Goal: Task Accomplishment & Management: Manage account settings

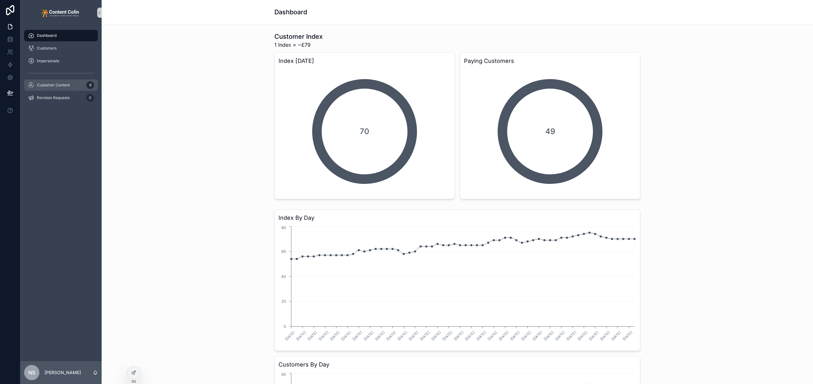
click at [59, 84] on span "Customer Content" at bounding box center [53, 85] width 33 height 5
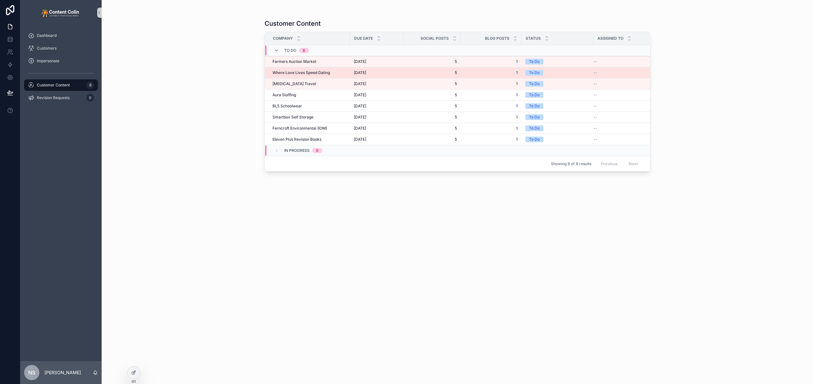
click at [351, 75] on td "9th September 2025 9th September 2025" at bounding box center [377, 72] width 54 height 11
click at [397, 72] on div "9th September 2025 9th September 2025" at bounding box center [377, 72] width 46 height 5
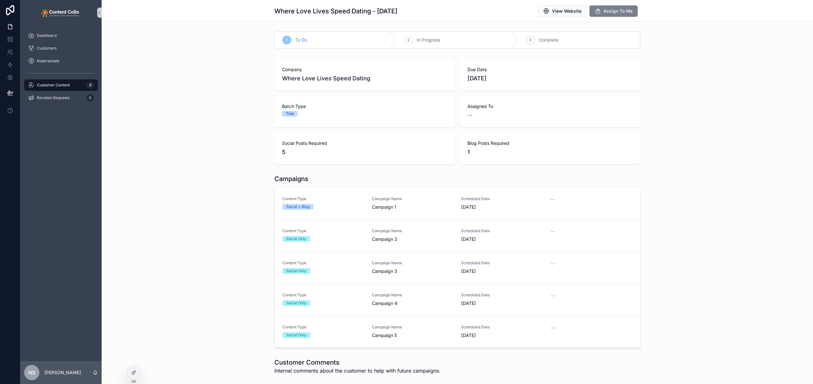
click at [608, 12] on span "Assign To Me" at bounding box center [617, 11] width 29 height 6
click at [73, 84] on div "Customer Content 8" at bounding box center [61, 85] width 66 height 10
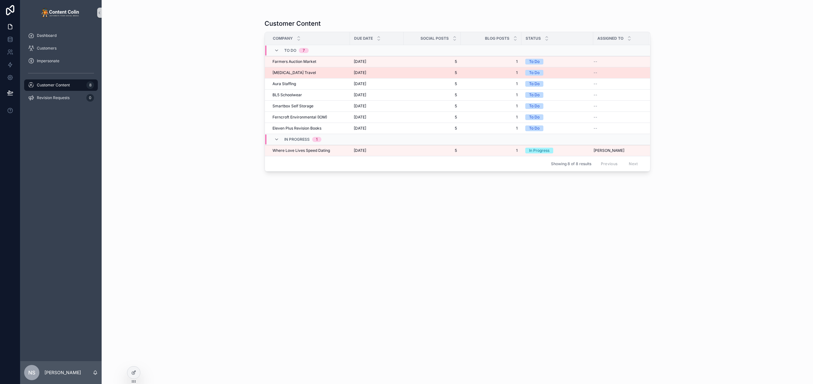
click at [381, 76] on td "9th September 2025 9th September 2025" at bounding box center [377, 72] width 54 height 11
click at [366, 73] on span "9th September 2025" at bounding box center [360, 72] width 12 height 5
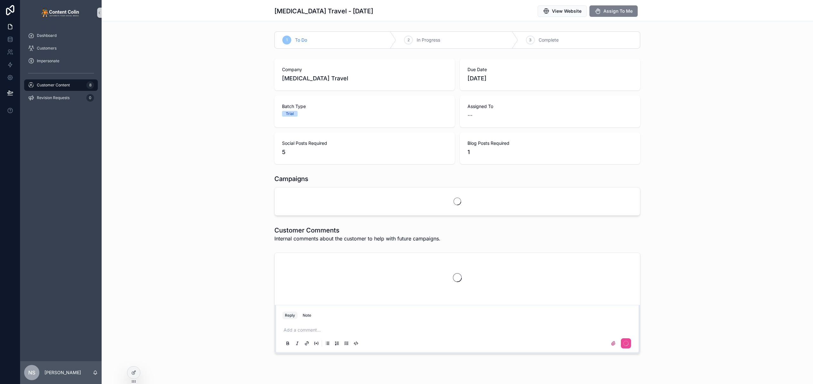
click at [620, 11] on span "Assign To Me" at bounding box center [617, 11] width 29 height 6
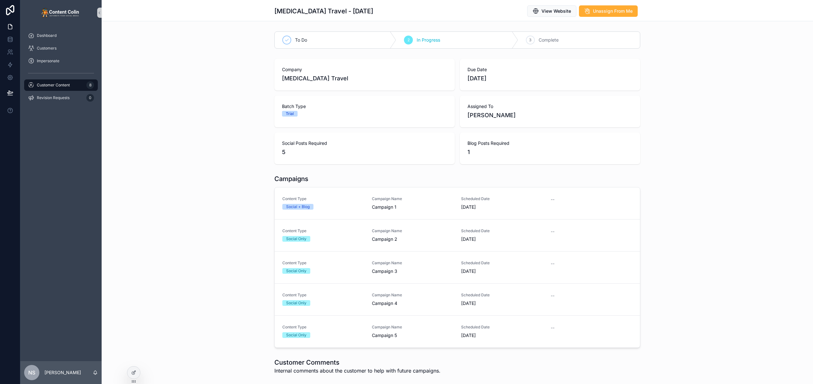
click at [68, 83] on span "Customer Content" at bounding box center [53, 85] width 33 height 5
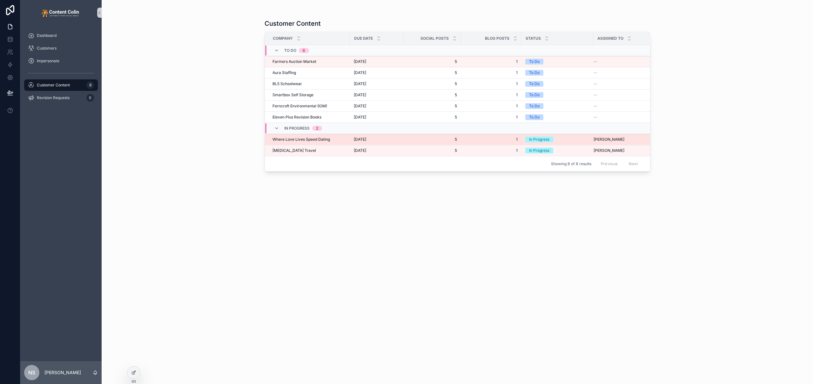
click at [355, 142] on span "9th September 2025" at bounding box center [360, 139] width 12 height 5
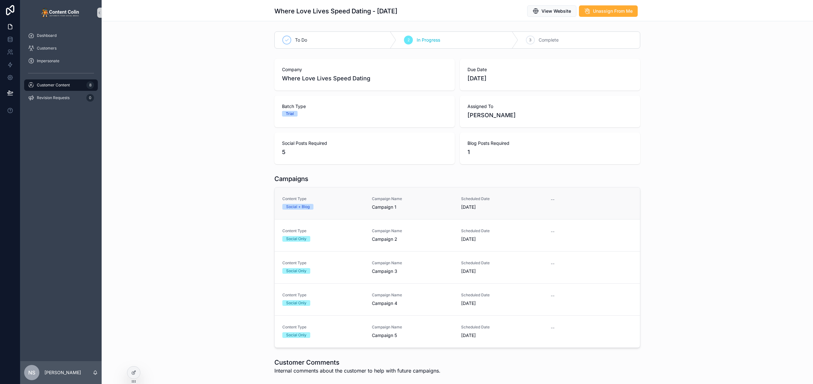
click at [377, 206] on span "Campaign 1" at bounding box center [413, 207] width 82 height 6
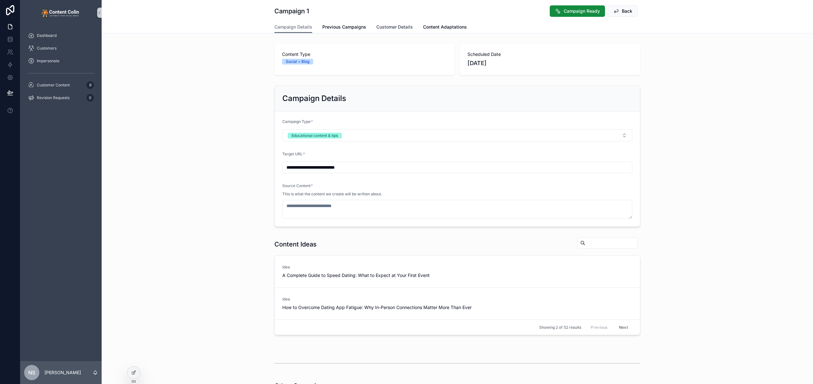
click at [400, 28] on span "Customer Details" at bounding box center [394, 27] width 37 height 6
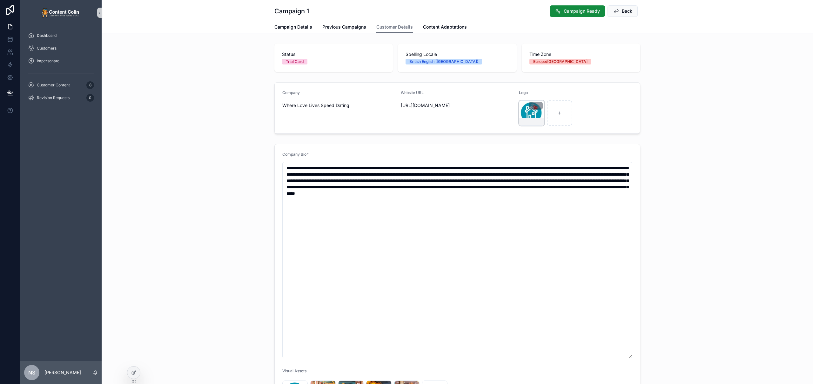
click at [522, 112] on div "scrollable content" at bounding box center [531, 112] width 25 height 25
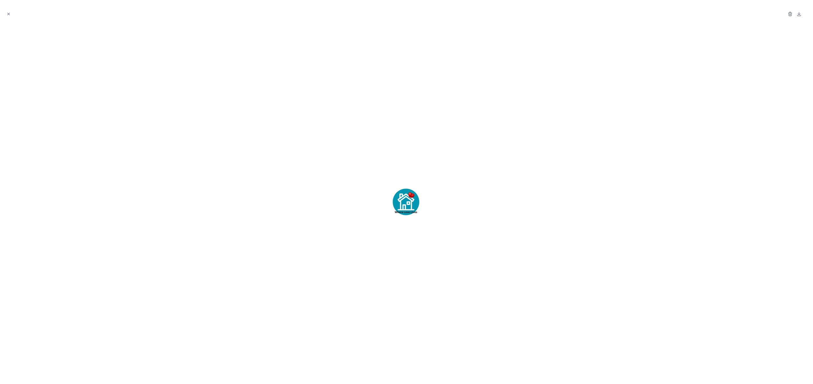
click at [600, 129] on div at bounding box center [406, 201] width 802 height 353
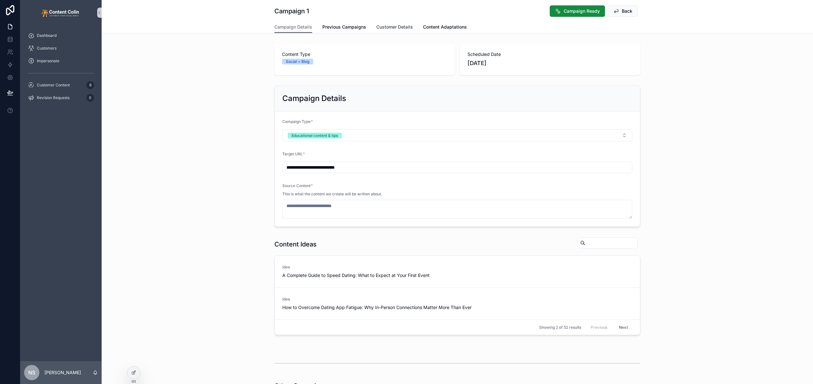
click at [397, 24] on span "Customer Details" at bounding box center [394, 27] width 37 height 6
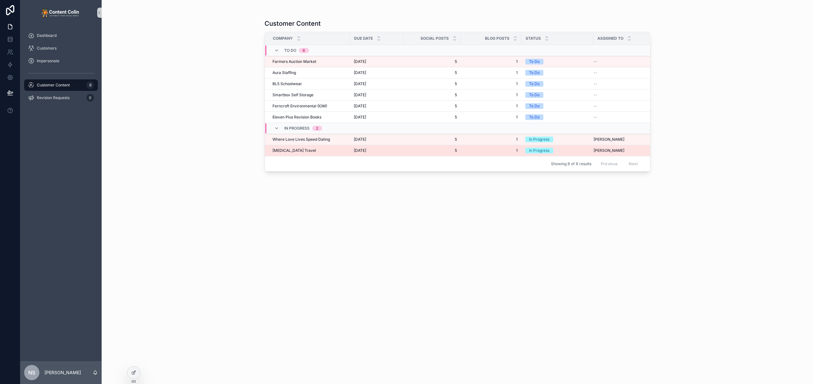
click at [298, 149] on span "[MEDICAL_DATA] Travel" at bounding box center [293, 150] width 43 height 5
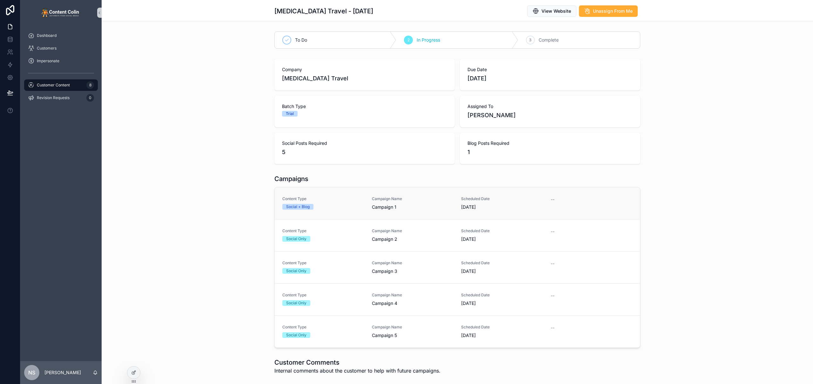
click at [346, 195] on link "Content Type Social + Blog Campaign Name Campaign 1 Scheduled Date 15th Septemb…" at bounding box center [457, 203] width 365 height 32
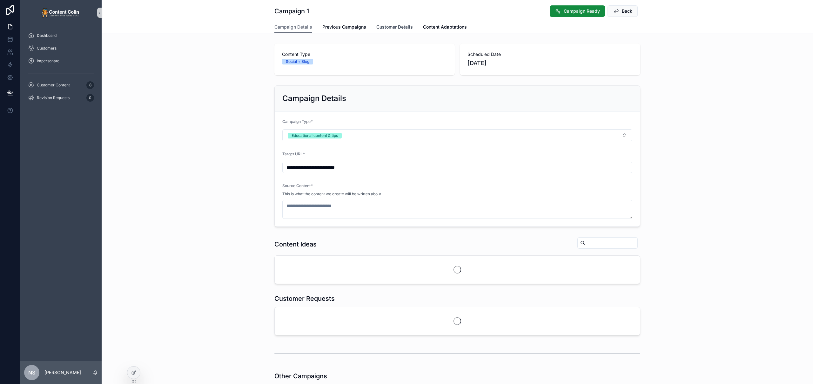
click at [394, 27] on span "Customer Details" at bounding box center [394, 27] width 37 height 6
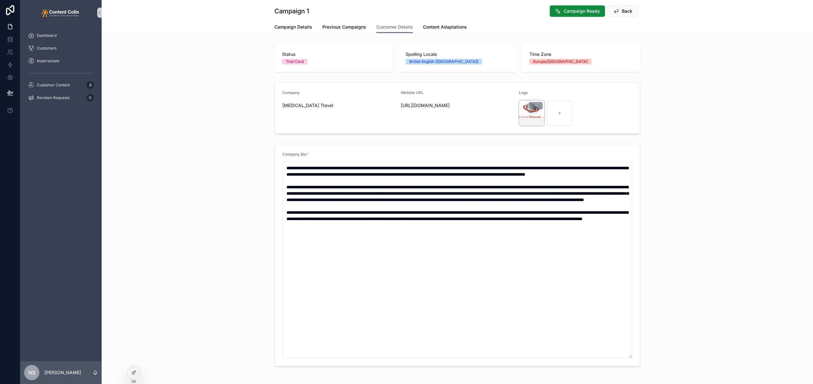
click at [528, 116] on div "scrollable content" at bounding box center [531, 112] width 25 height 25
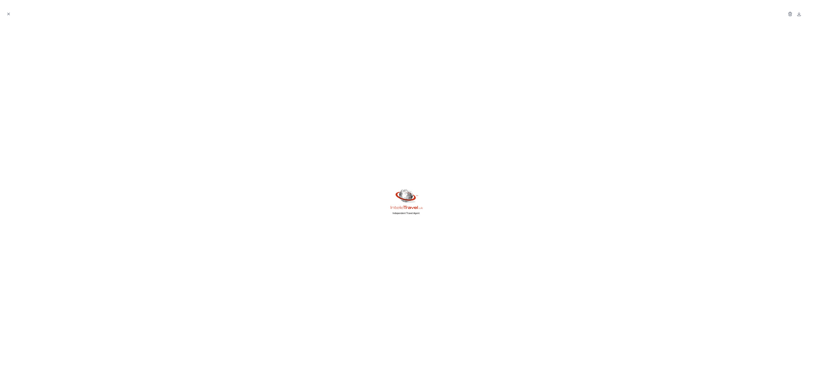
click at [528, 116] on div at bounding box center [406, 201] width 802 height 353
drag, startPoint x: 767, startPoint y: 191, endPoint x: 754, endPoint y: 192, distance: 13.4
click at [763, 191] on div at bounding box center [406, 201] width 802 height 353
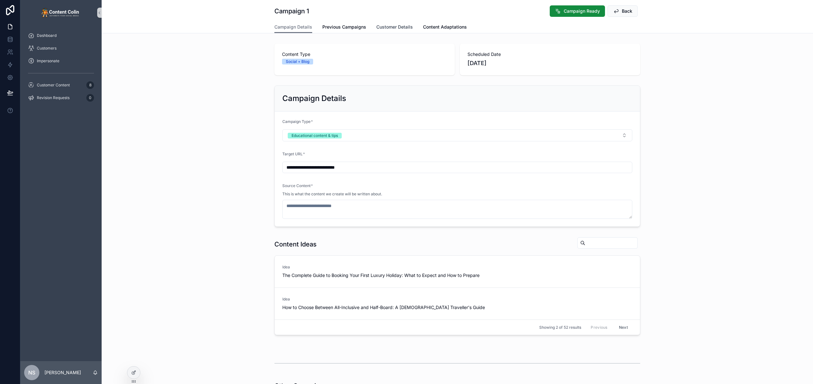
click at [406, 27] on span "Customer Details" at bounding box center [394, 27] width 37 height 6
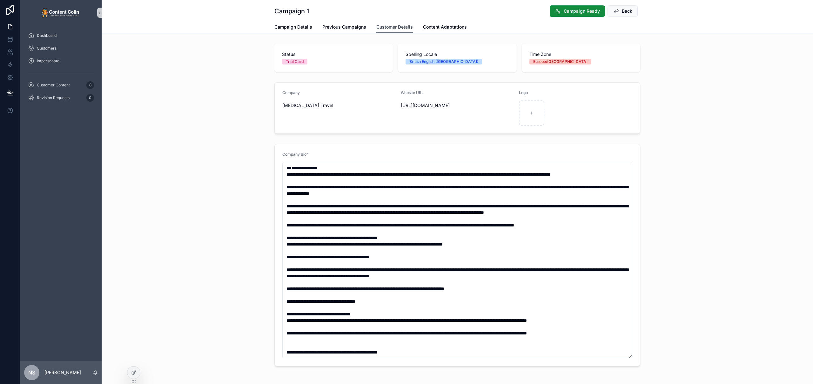
type textarea "**********"
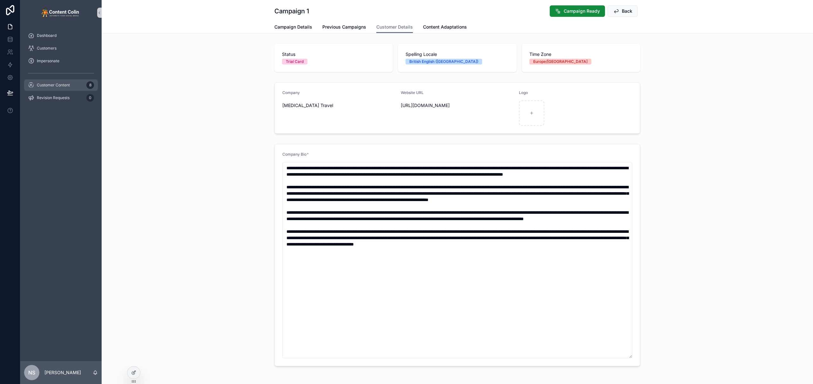
click at [60, 90] on div "Customer Content 8" at bounding box center [61, 85] width 66 height 10
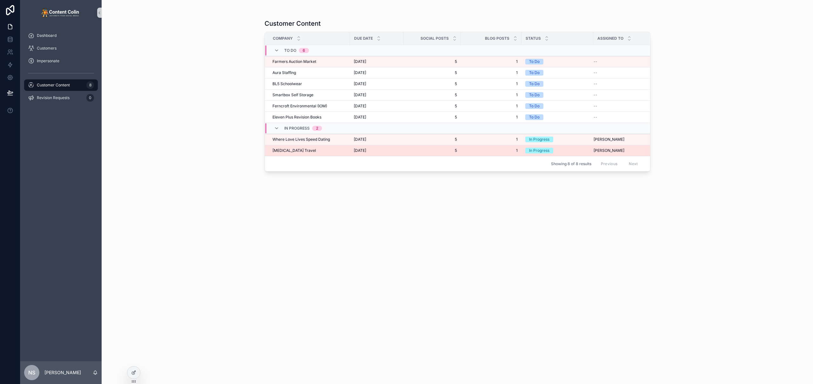
click at [293, 150] on span "[MEDICAL_DATA] Travel" at bounding box center [293, 150] width 43 height 5
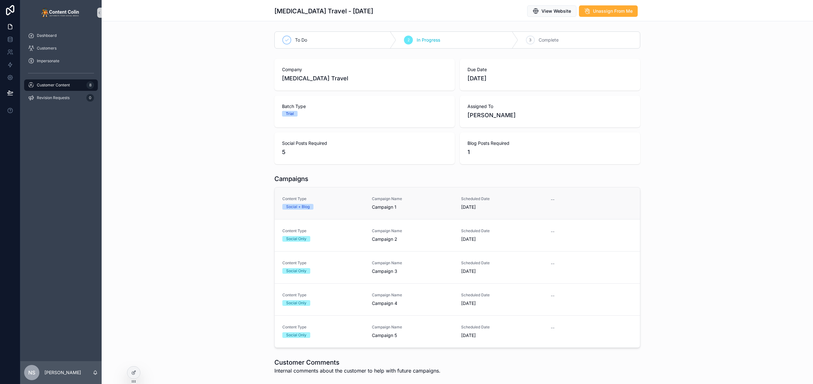
click at [425, 204] on span "Campaign 1" at bounding box center [413, 207] width 82 height 6
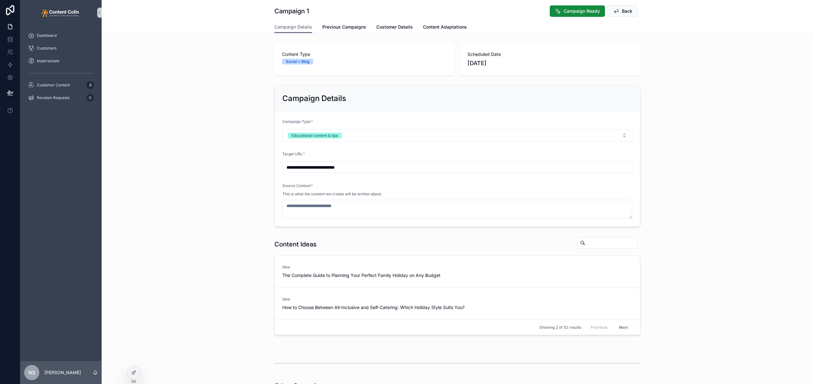
drag, startPoint x: 357, startPoint y: 167, endPoint x: 229, endPoint y: 161, distance: 128.1
click at [229, 161] on div "**********" at bounding box center [457, 156] width 711 height 146
click at [628, 275] on span "Use This" at bounding box center [626, 272] width 16 height 5
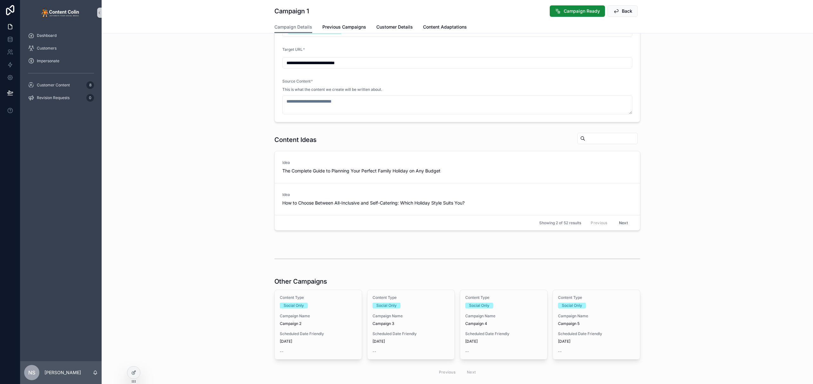
scroll to position [137, 0]
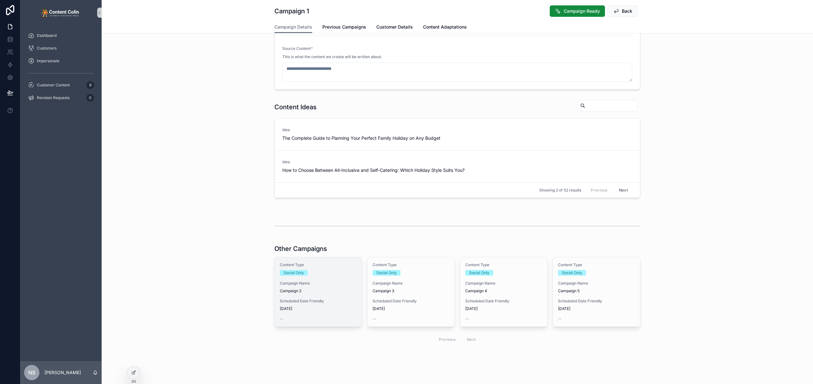
click at [282, 292] on span "Campaign 2" at bounding box center [318, 290] width 77 height 5
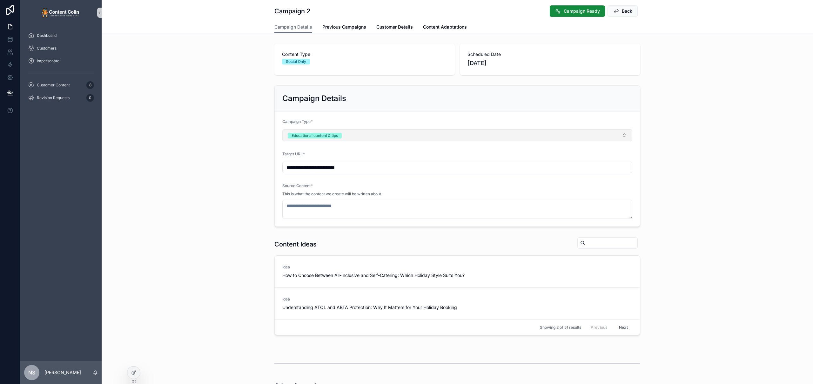
click at [372, 137] on button "Educational content & tips" at bounding box center [457, 135] width 350 height 12
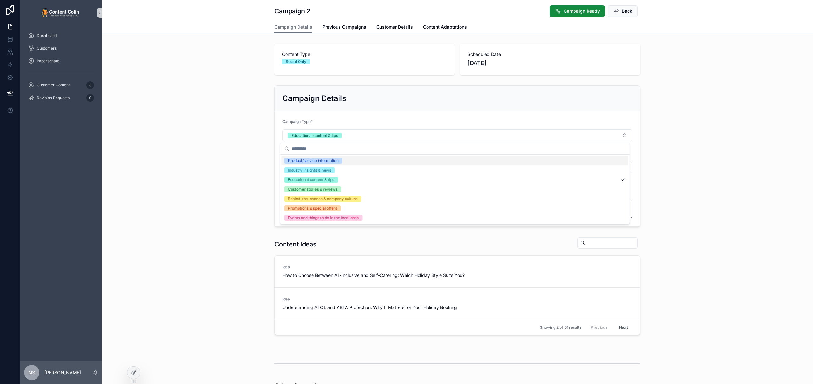
click at [354, 162] on div "Product/service information" at bounding box center [455, 161] width 347 height 10
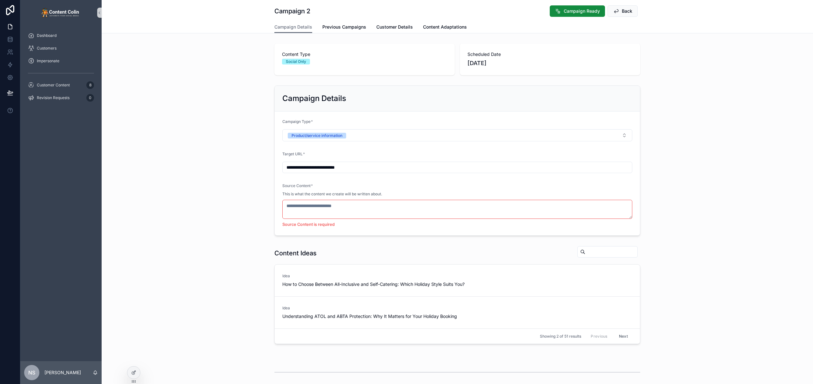
click at [387, 170] on input "**********" at bounding box center [457, 167] width 349 height 9
paste input "**********"
drag, startPoint x: 346, startPoint y: 167, endPoint x: 611, endPoint y: 171, distance: 264.8
click at [611, 171] on input "**********" at bounding box center [457, 167] width 349 height 9
type input "**********"
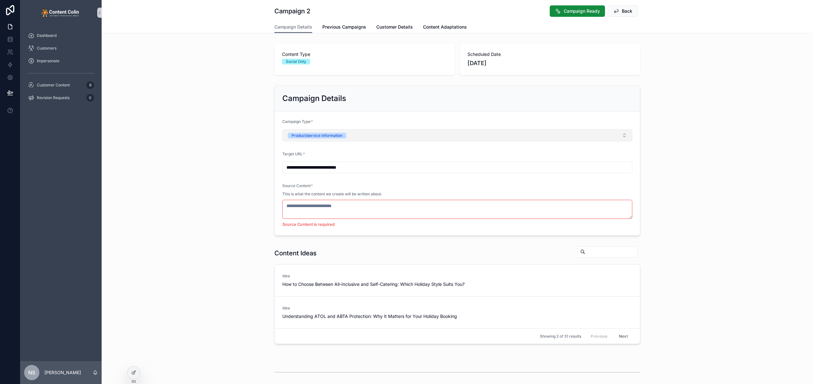
click at [355, 136] on button "Product/service information" at bounding box center [457, 135] width 350 height 12
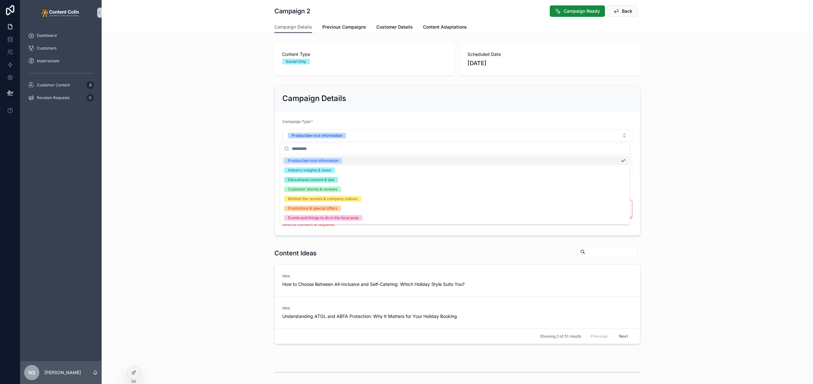
click at [182, 109] on div "**********" at bounding box center [457, 160] width 711 height 155
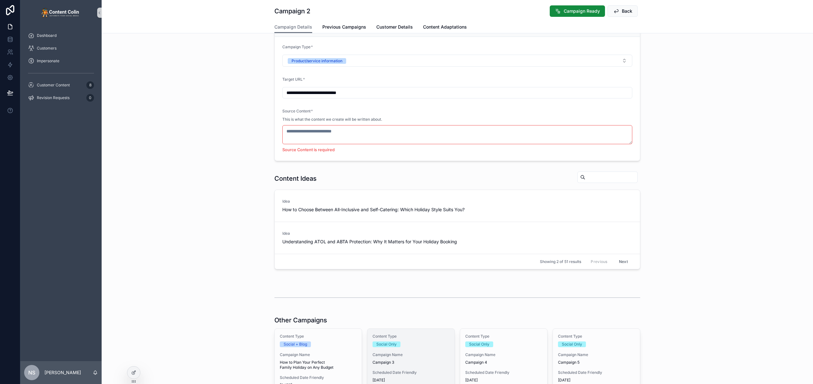
scroll to position [107, 0]
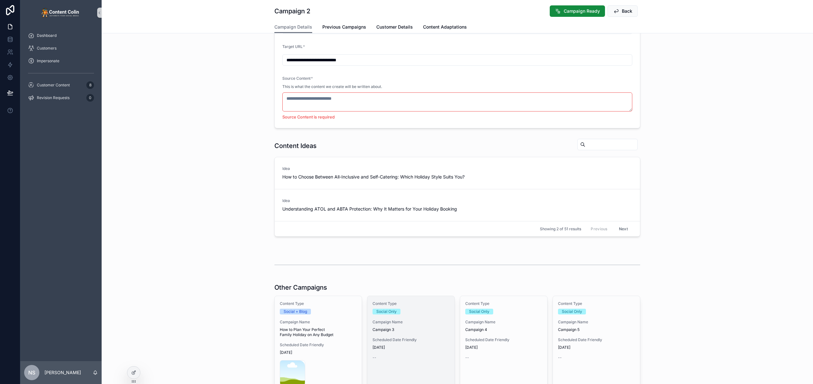
click at [394, 343] on div "Scheduled Date Friendly 19th September 2025" at bounding box center [410, 343] width 77 height 13
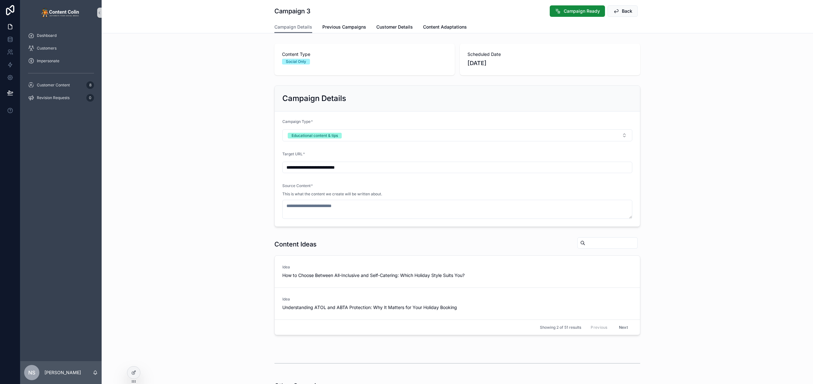
click at [374, 164] on input "**********" at bounding box center [457, 167] width 349 height 9
click at [630, 274] on span "Use This" at bounding box center [626, 272] width 16 height 5
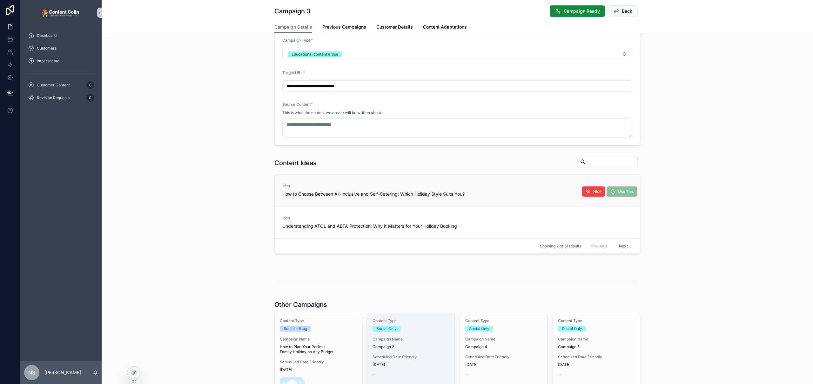
scroll to position [90, 0]
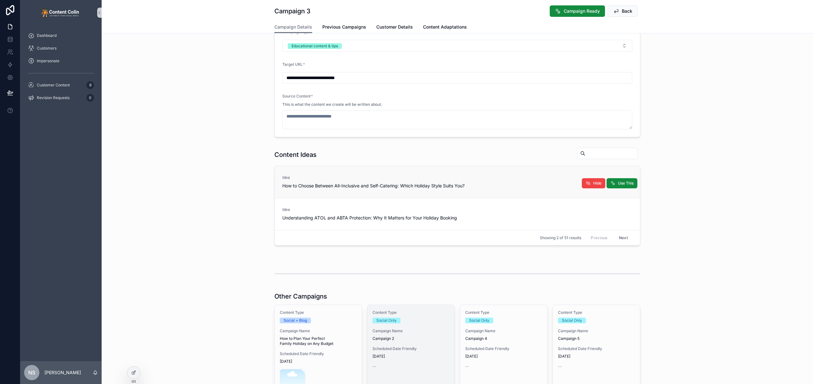
click at [402, 330] on span "Campaign Name" at bounding box center [410, 330] width 77 height 5
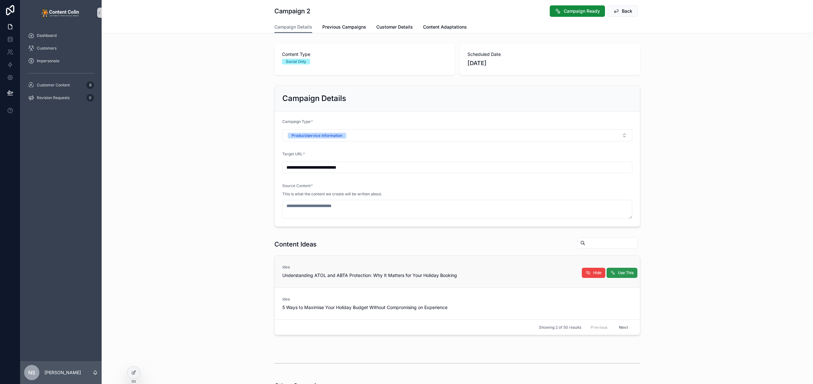
click at [623, 272] on span "Use This" at bounding box center [626, 272] width 16 height 5
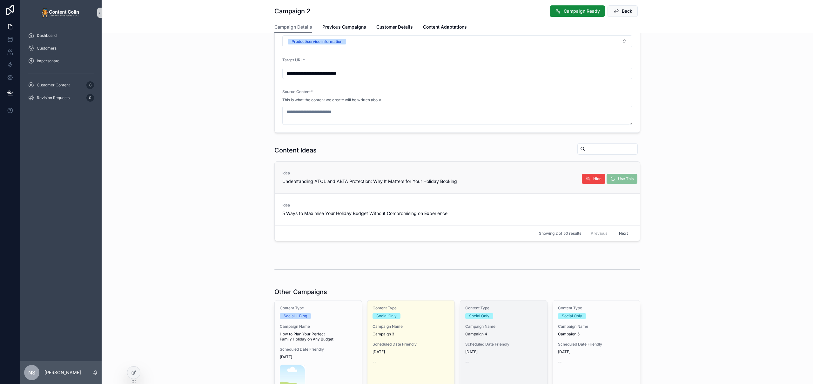
click at [509, 332] on span "Campaign 4" at bounding box center [503, 333] width 77 height 5
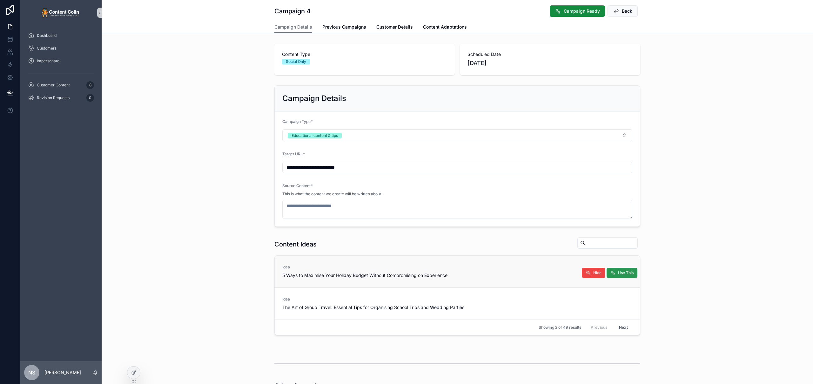
click at [621, 275] on span "Use This" at bounding box center [626, 272] width 16 height 5
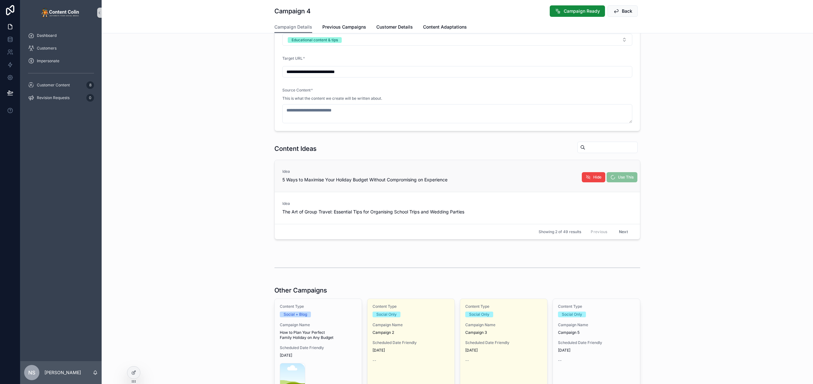
scroll to position [128, 0]
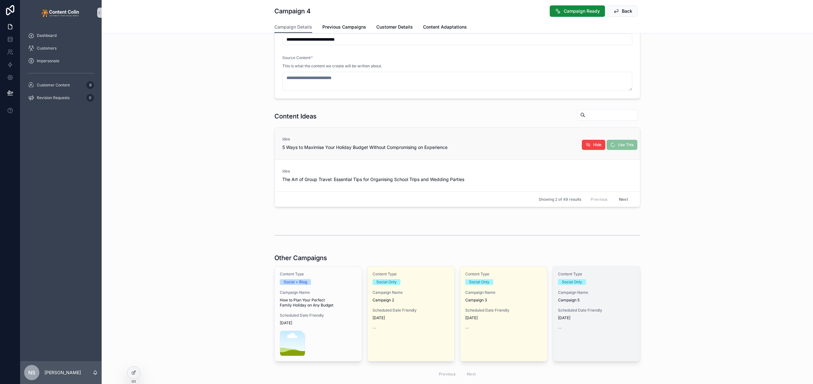
click at [576, 314] on div "Scheduled Date Friendly 25th September 2025" at bounding box center [596, 314] width 77 height 13
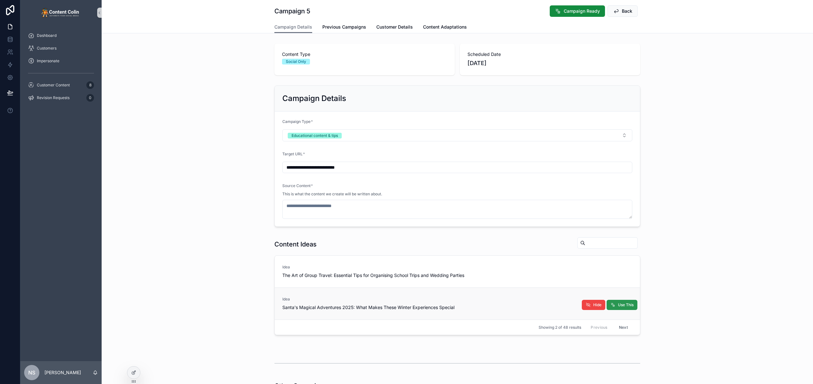
click at [615, 309] on button "Use This" at bounding box center [621, 305] width 31 height 10
type textarea "**********"
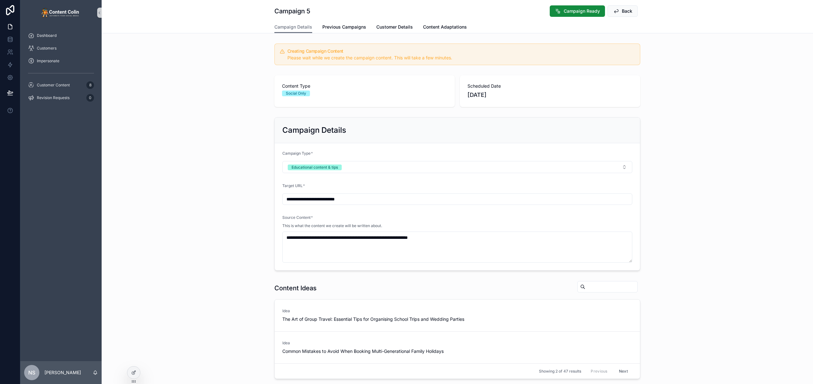
click at [366, 195] on input "**********" at bounding box center [457, 199] width 349 height 9
click at [182, 144] on div "**********" at bounding box center [457, 194] width 711 height 158
click at [75, 83] on div "Customer Content 8" at bounding box center [61, 85] width 66 height 10
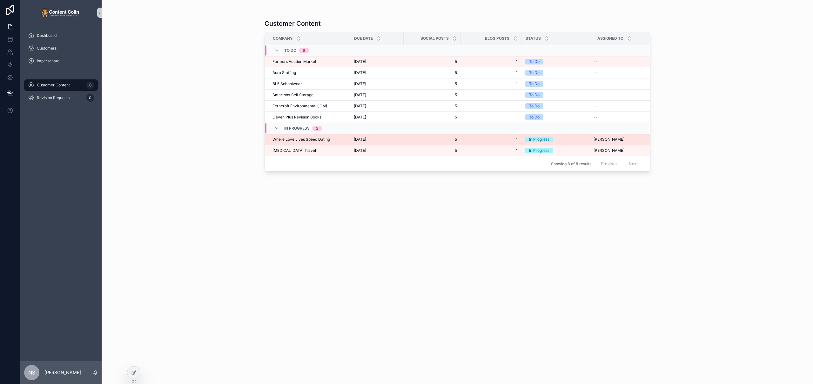
click at [366, 139] on span "[DATE]" at bounding box center [360, 139] width 12 height 5
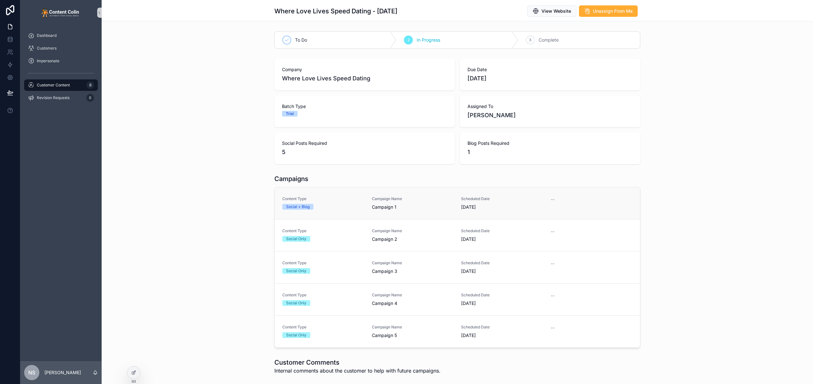
click at [323, 212] on link "Content Type Social + Blog Campaign Name Campaign 1 Scheduled Date 15th Septemb…" at bounding box center [457, 203] width 365 height 32
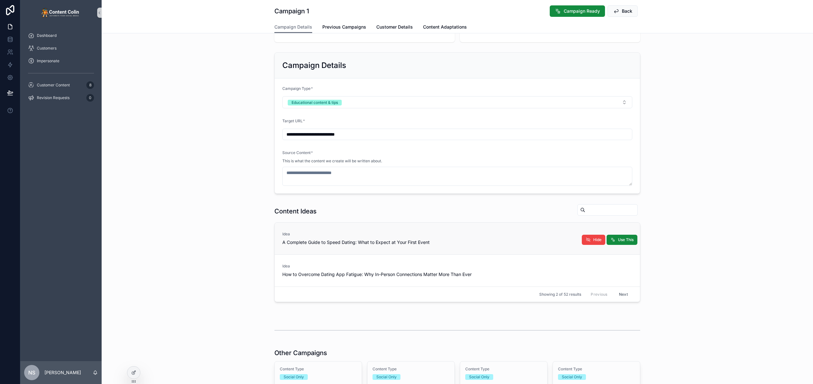
scroll to position [60, 0]
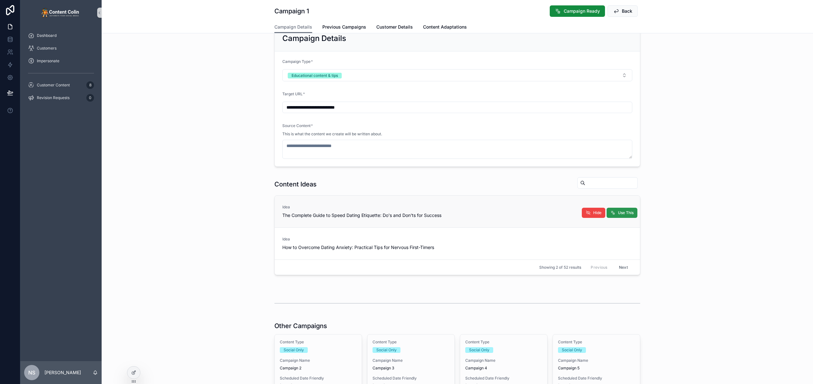
click at [626, 214] on span "Use This" at bounding box center [626, 212] width 16 height 5
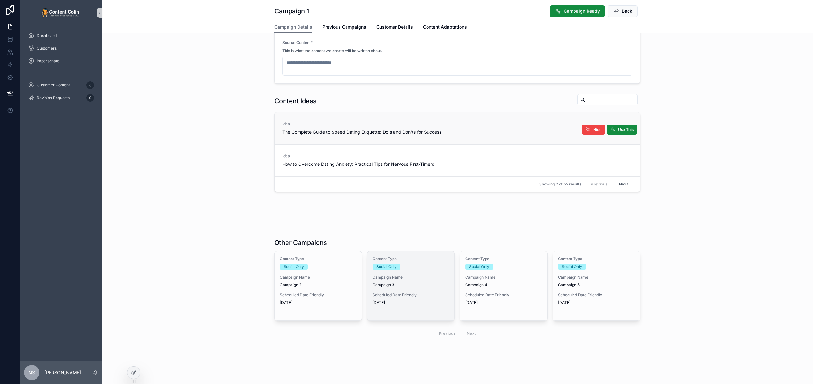
type textarea "**********"
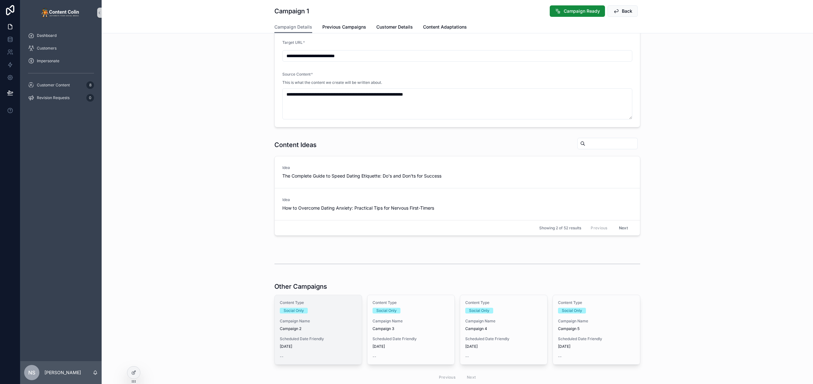
scroll to position [175, 0]
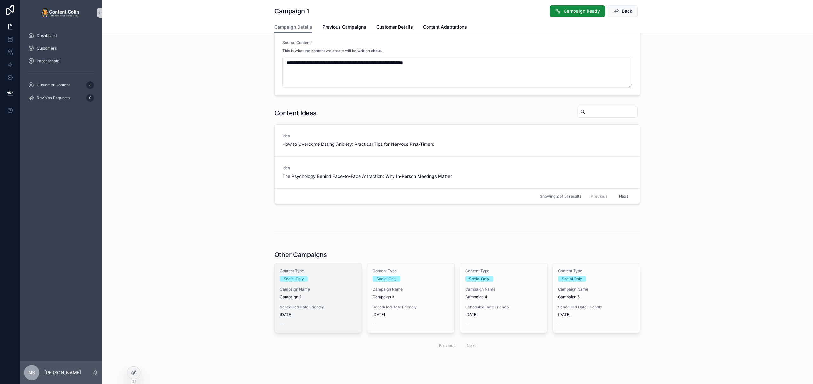
click at [323, 282] on div "Content Type Social Only Campaign Name Campaign 2 Scheduled Date Friendly 17th …" at bounding box center [318, 297] width 87 height 69
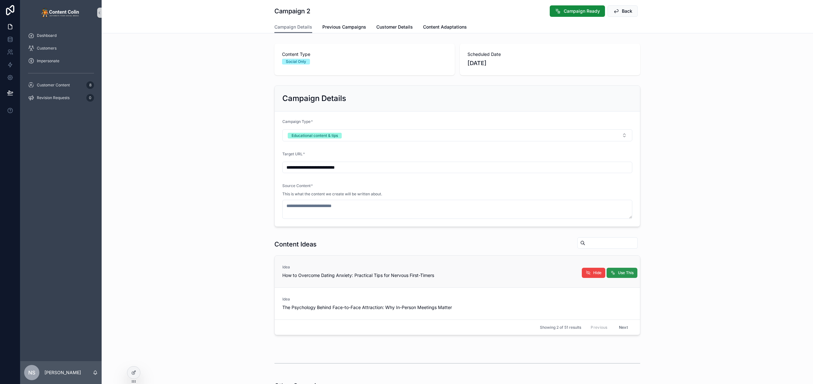
click at [623, 274] on span "Use This" at bounding box center [626, 272] width 16 height 5
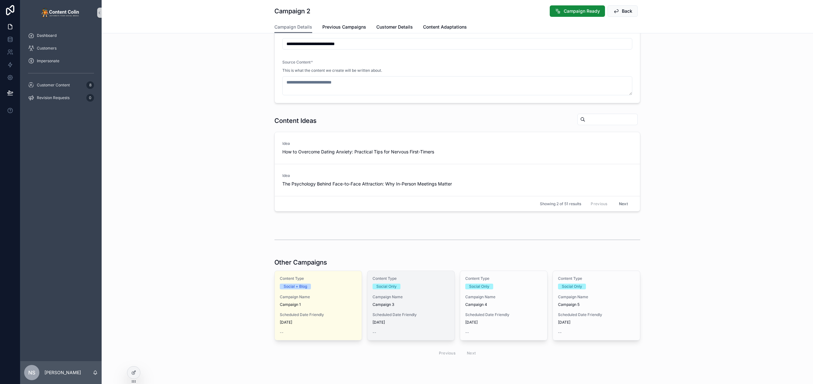
type textarea "**********"
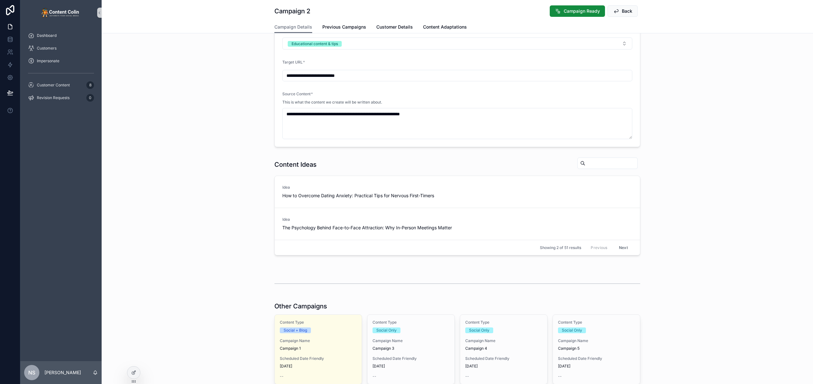
scroll to position [155, 0]
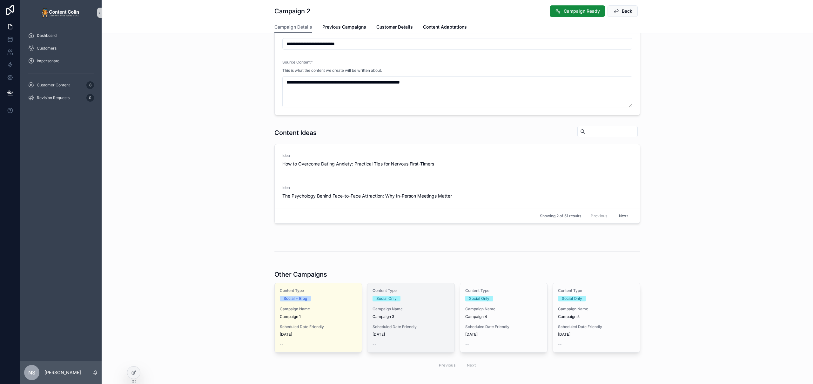
click at [386, 309] on span "Campaign Name" at bounding box center [410, 308] width 77 height 5
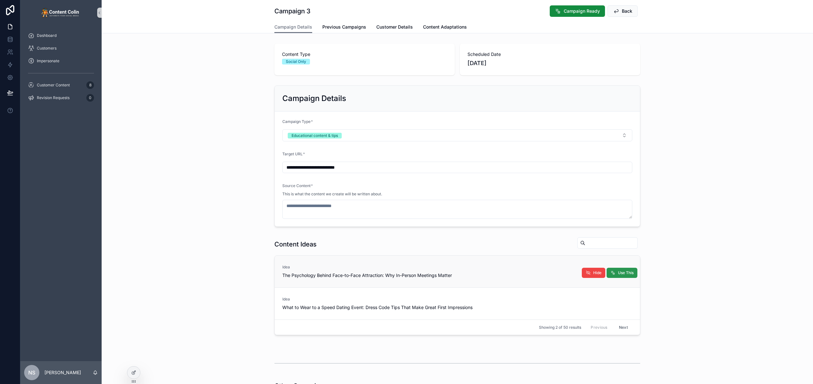
click at [622, 272] on span "Use This" at bounding box center [626, 272] width 16 height 5
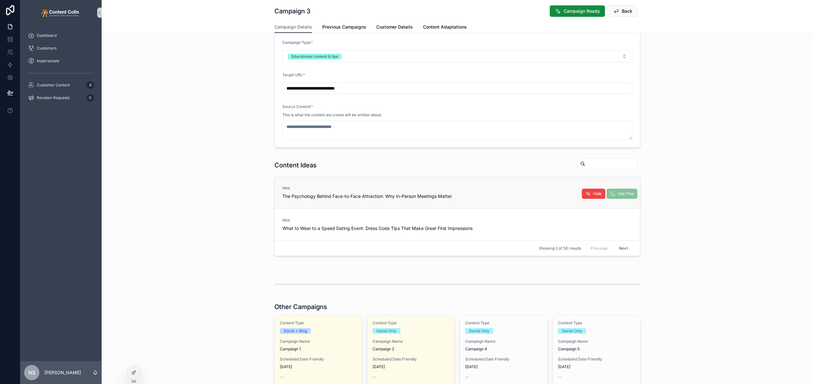
click at [493, 324] on span "Content Type" at bounding box center [503, 322] width 77 height 5
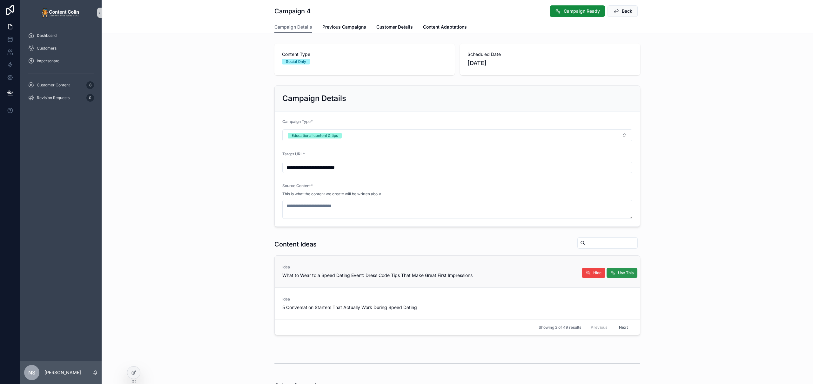
click at [626, 272] on span "Use This" at bounding box center [626, 272] width 16 height 5
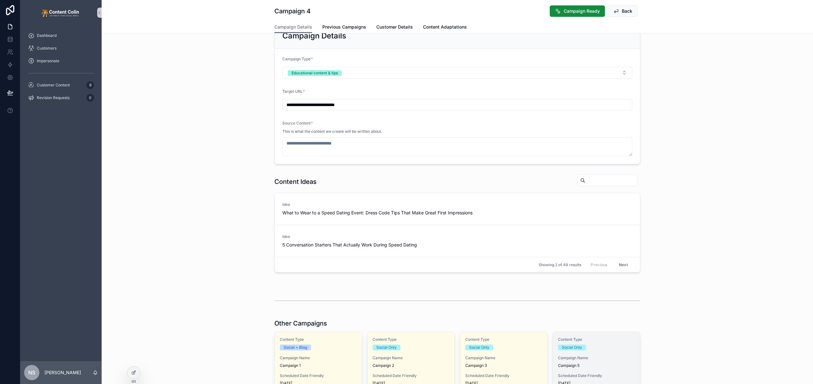
click at [601, 349] on div "Social Only" at bounding box center [596, 347] width 77 height 6
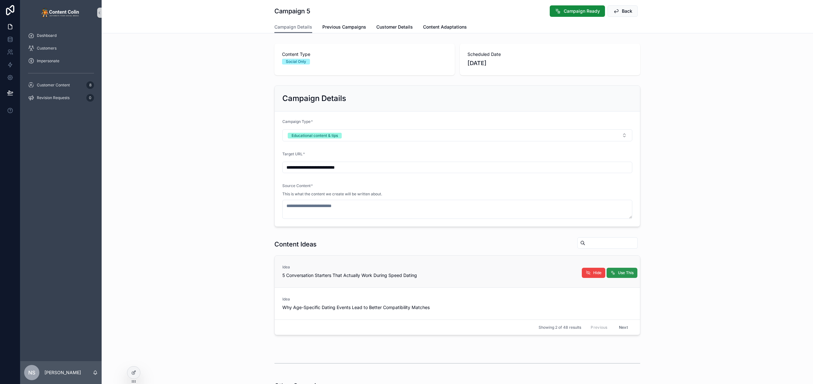
click at [618, 270] on span "Use This" at bounding box center [626, 272] width 16 height 5
type textarea "**********"
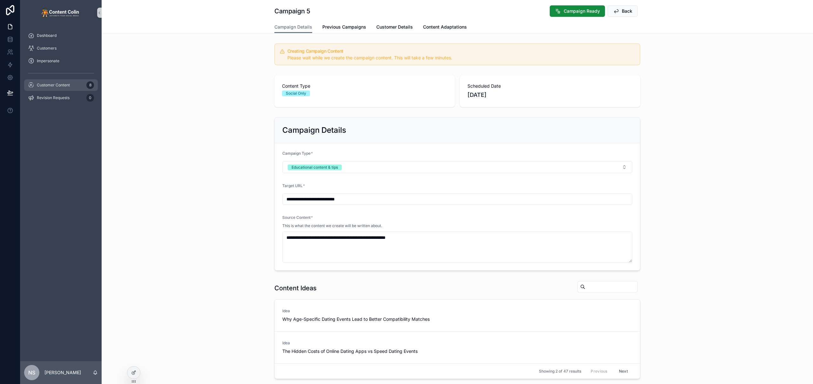
click at [49, 86] on span "Customer Content" at bounding box center [53, 85] width 33 height 5
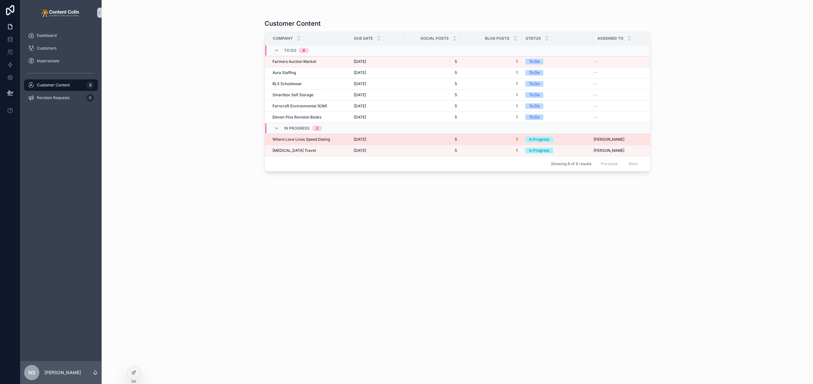
click at [371, 143] on td "[DATE] [DATE]" at bounding box center [377, 139] width 54 height 11
click at [366, 141] on span "[DATE]" at bounding box center [360, 139] width 12 height 5
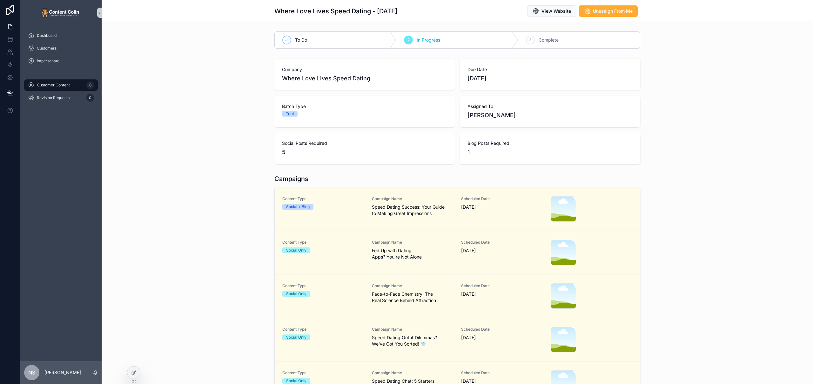
scroll to position [127, 0]
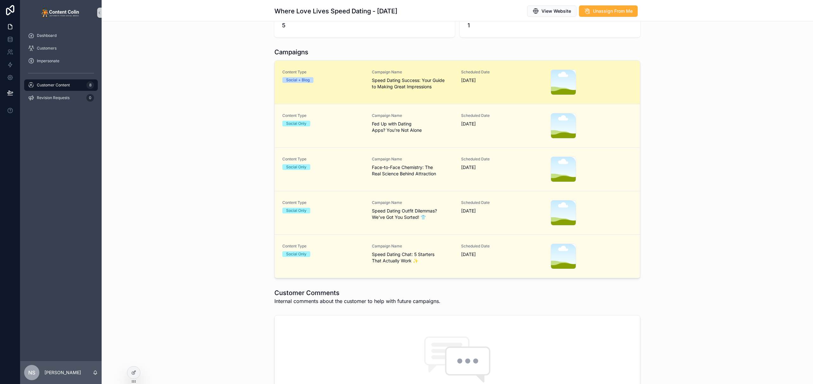
click at [429, 84] on span "Speed Dating Success: Your Guide to Making Great Impressions" at bounding box center [413, 83] width 82 height 13
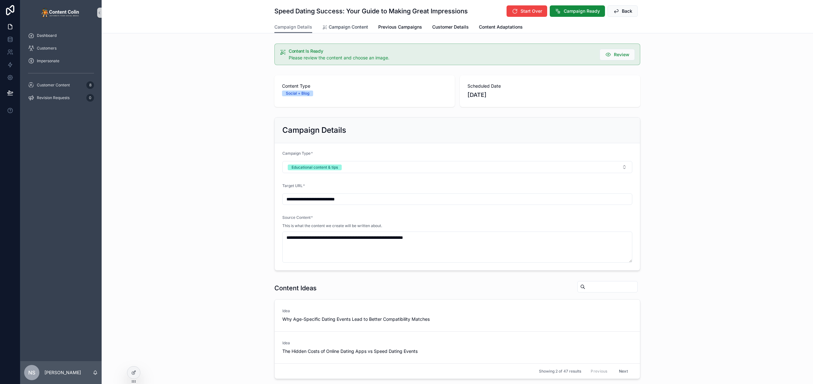
click at [355, 26] on span "Campaign Content" at bounding box center [348, 27] width 39 height 6
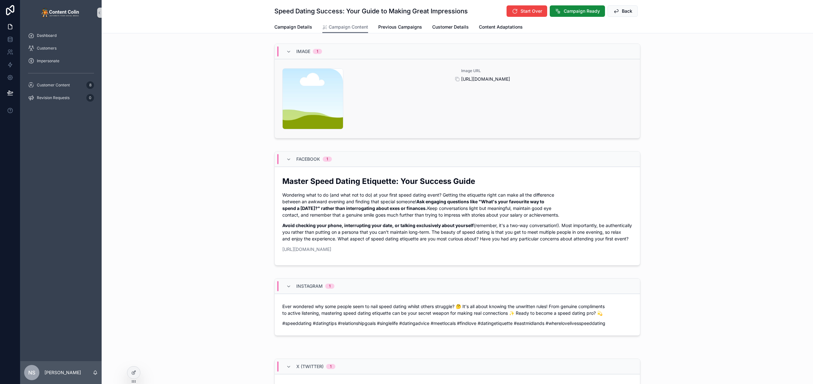
click at [515, 81] on span "[URL][DOMAIN_NAME]" at bounding box center [546, 79] width 171 height 6
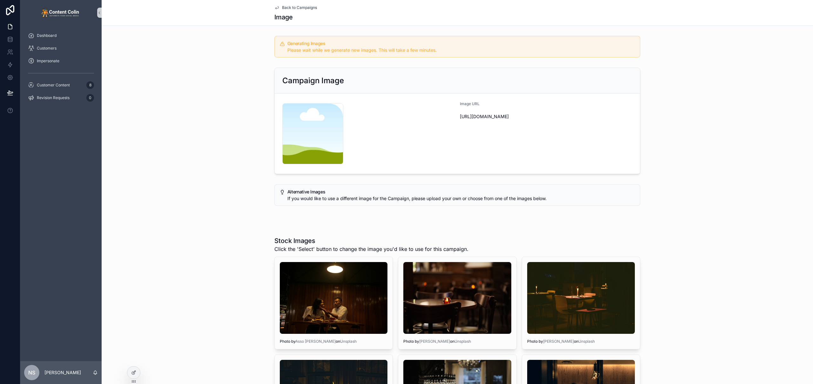
click at [287, 7] on span "Back to Campaigns" at bounding box center [299, 7] width 35 height 5
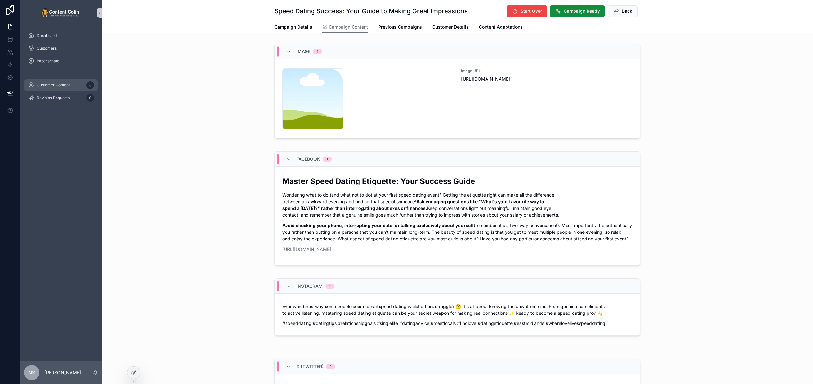
click at [49, 85] on span "Customer Content" at bounding box center [53, 85] width 33 height 5
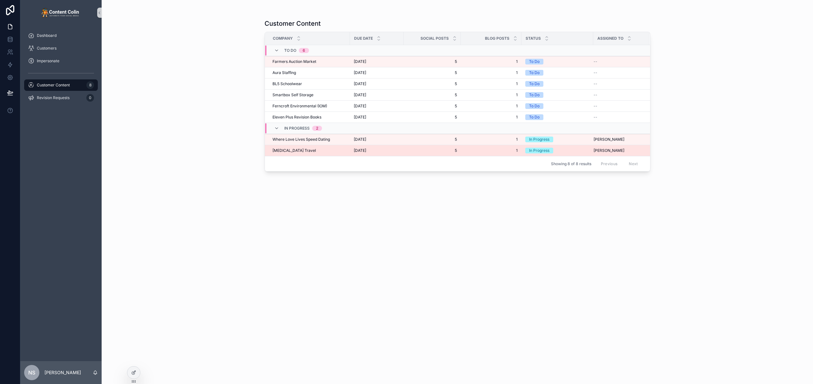
click at [365, 150] on span "[DATE]" at bounding box center [360, 150] width 12 height 5
click at [330, 147] on td "[MEDICAL_DATA] Travel [MEDICAL_DATA] Travel" at bounding box center [307, 150] width 85 height 11
click at [312, 151] on div "[MEDICAL_DATA] Travel [MEDICAL_DATA] Travel" at bounding box center [309, 150] width 74 height 5
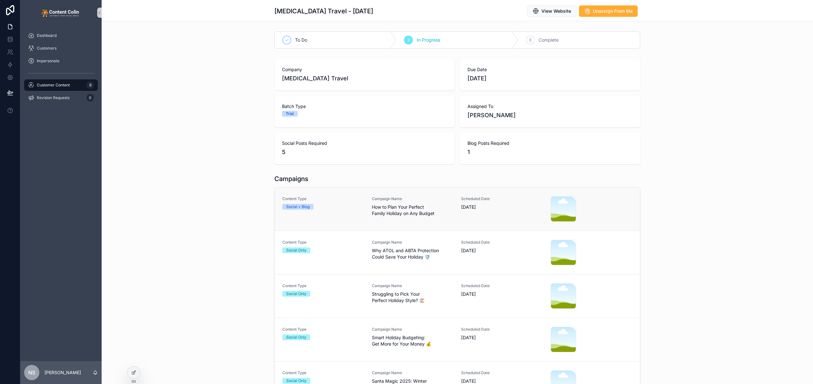
click at [417, 206] on span "How to Plan Your Perfect Family Holiday on Any Budget" at bounding box center [413, 210] width 82 height 13
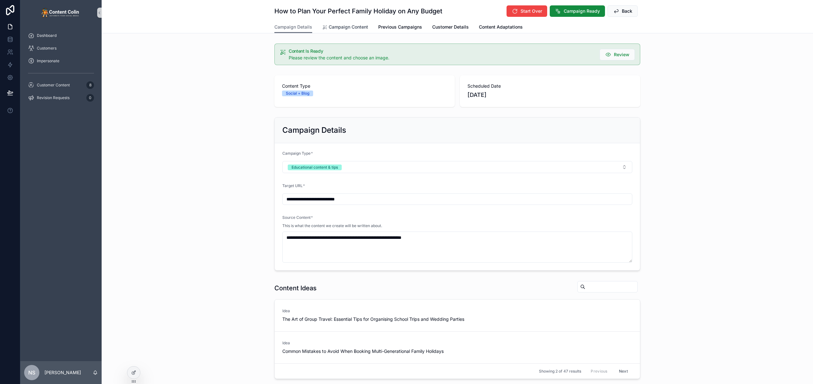
click at [354, 29] on span "Campaign Content" at bounding box center [348, 27] width 39 height 6
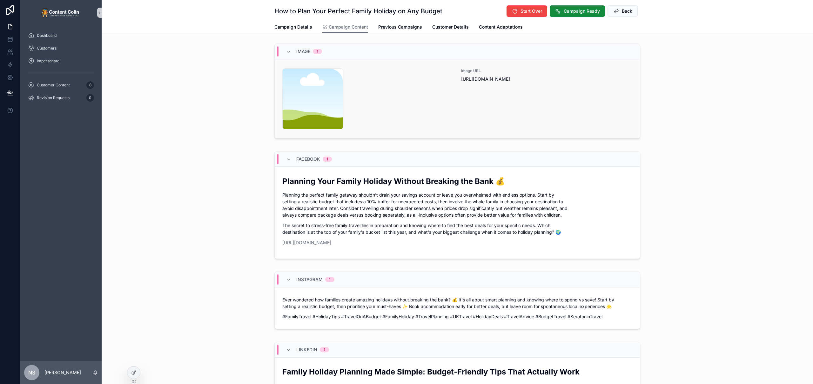
click at [490, 90] on div "Image URL https://cdn.contentcolin.com/contentcolin/images/content-placeholder.…" at bounding box center [546, 98] width 171 height 61
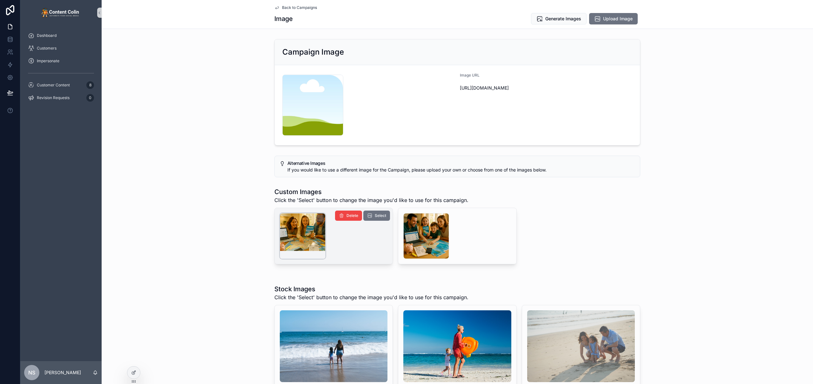
click at [305, 236] on div "scrollable content" at bounding box center [303, 236] width 46 height 46
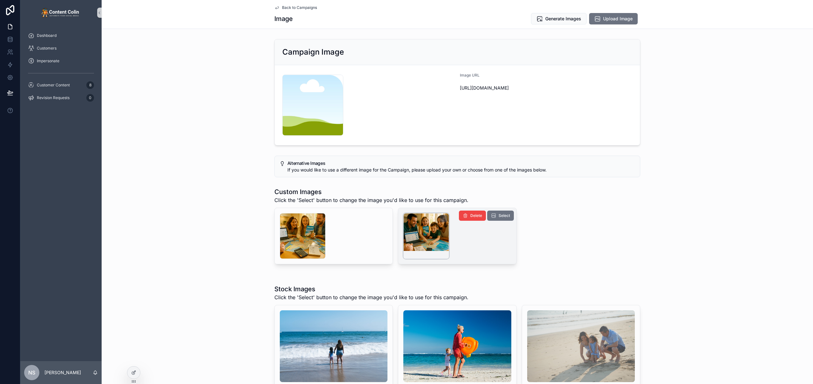
click at [432, 238] on div "scrollable content" at bounding box center [426, 236] width 46 height 46
click at [503, 216] on span "Select" at bounding box center [503, 215] width 11 height 5
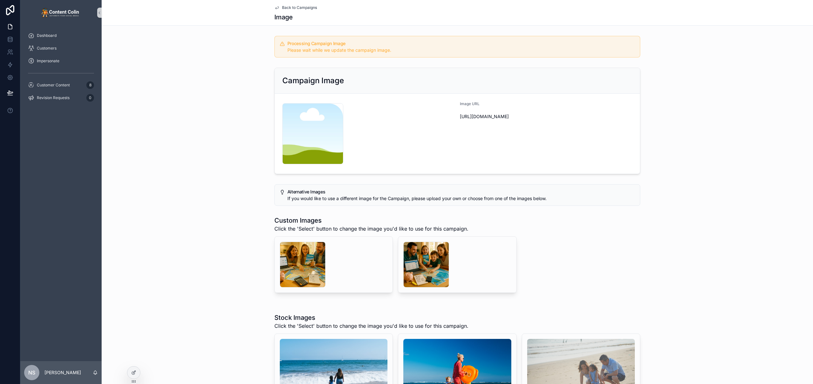
click at [293, 7] on span "Back to Campaigns" at bounding box center [299, 7] width 35 height 5
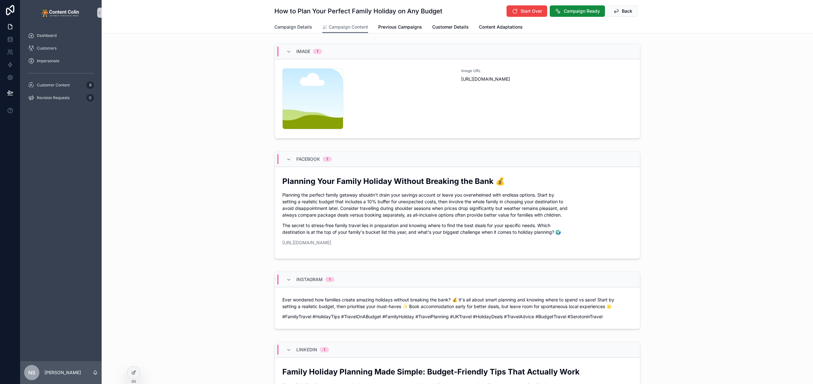
click at [287, 26] on span "Campaign Details" at bounding box center [293, 27] width 38 height 6
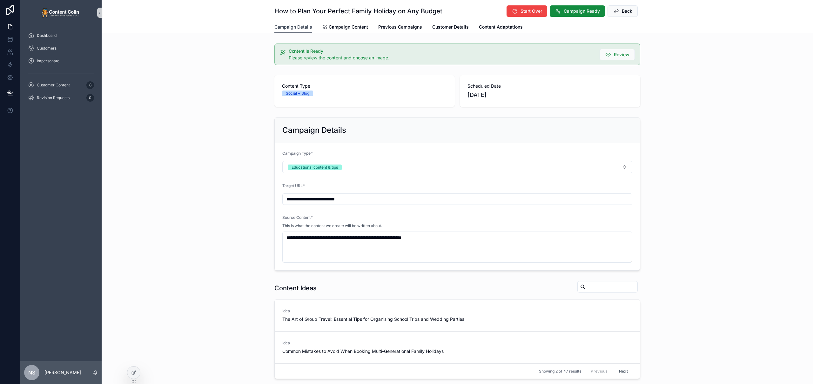
scroll to position [204, 0]
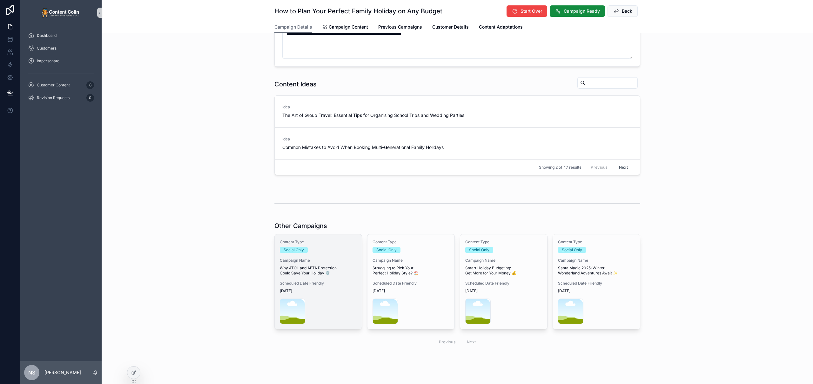
click at [320, 274] on span "Why ATOL and ABTA Protection Could Save Your Holiday 🛡️" at bounding box center [318, 270] width 77 height 10
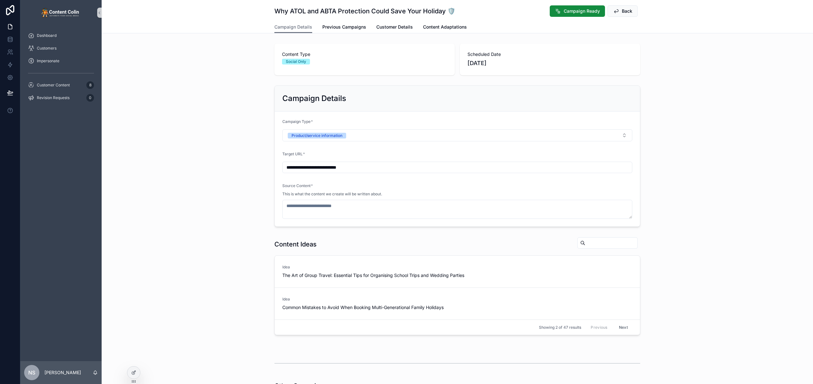
type textarea "**********"
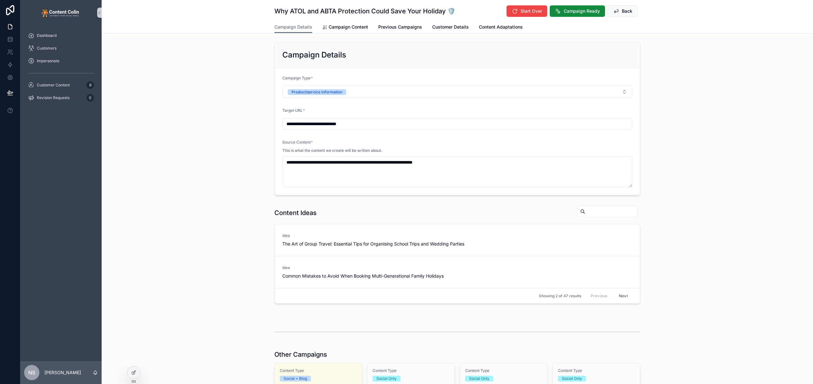
scroll to position [41, 0]
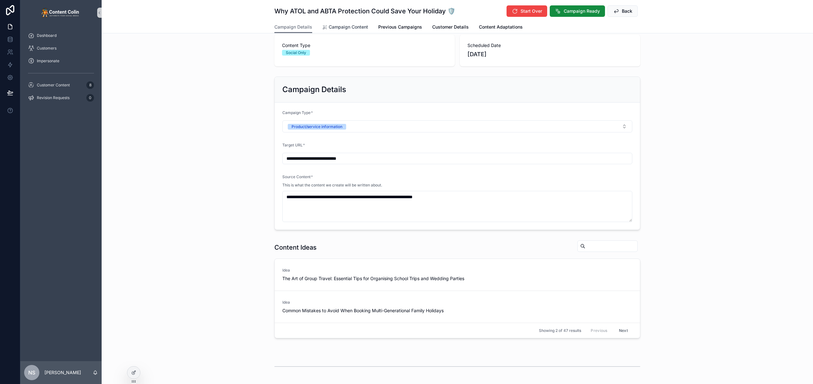
click at [348, 24] on span "Campaign Content" at bounding box center [348, 27] width 39 height 6
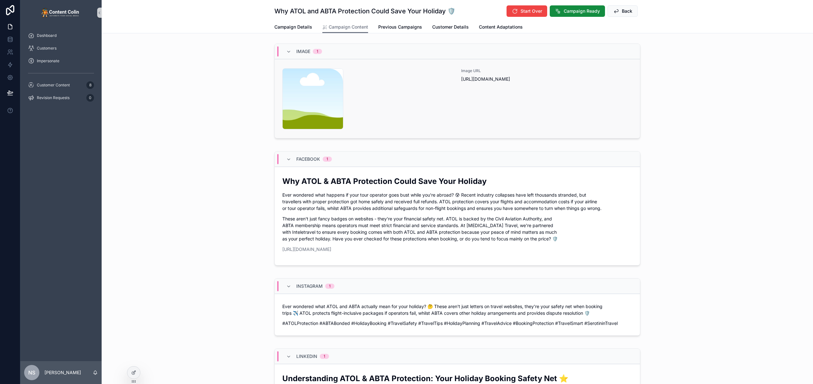
click at [391, 101] on div "content-placeholder .png" at bounding box center [367, 98] width 171 height 61
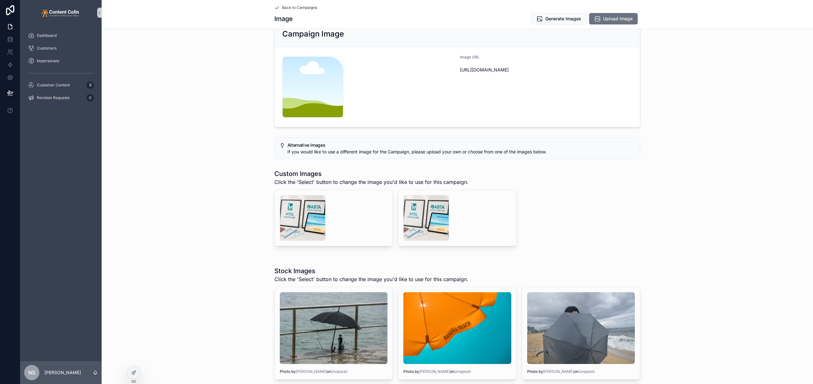
scroll to position [71, 0]
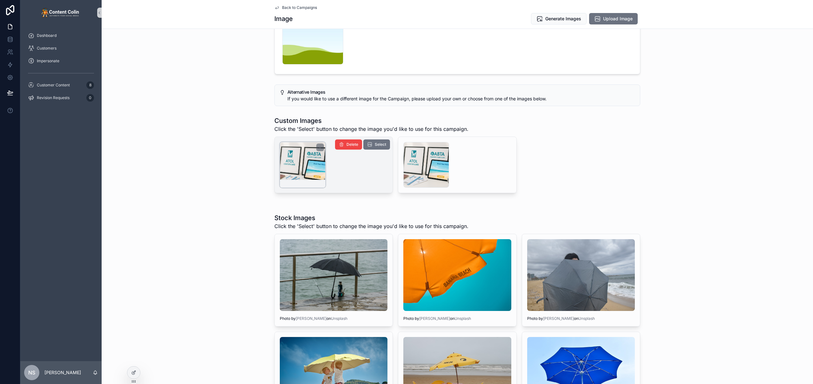
click at [306, 168] on div "scrollable content" at bounding box center [303, 165] width 46 height 46
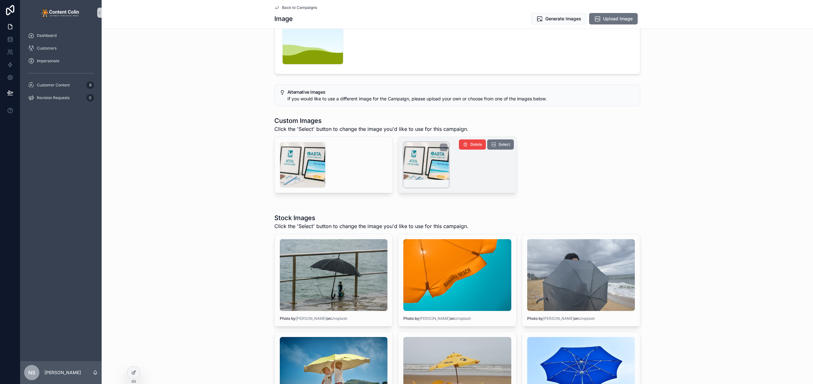
click at [425, 167] on div "scrollable content" at bounding box center [426, 165] width 46 height 46
click at [0, 0] on span "Select" at bounding box center [0, 0] width 0 height 0
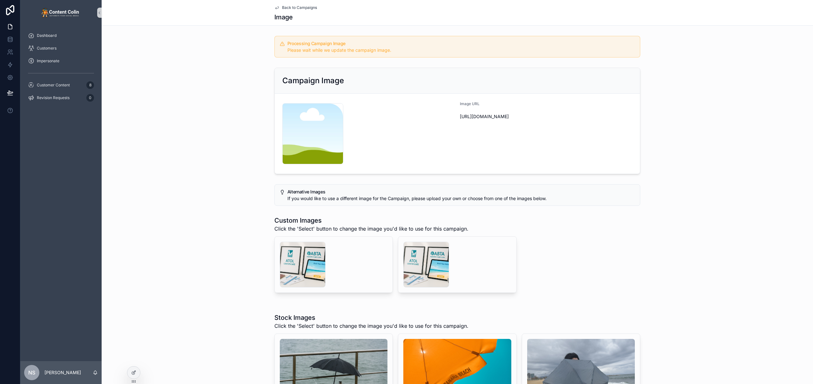
click at [304, 7] on span "Back to Campaigns" at bounding box center [299, 7] width 35 height 5
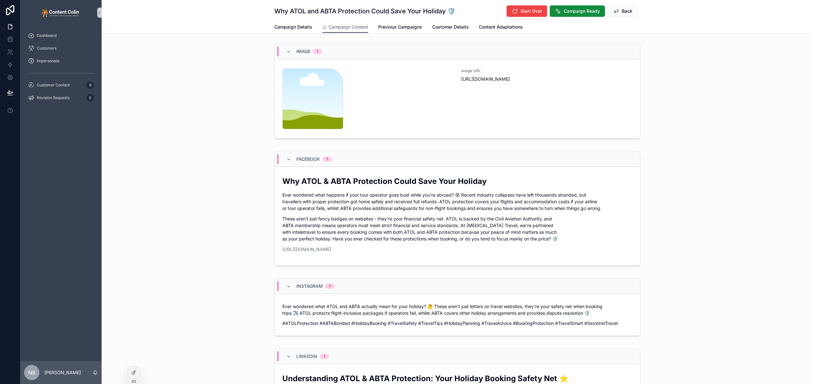
scroll to position [369, 0]
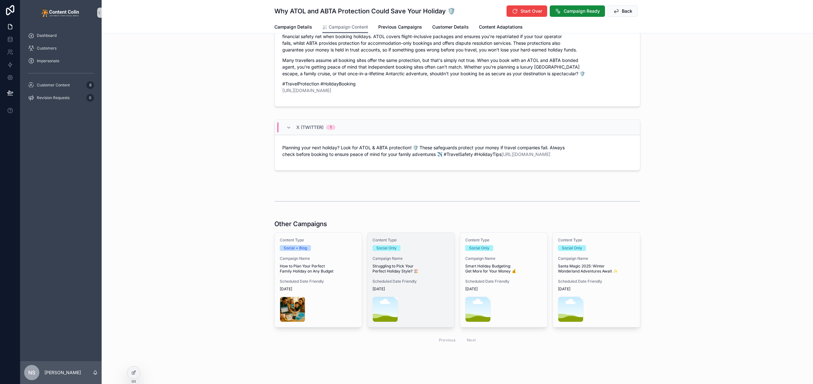
click at [418, 263] on span "Struggling to Pick Your Perfect Holiday Style? 🏖️" at bounding box center [410, 268] width 77 height 10
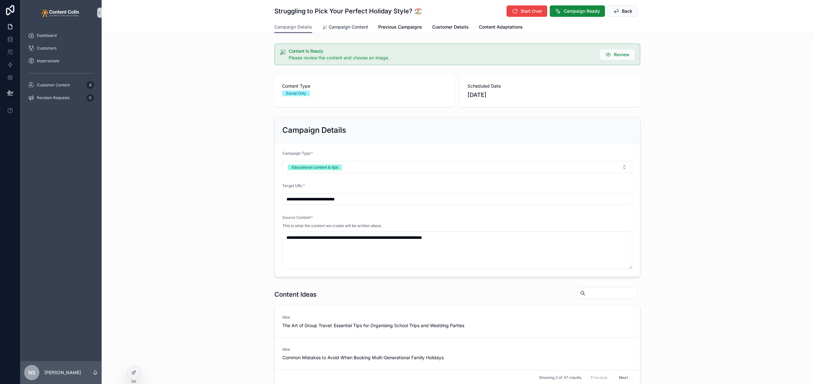
click at [346, 31] on link "Campaign Content" at bounding box center [345, 27] width 46 height 13
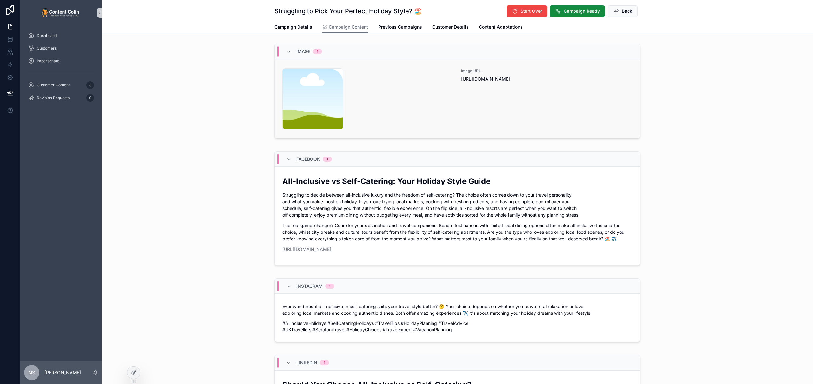
click at [472, 99] on div "Image URL https://cdn.contentcolin.com/contentcolin/images/content-placeholder.…" at bounding box center [546, 98] width 171 height 61
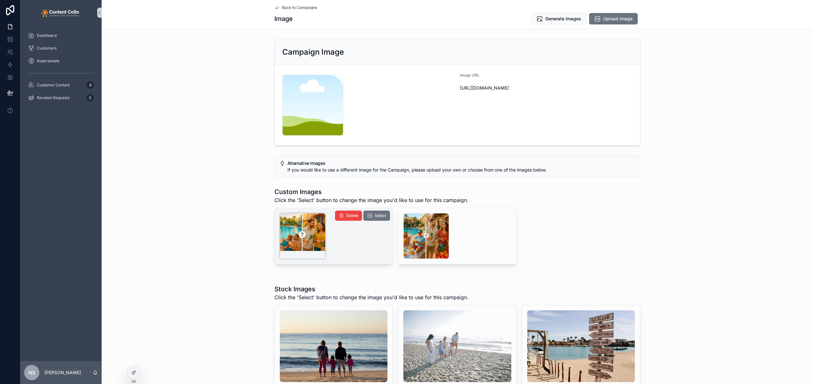
click at [312, 234] on div "scrollable content" at bounding box center [303, 236] width 46 height 46
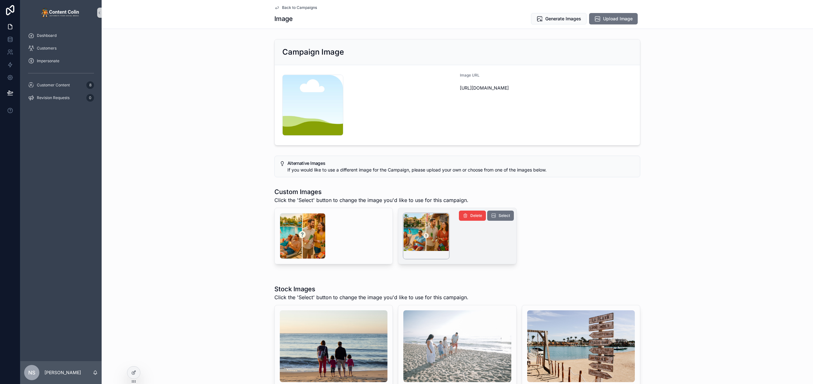
click at [423, 236] on div "scrollable content" at bounding box center [426, 236] width 46 height 46
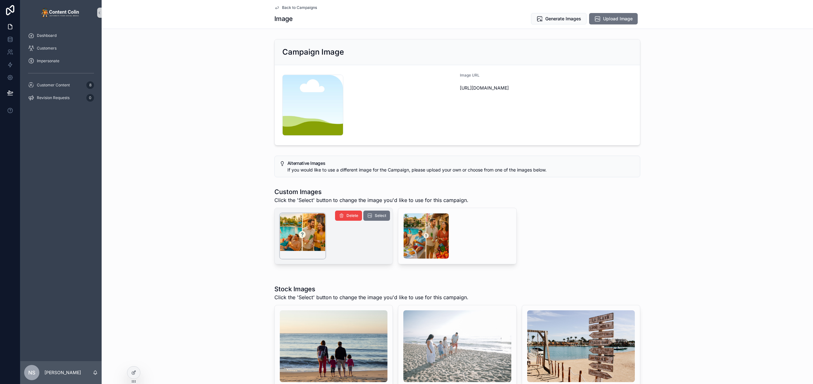
click at [293, 238] on div "scrollable content" at bounding box center [303, 236] width 46 height 46
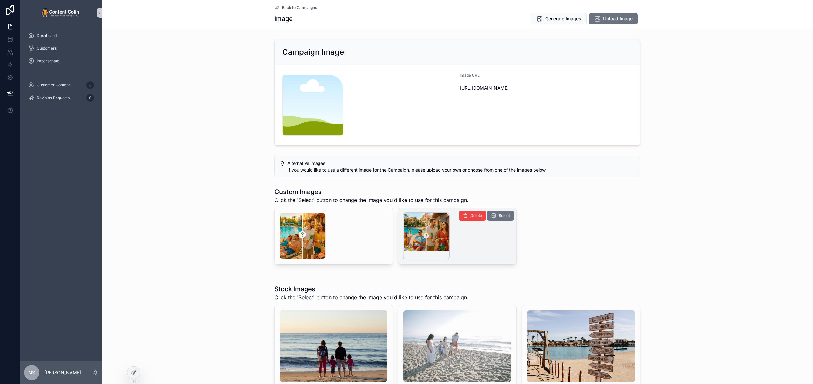
click at [414, 240] on div "scrollable content" at bounding box center [426, 236] width 46 height 46
click at [553, 19] on span "Generate Images" at bounding box center [563, 19] width 36 height 6
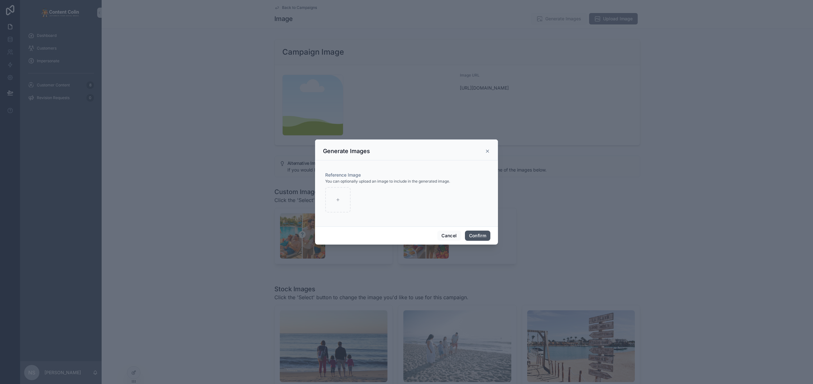
click at [479, 231] on button "Confirm" at bounding box center [477, 235] width 25 height 10
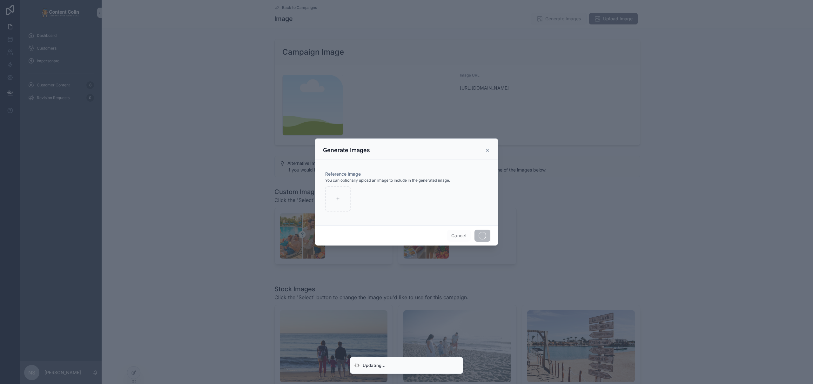
drag, startPoint x: 250, startPoint y: 166, endPoint x: 257, endPoint y: 166, distance: 6.4
click at [250, 166] on div at bounding box center [406, 192] width 813 height 384
click at [223, 227] on div at bounding box center [406, 192] width 813 height 384
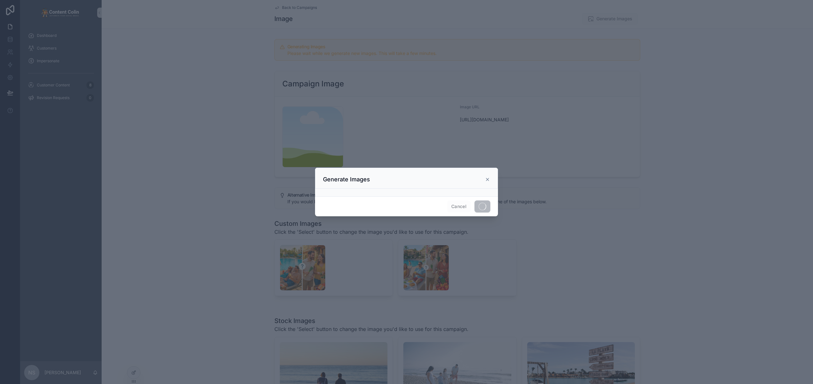
click at [302, 9] on div at bounding box center [406, 192] width 813 height 384
click at [305, 7] on div at bounding box center [406, 192] width 813 height 384
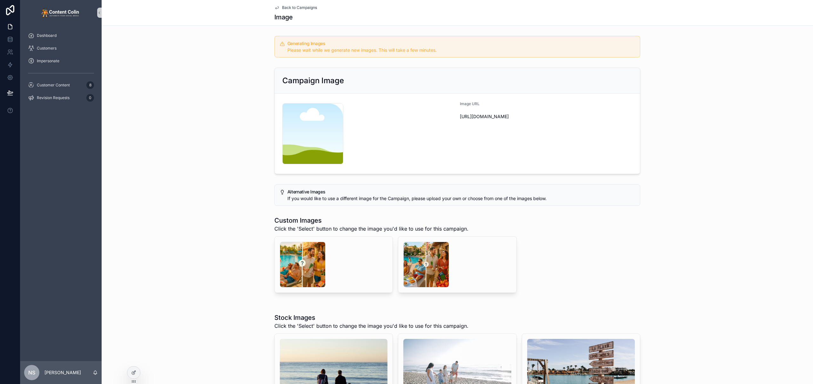
click at [300, 6] on span "Back to Campaigns" at bounding box center [299, 7] width 35 height 5
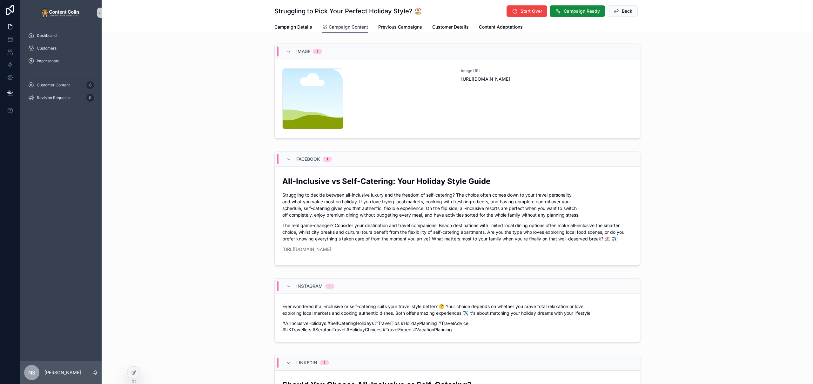
click at [344, 32] on link "Campaign Content" at bounding box center [345, 27] width 46 height 12
click at [464, 121] on div "Image URL https://cdn.contentcolin.com/contentcolin/images/content-placeholder.…" at bounding box center [546, 98] width 171 height 61
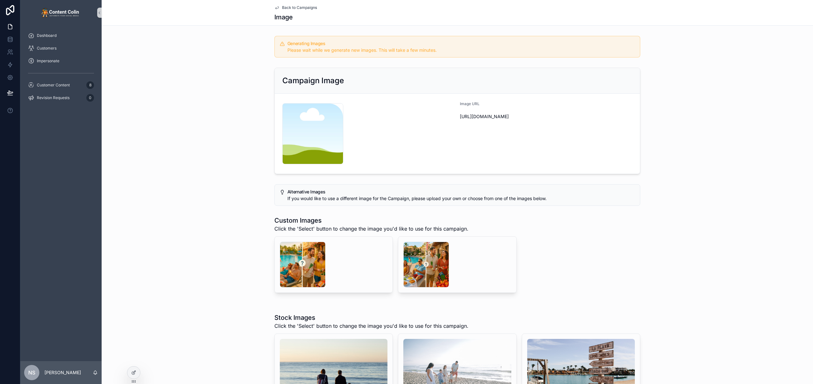
click at [299, 8] on span "Back to Campaigns" at bounding box center [299, 7] width 35 height 5
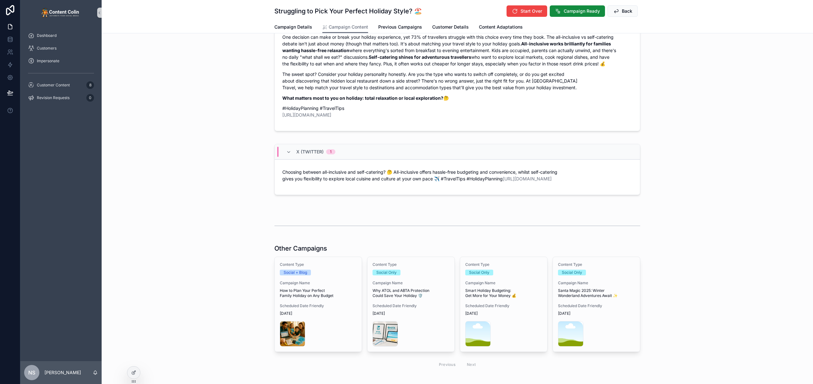
scroll to position [403, 0]
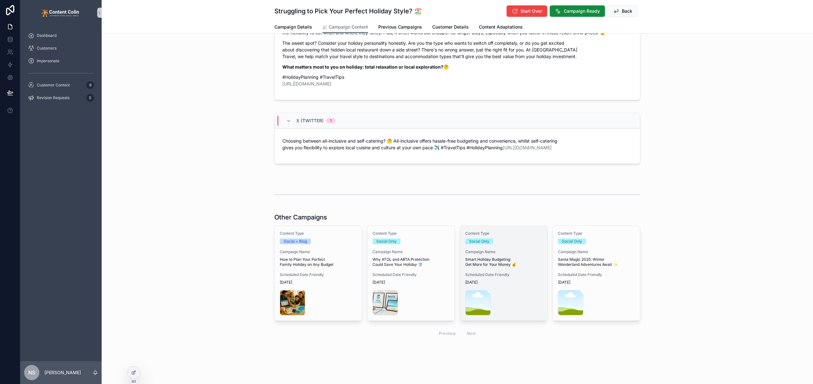
click at [523, 264] on span "Smart Holiday Budgeting: Get More for Your Money 💰" at bounding box center [503, 262] width 77 height 10
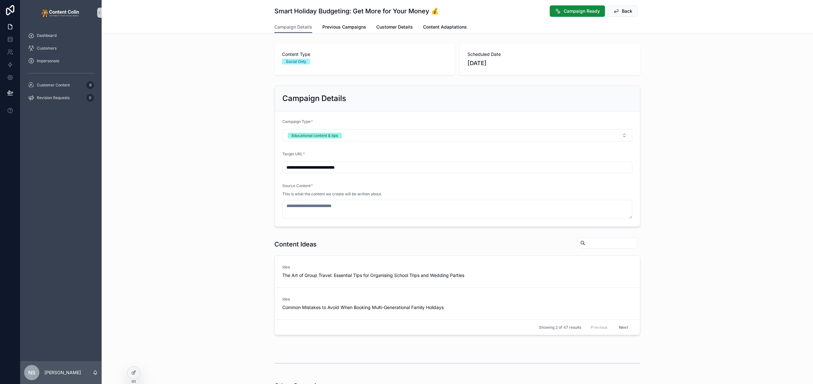
type textarea "**********"
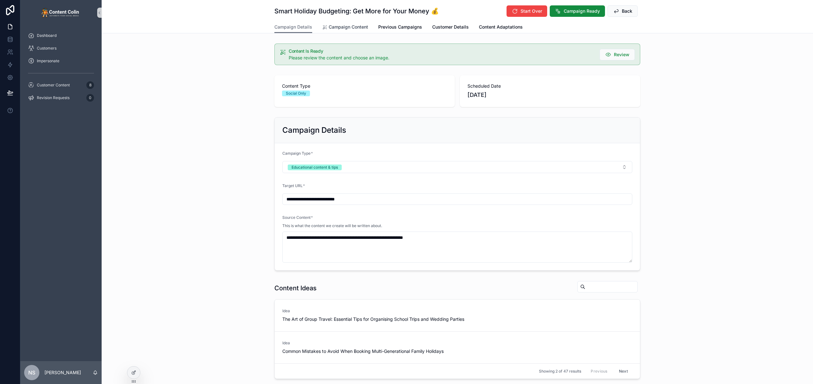
click at [350, 28] on span "Campaign Content" at bounding box center [348, 27] width 39 height 6
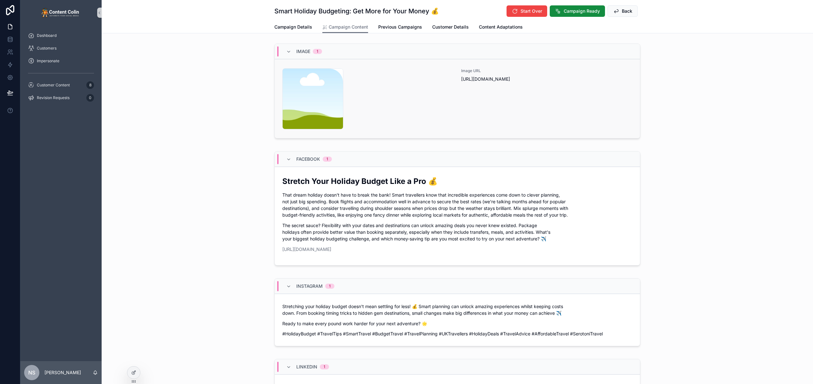
click at [517, 108] on div "Image URL https://cdn.contentcolin.com/contentcolin/images/content-placeholder.…" at bounding box center [546, 98] width 171 height 61
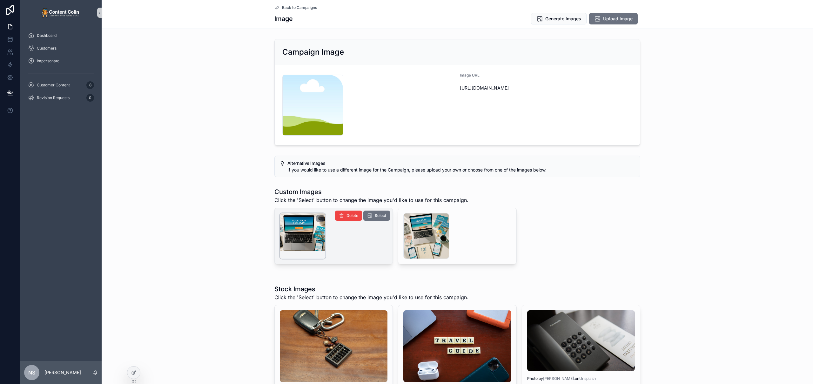
click at [306, 236] on div "scrollable content" at bounding box center [303, 236] width 46 height 46
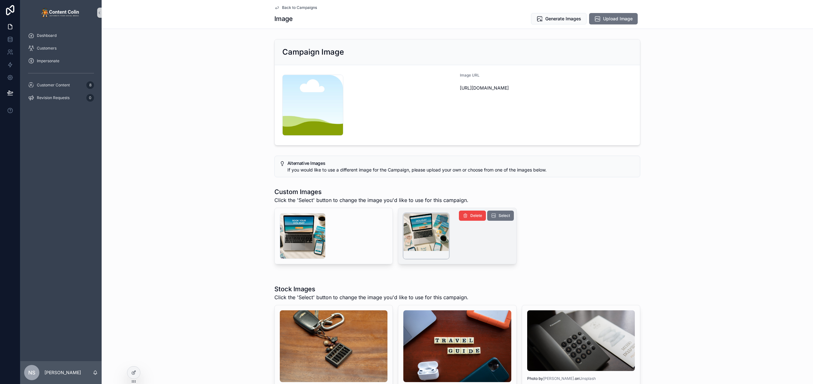
click at [421, 236] on div "scrollable content" at bounding box center [426, 236] width 46 height 46
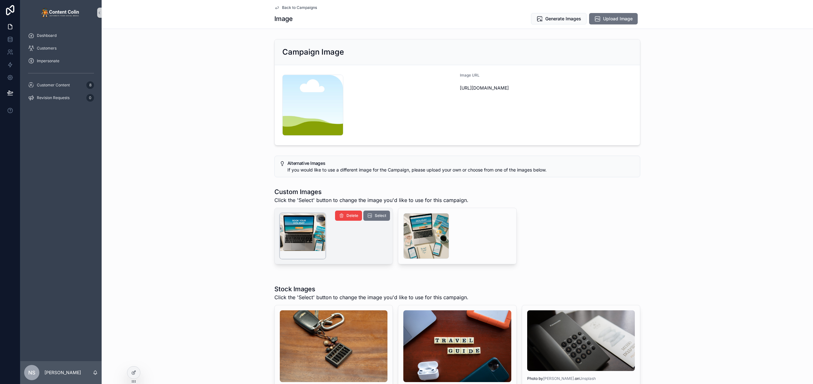
click at [301, 235] on div "scrollable content" at bounding box center [303, 236] width 46 height 46
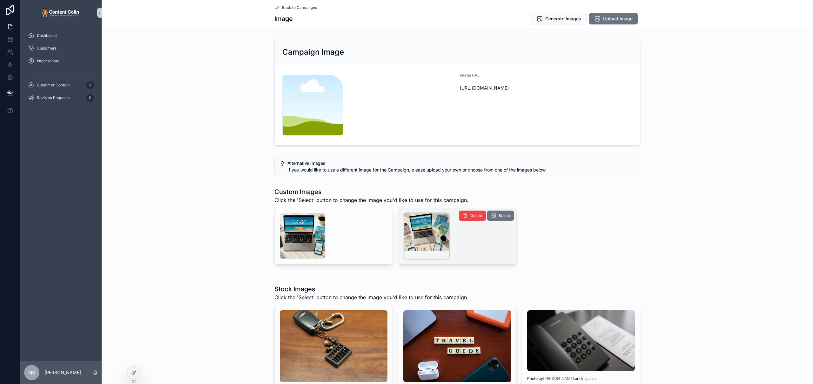
click at [434, 245] on div "scrollable content" at bounding box center [426, 236] width 46 height 46
click at [504, 213] on span "Select" at bounding box center [503, 215] width 11 height 5
click at [292, 8] on span "Back to Campaigns" at bounding box center [299, 7] width 35 height 5
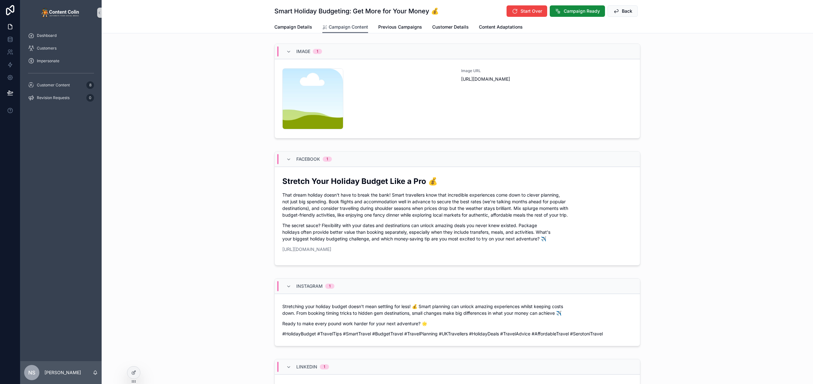
click at [339, 29] on span "Campaign Content" at bounding box center [348, 27] width 39 height 6
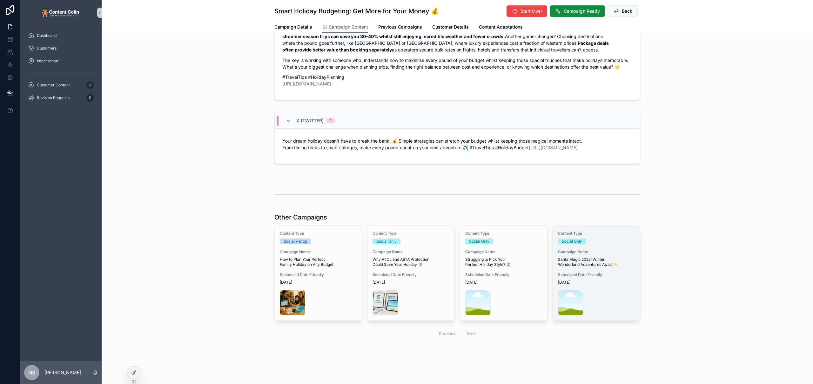
click at [590, 272] on span "Scheduled Date Friendly" at bounding box center [596, 274] width 77 height 5
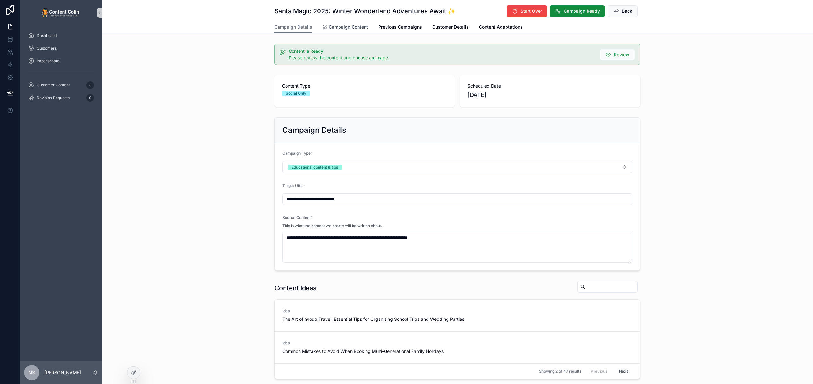
click at [337, 25] on span "Campaign Content" at bounding box center [348, 27] width 39 height 6
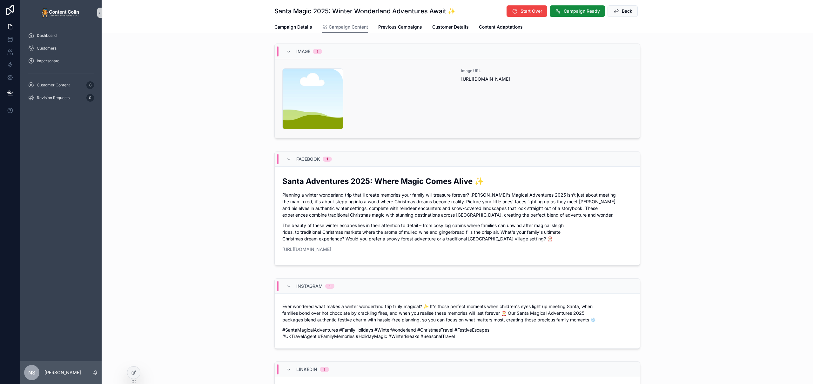
click at [402, 86] on div "content-placeholder .png" at bounding box center [367, 98] width 171 height 61
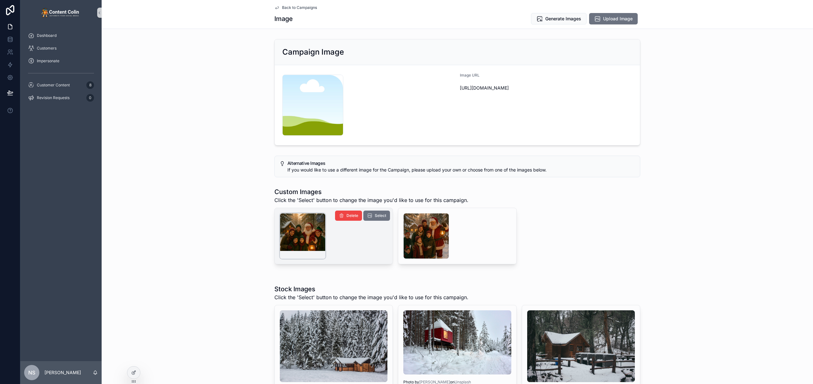
click at [305, 236] on div "scrollable content" at bounding box center [303, 236] width 46 height 46
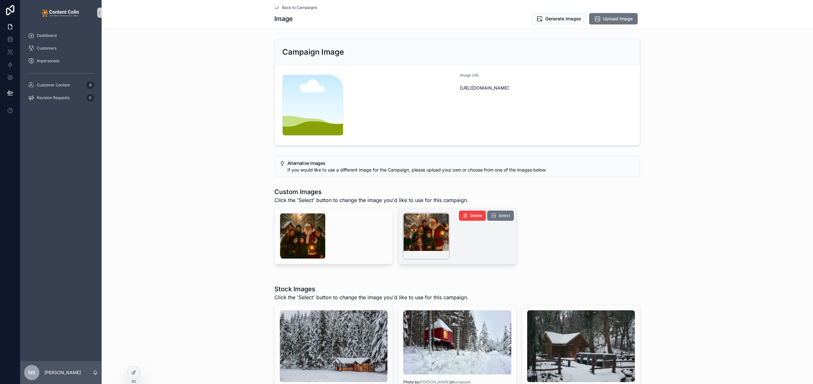
click at [423, 233] on div "scrollable content" at bounding box center [426, 236] width 46 height 46
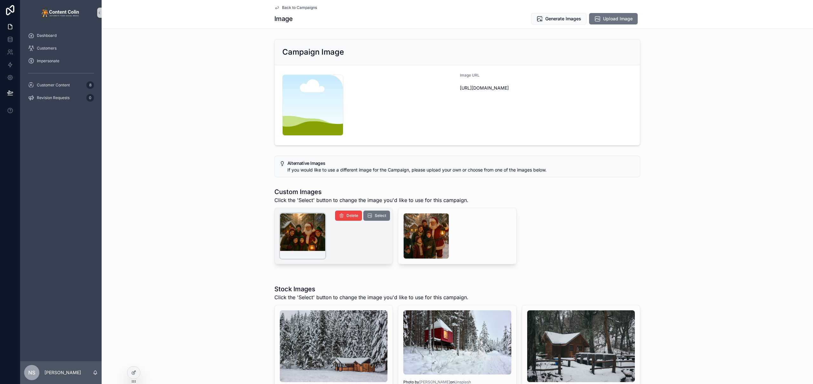
click at [309, 230] on div "scrollable content" at bounding box center [303, 236] width 46 height 46
click at [375, 217] on span "Select" at bounding box center [380, 215] width 11 height 5
click at [301, 6] on span "Back to Campaigns" at bounding box center [299, 7] width 35 height 5
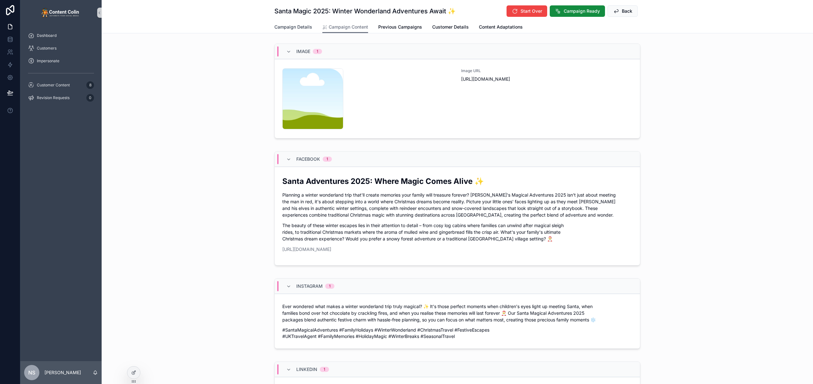
click at [286, 28] on span "Campaign Details" at bounding box center [293, 27] width 38 height 6
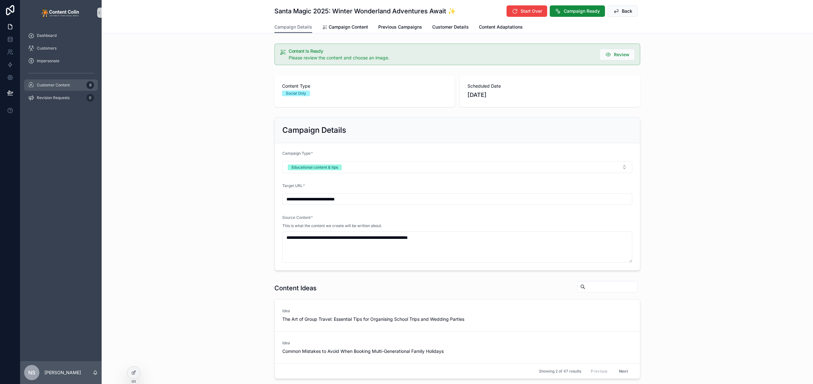
click at [60, 85] on span "Customer Content" at bounding box center [53, 85] width 33 height 5
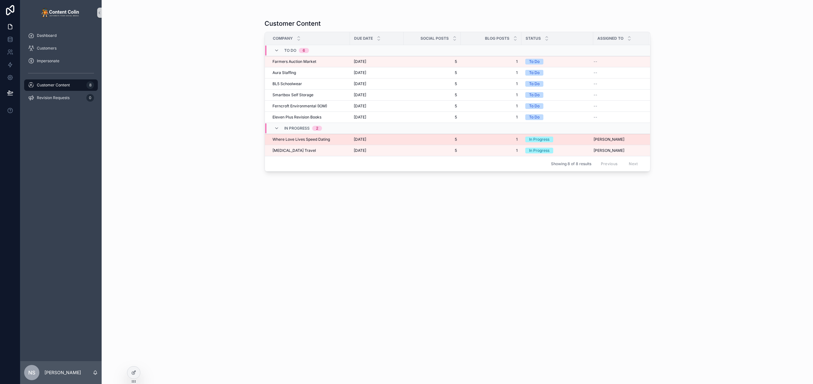
click at [348, 142] on td "Where Love Lives Speed Dating Where Love Lives Speed Dating" at bounding box center [307, 139] width 85 height 11
click at [314, 142] on span "Where Love Lives Speed Dating" at bounding box center [300, 139] width 57 height 5
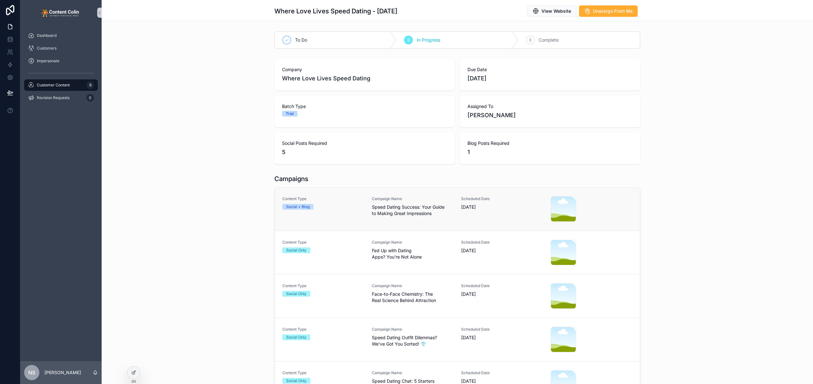
click at [360, 207] on div "Social + Blog" at bounding box center [323, 207] width 82 height 6
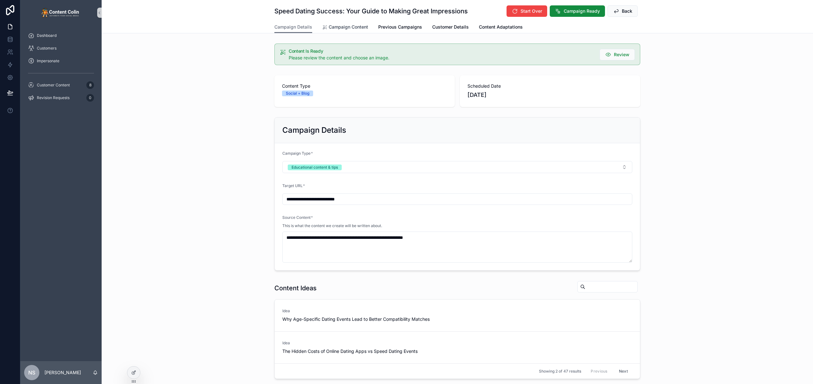
click at [349, 30] on span "Campaign Content" at bounding box center [348, 27] width 39 height 6
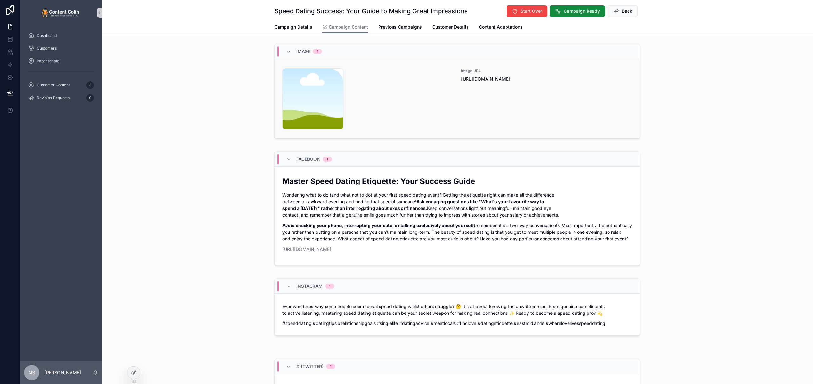
click at [426, 97] on div "content-placeholder .png" at bounding box center [367, 98] width 171 height 61
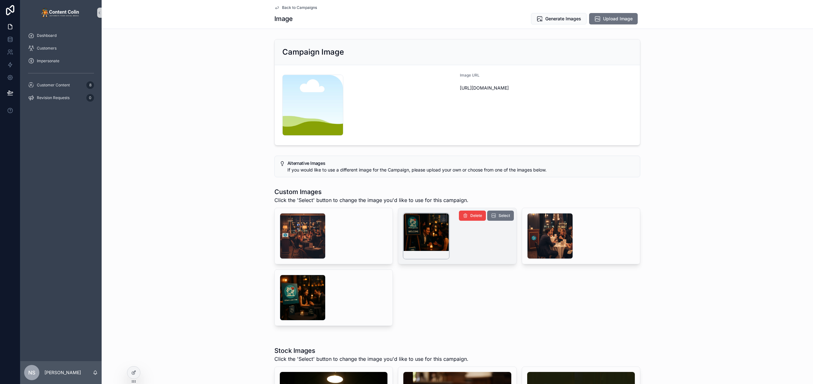
click at [419, 231] on div "scrollable content" at bounding box center [426, 236] width 46 height 46
click at [503, 215] on span "Select" at bounding box center [503, 215] width 11 height 5
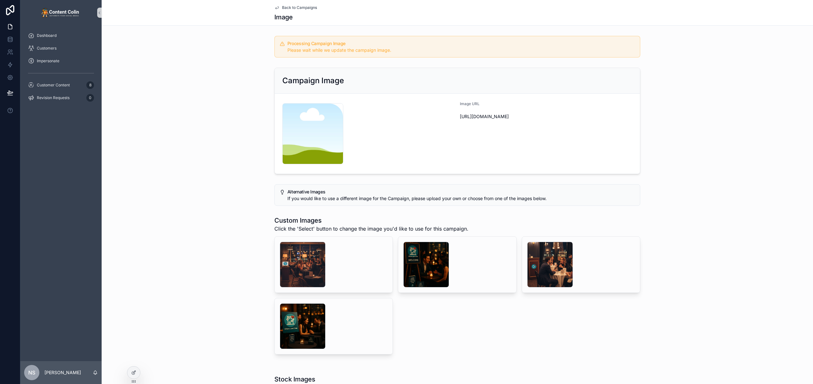
click at [292, 7] on span "Back to Campaigns" at bounding box center [299, 7] width 35 height 5
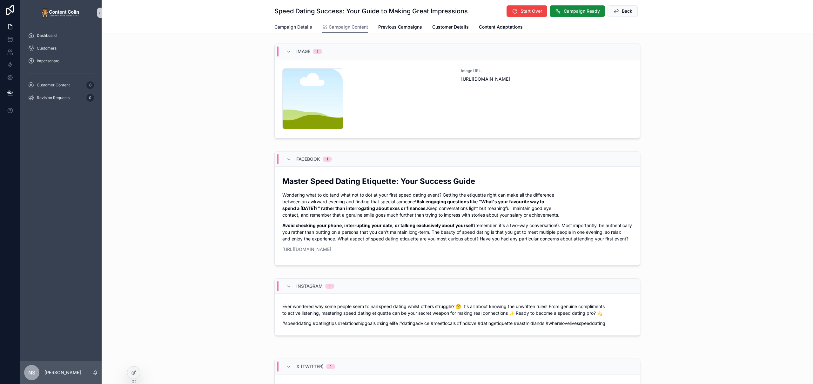
click at [297, 29] on span "Campaign Details" at bounding box center [293, 27] width 38 height 6
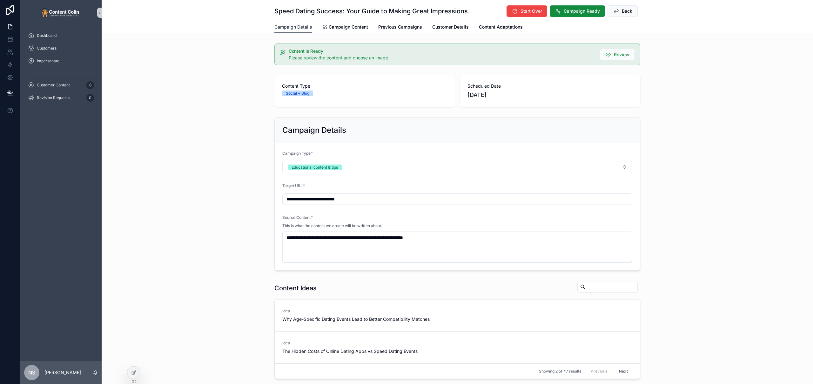
scroll to position [212, 0]
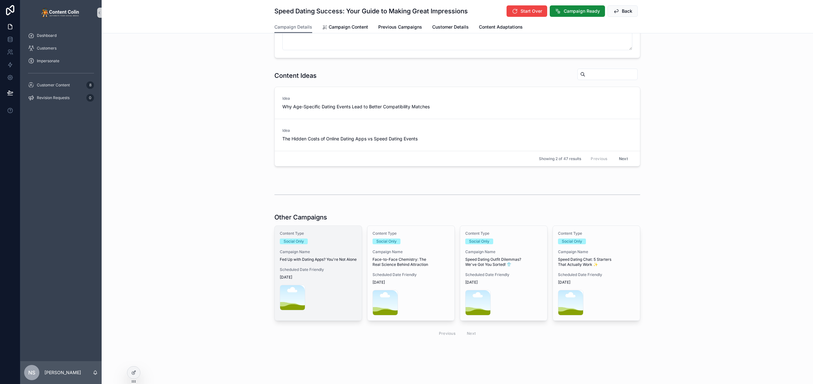
click at [319, 262] on span "Fed Up with Dating Apps? You're Not Alone" at bounding box center [318, 259] width 77 height 5
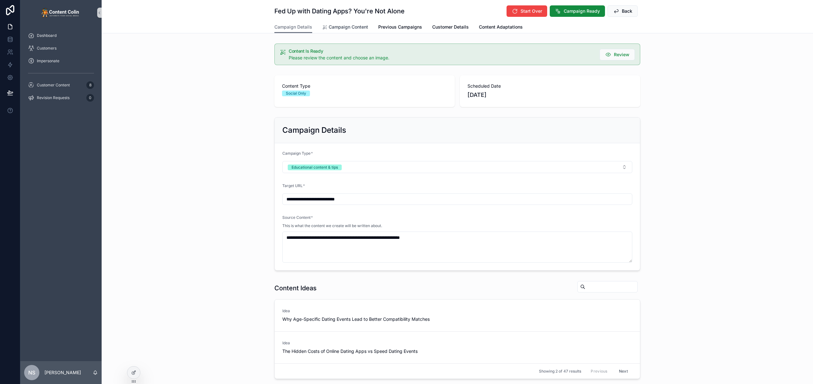
click at [351, 28] on span "Campaign Content" at bounding box center [348, 27] width 39 height 6
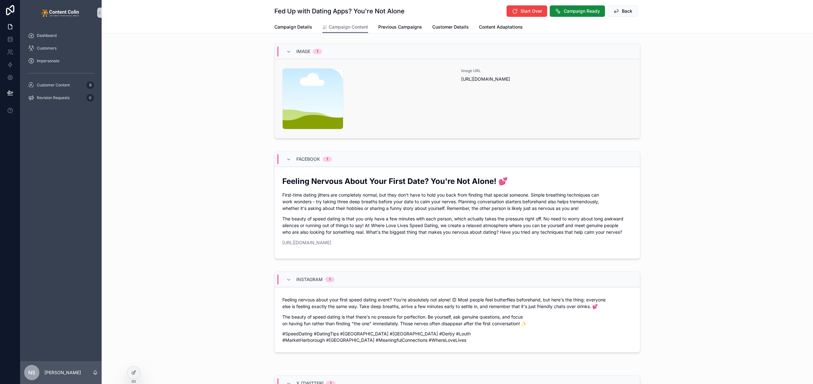
click at [390, 91] on div "content-placeholder .png" at bounding box center [367, 98] width 171 height 61
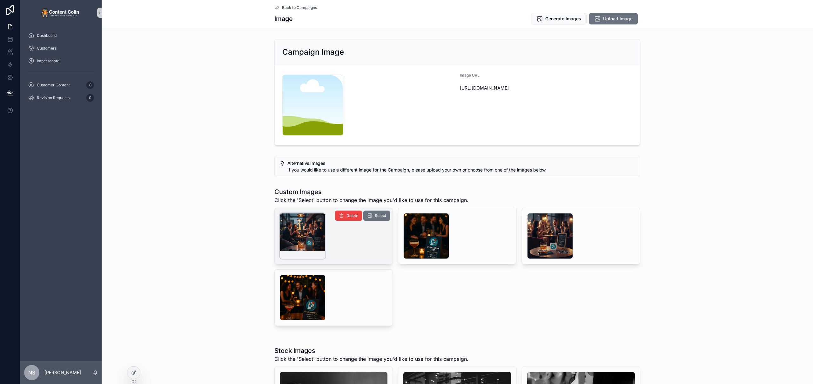
click at [287, 233] on div "scrollable content" at bounding box center [303, 236] width 46 height 46
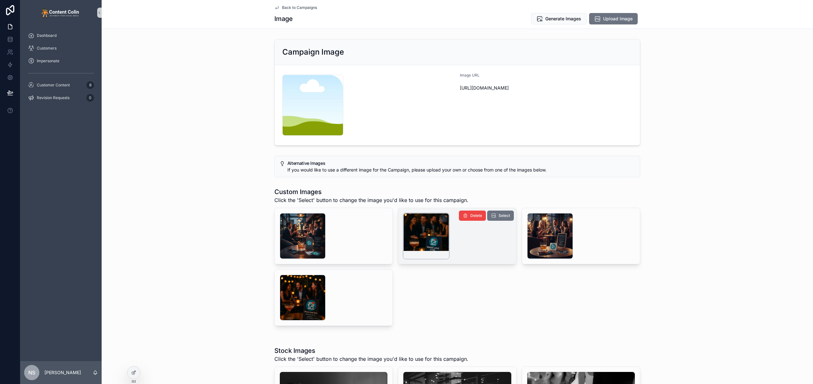
click at [420, 230] on div "scrollable content" at bounding box center [426, 236] width 46 height 46
click at [547, 228] on div "scrollable content" at bounding box center [550, 236] width 46 height 46
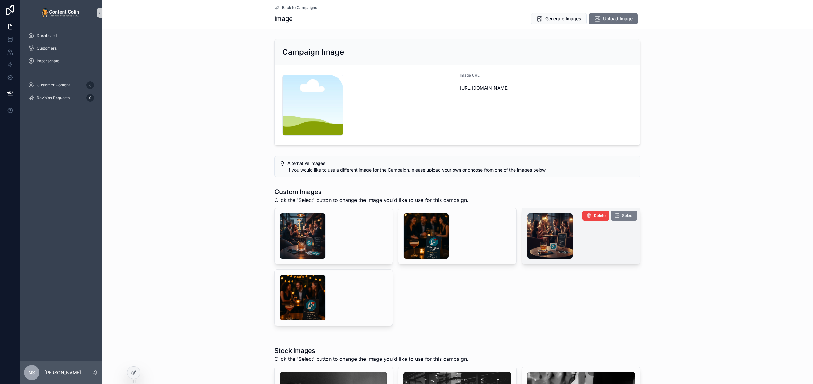
click at [626, 214] on span "Select" at bounding box center [627, 215] width 11 height 5
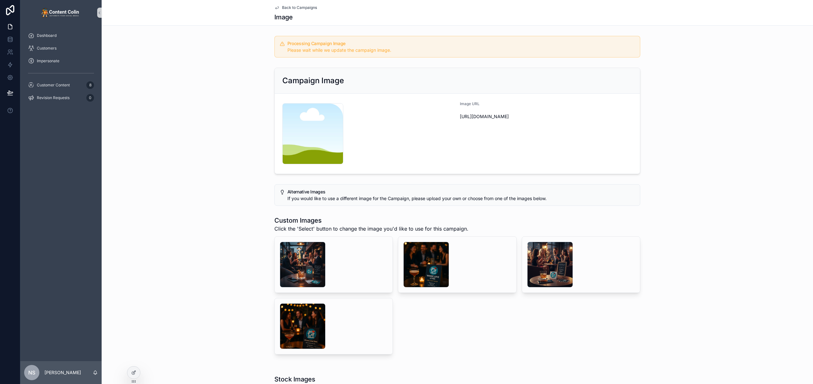
click at [300, 7] on span "Back to Campaigns" at bounding box center [299, 7] width 35 height 5
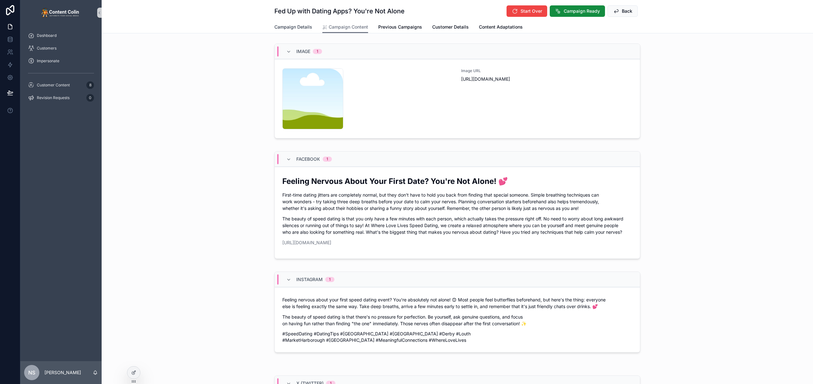
drag, startPoint x: 289, startPoint y: 27, endPoint x: 305, endPoint y: 37, distance: 18.3
click at [289, 27] on span "Campaign Details" at bounding box center [293, 27] width 38 height 6
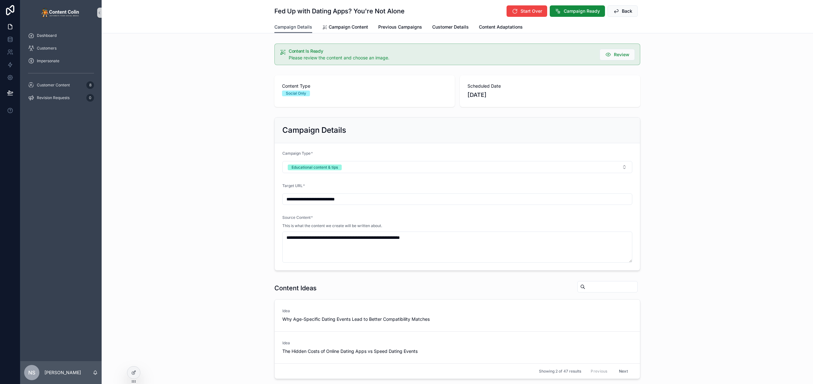
scroll to position [212, 0]
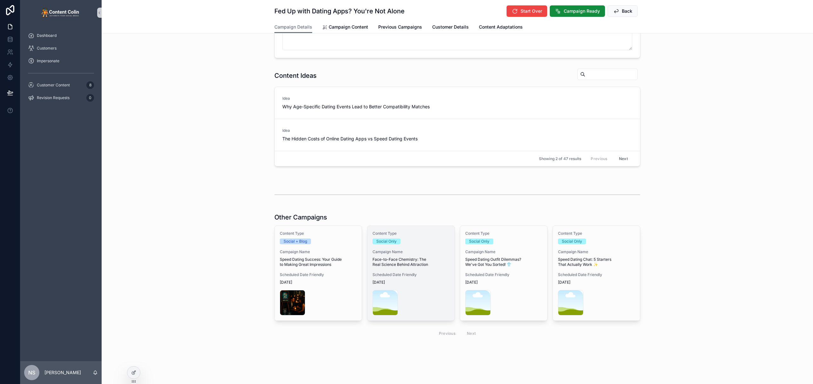
click at [420, 276] on span "Scheduled Date Friendly" at bounding box center [410, 274] width 77 height 5
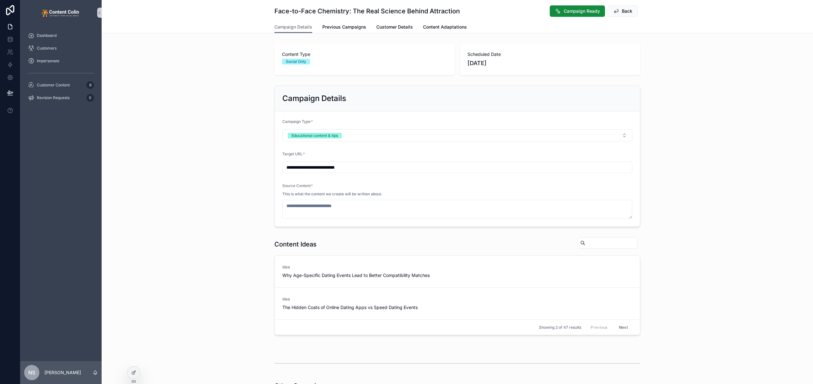
type textarea "**********"
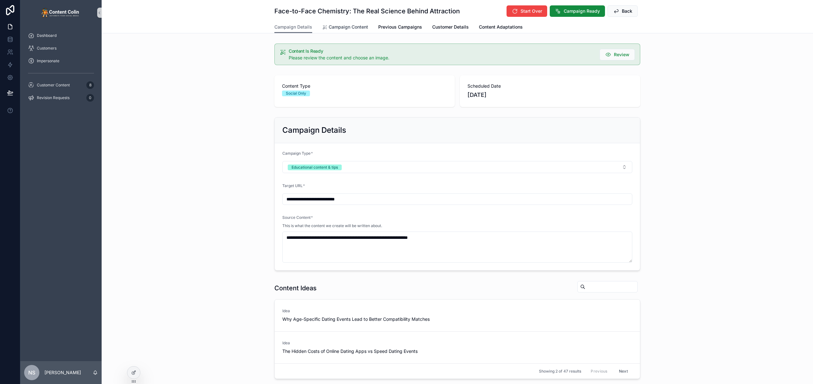
click at [354, 25] on span "Campaign Content" at bounding box center [348, 27] width 39 height 6
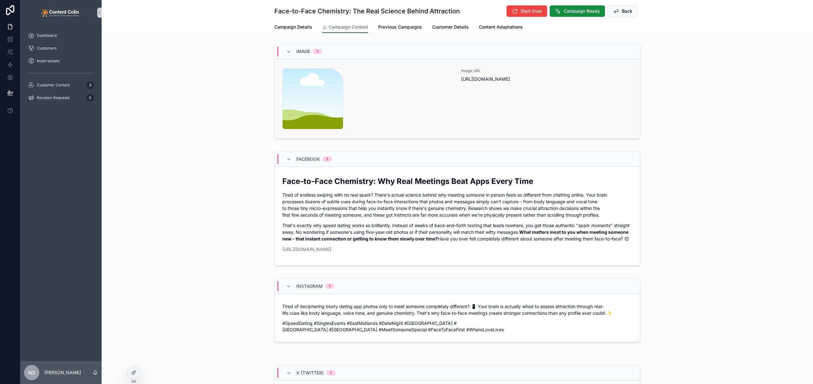
click at [443, 101] on div "content-placeholder .png" at bounding box center [367, 98] width 171 height 61
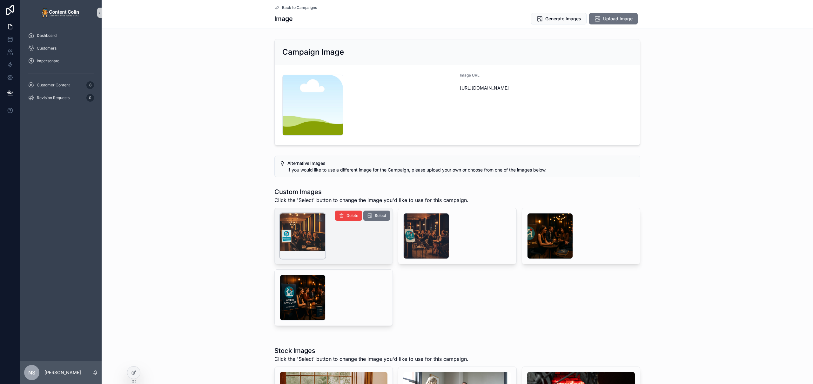
click at [309, 238] on div "scrollable content" at bounding box center [303, 236] width 46 height 46
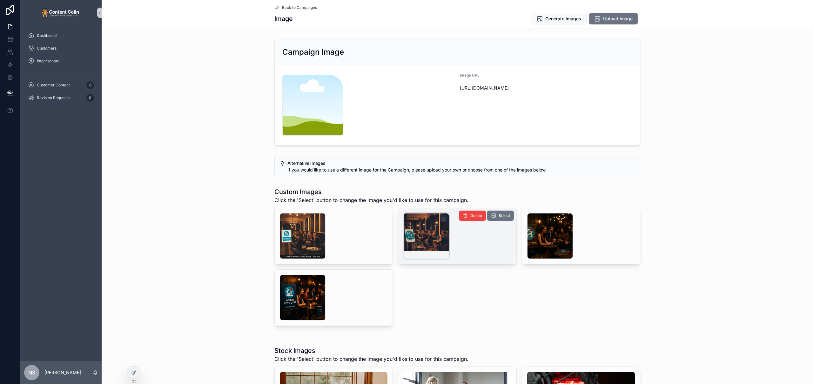
click at [415, 228] on div "scrollable content" at bounding box center [426, 236] width 46 height 46
click at [545, 230] on div "scrollable content" at bounding box center [550, 236] width 46 height 46
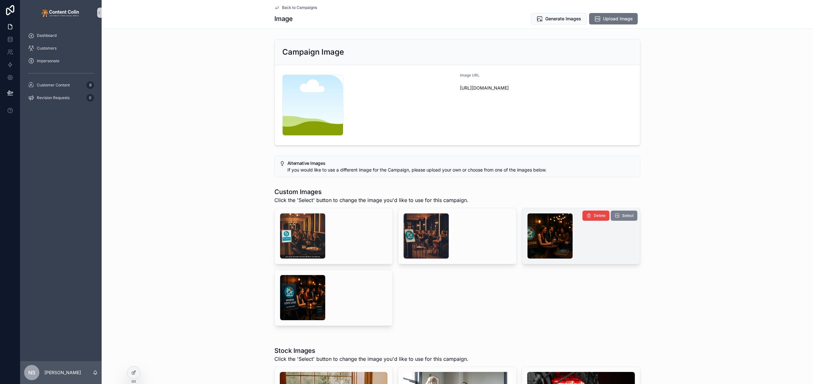
click at [622, 216] on span "Select" at bounding box center [627, 215] width 11 height 5
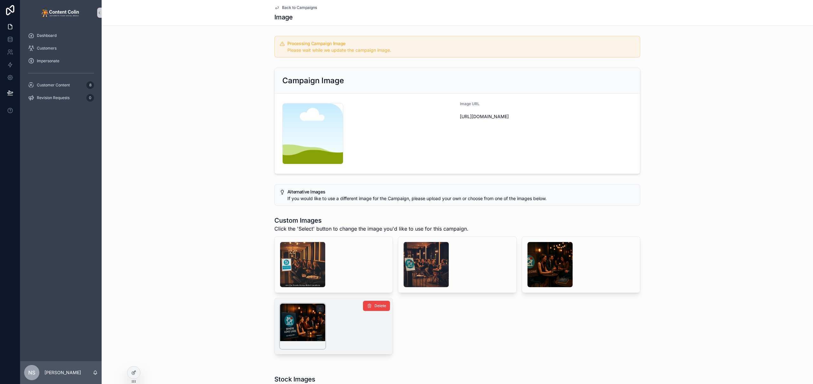
click at [298, 314] on div "scrollable content" at bounding box center [303, 326] width 46 height 46
click at [292, 9] on span "Back to Campaigns" at bounding box center [299, 7] width 35 height 5
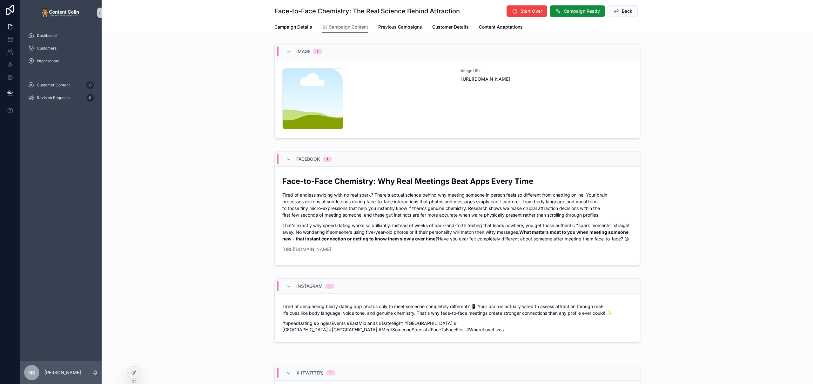
scroll to position [252, 0]
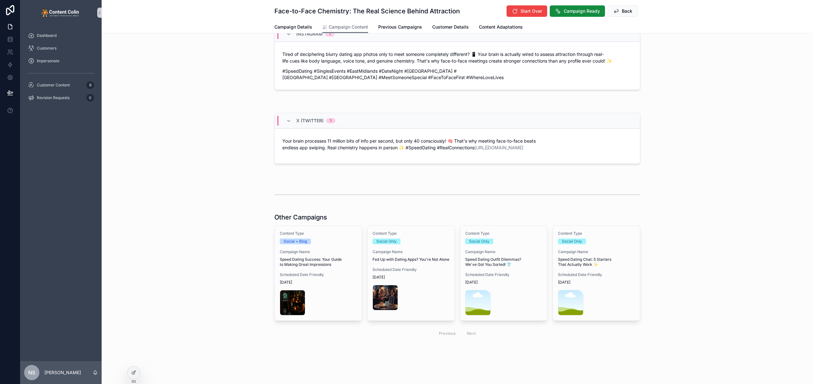
click at [584, 262] on span "Speed Dating Chat: 5 Starters That Actually Work ✨" at bounding box center [596, 262] width 77 height 10
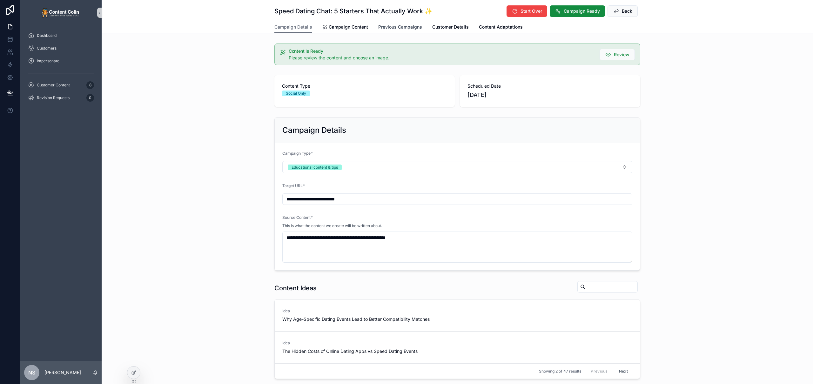
click at [346, 25] on span "Campaign Content" at bounding box center [348, 27] width 39 height 6
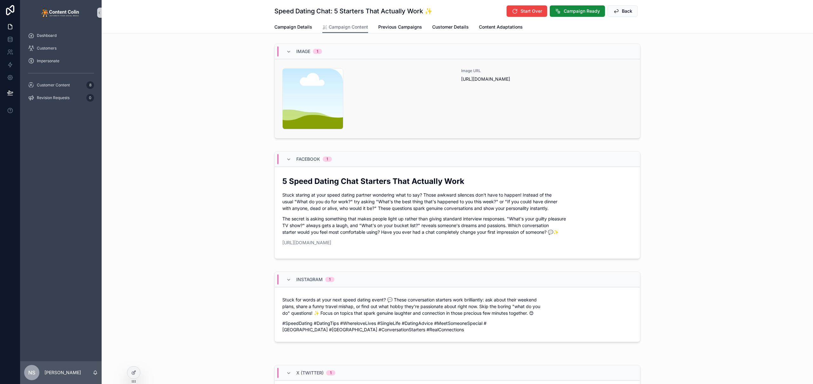
click at [423, 97] on div "content-placeholder .png" at bounding box center [367, 98] width 171 height 61
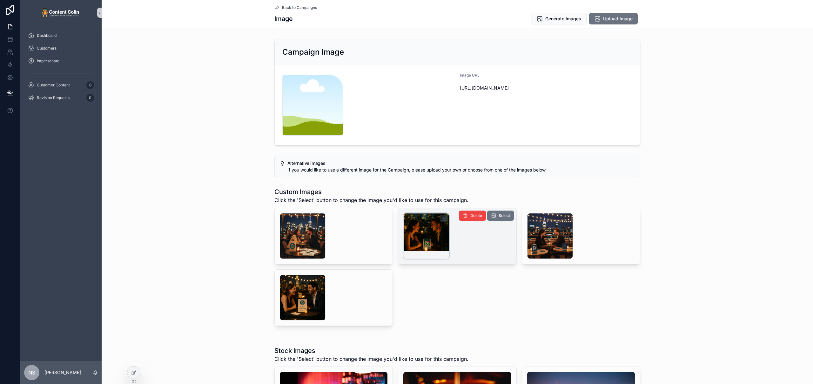
click at [427, 235] on div "scrollable content" at bounding box center [426, 236] width 46 height 46
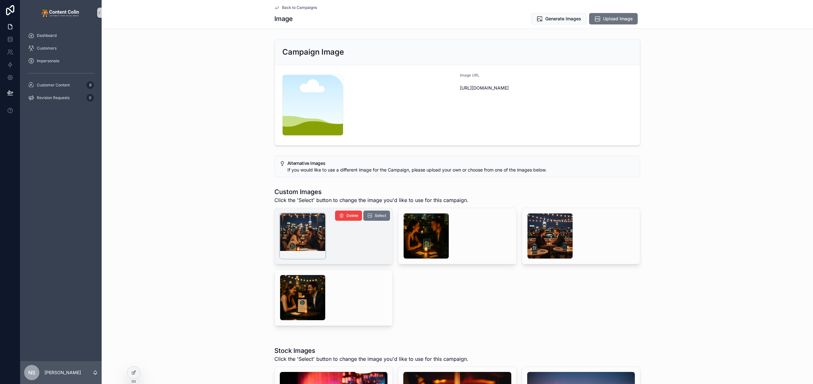
click at [317, 232] on div "scrollable content" at bounding box center [303, 236] width 46 height 46
click at [376, 213] on button "Select" at bounding box center [376, 215] width 27 height 10
click at [291, 3] on div "Back to Campaigns Image Generate Images Upload Image" at bounding box center [457, 14] width 366 height 29
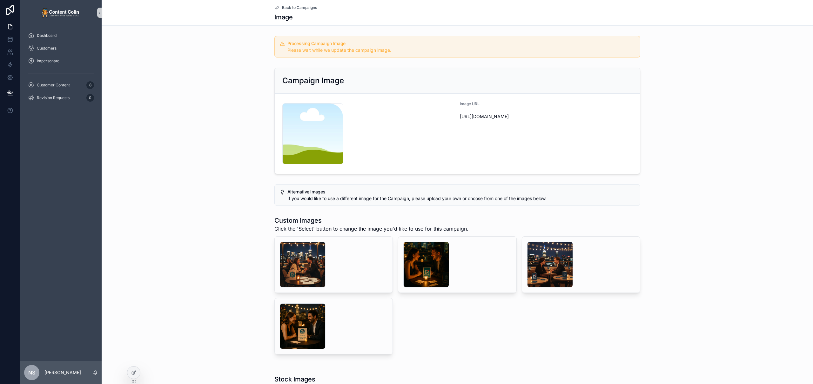
click at [293, 6] on span "Back to Campaigns" at bounding box center [299, 7] width 35 height 5
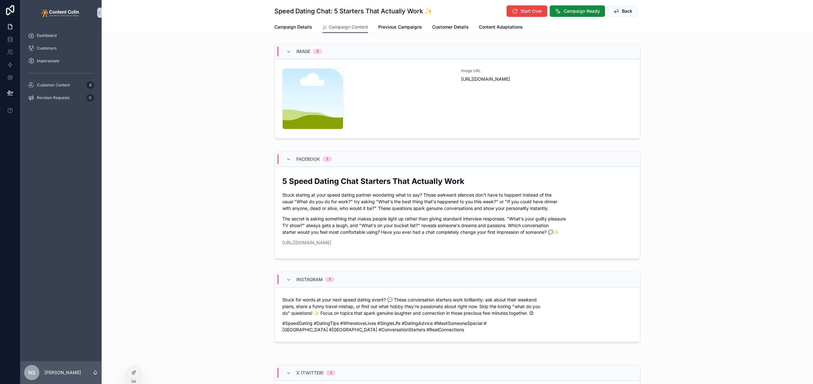
scroll to position [246, 0]
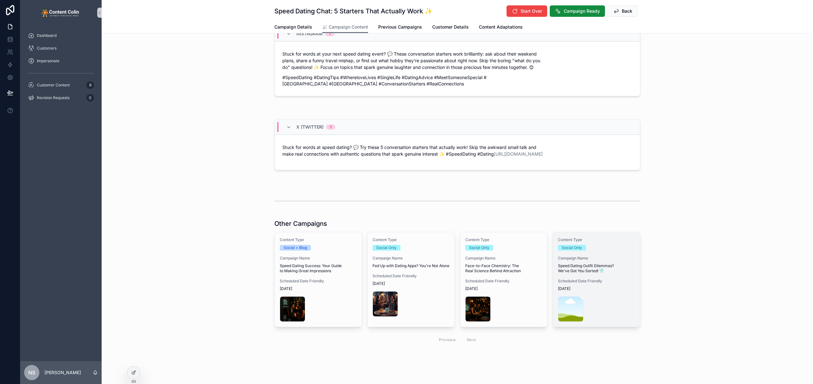
click at [583, 268] on div "Content Type Social Only Campaign Name Speed Dating Outfit Dilemmas? We've Got …" at bounding box center [596, 279] width 87 height 95
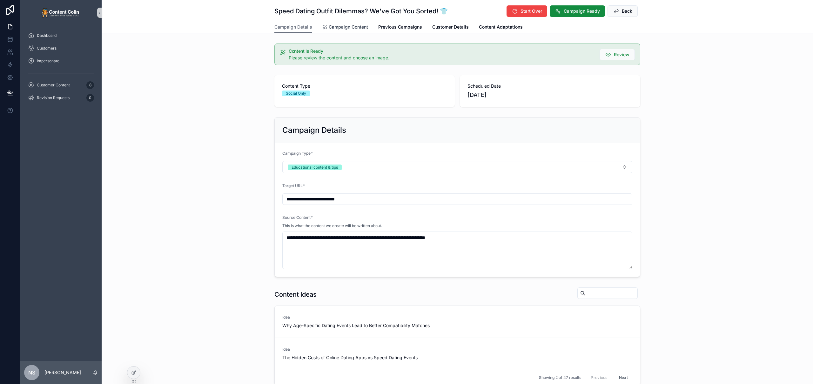
click at [340, 26] on span "Campaign Content" at bounding box center [348, 27] width 39 height 6
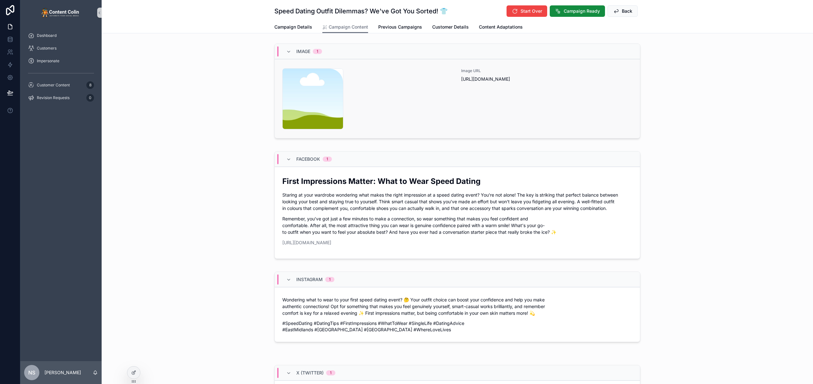
click at [418, 107] on div "content-placeholder .png" at bounding box center [367, 98] width 171 height 61
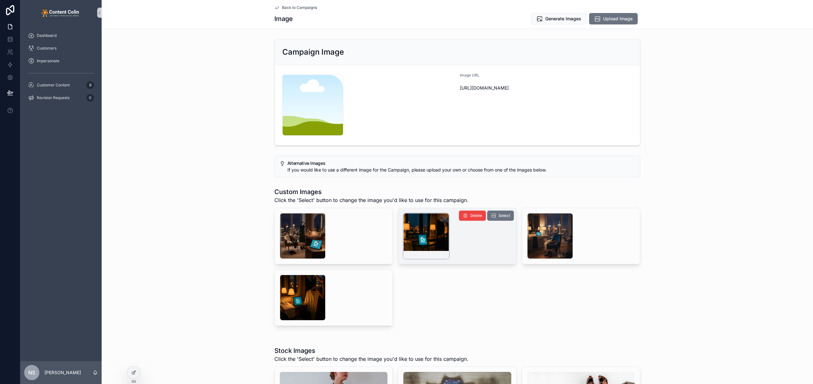
click at [421, 240] on div "scrollable content" at bounding box center [426, 236] width 46 height 46
click at [299, 8] on span "Back to Campaigns" at bounding box center [299, 7] width 35 height 5
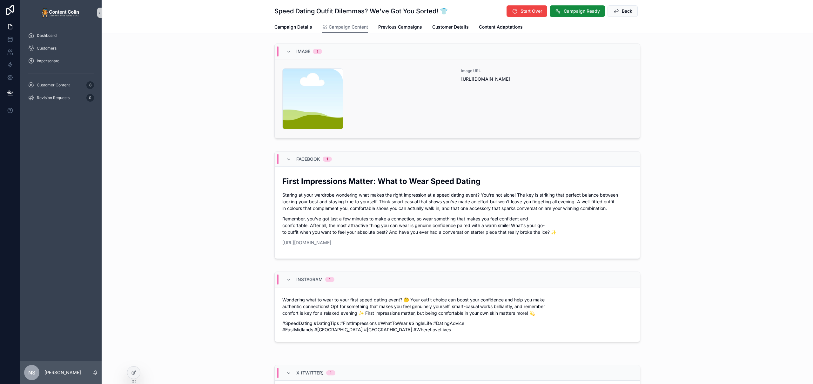
click at [407, 99] on div "content-placeholder .png" at bounding box center [367, 98] width 171 height 61
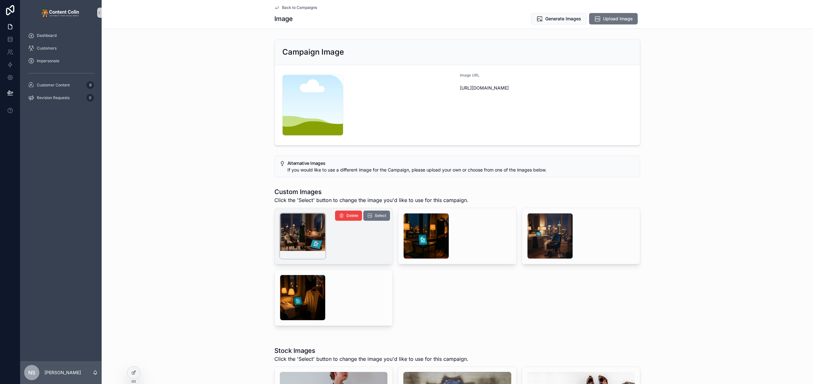
click at [299, 237] on div "scrollable content" at bounding box center [303, 236] width 46 height 46
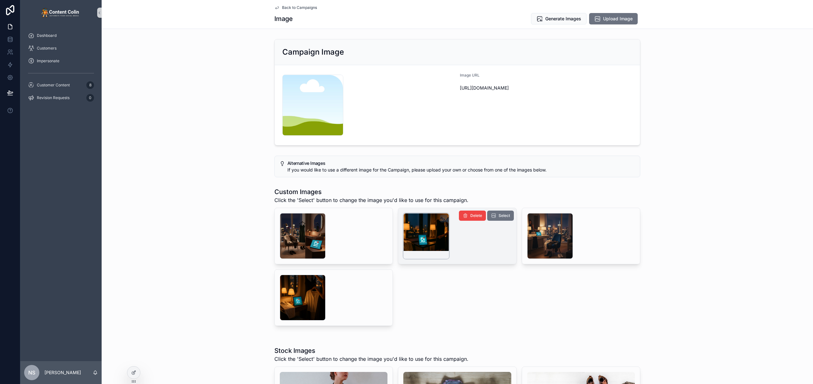
click at [436, 232] on div "scrollable content" at bounding box center [426, 236] width 46 height 46
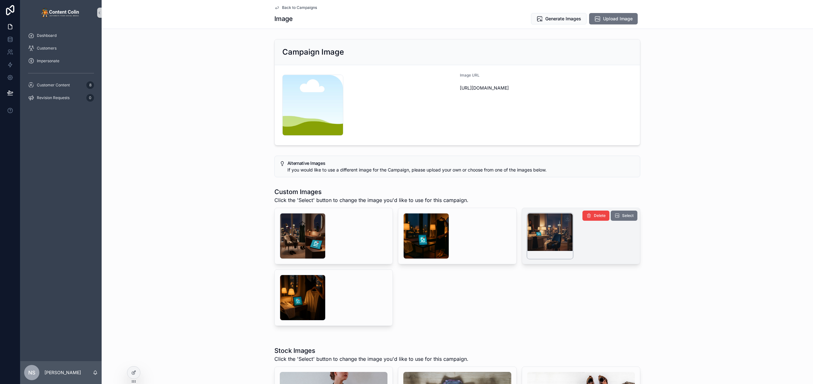
click at [556, 233] on div "scrollable content" at bounding box center [550, 236] width 46 height 46
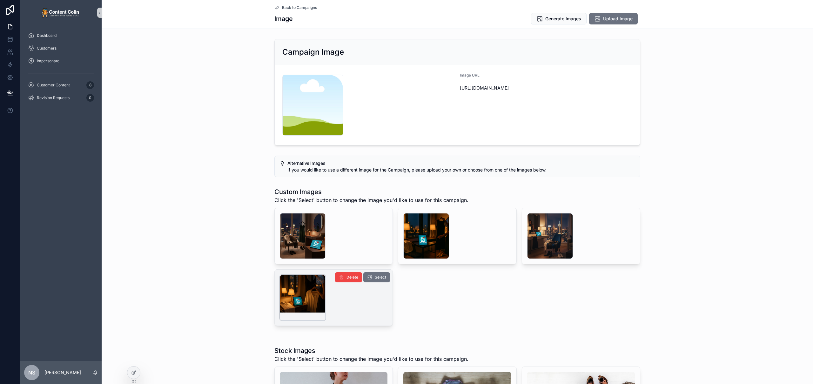
click at [287, 293] on div "scrollable content" at bounding box center [303, 298] width 46 height 46
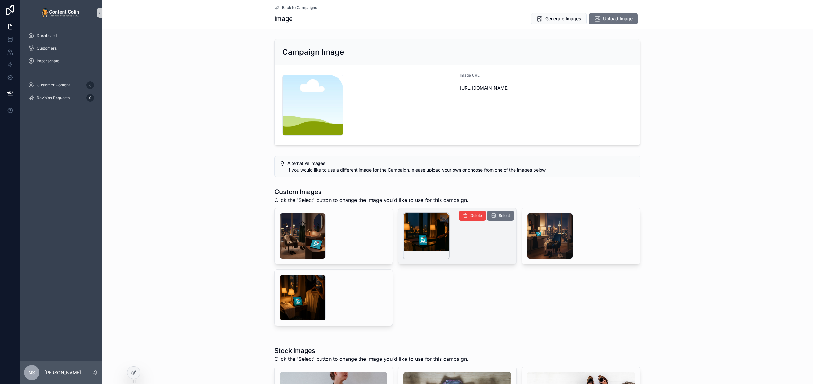
click at [434, 230] on div "scrollable content" at bounding box center [426, 236] width 46 height 46
click at [498, 216] on span "Select" at bounding box center [503, 215] width 11 height 5
click at [302, 6] on span "Back to Campaigns" at bounding box center [299, 7] width 35 height 5
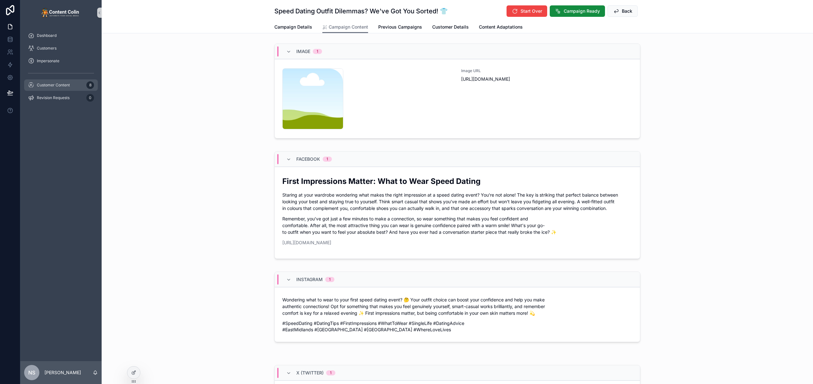
click at [65, 87] on span "Customer Content" at bounding box center [53, 85] width 33 height 5
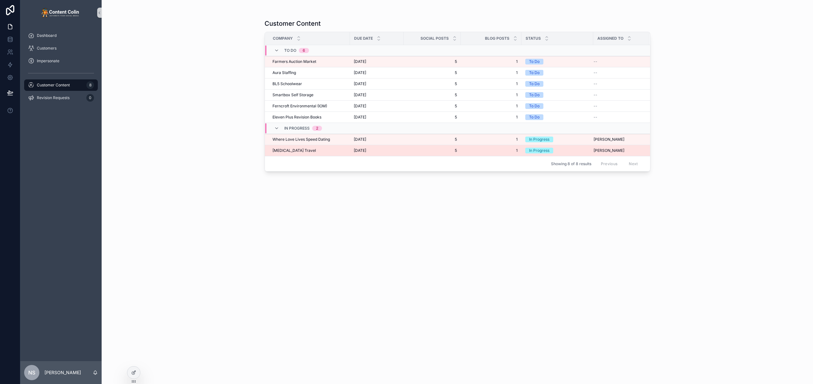
click at [331, 148] on div "[MEDICAL_DATA] Travel [MEDICAL_DATA] Travel" at bounding box center [309, 150] width 74 height 5
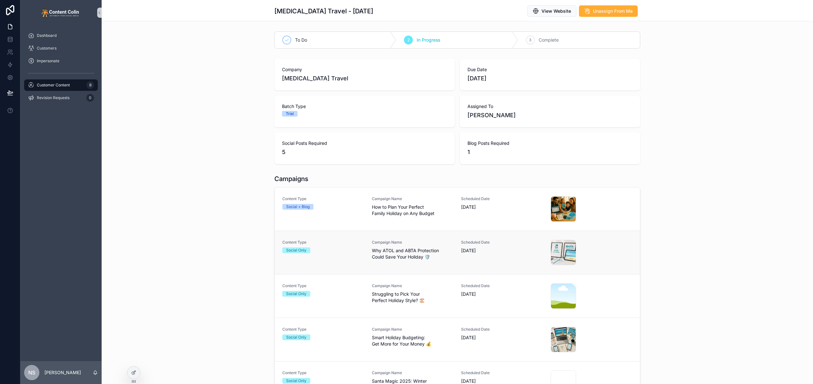
scroll to position [61, 0]
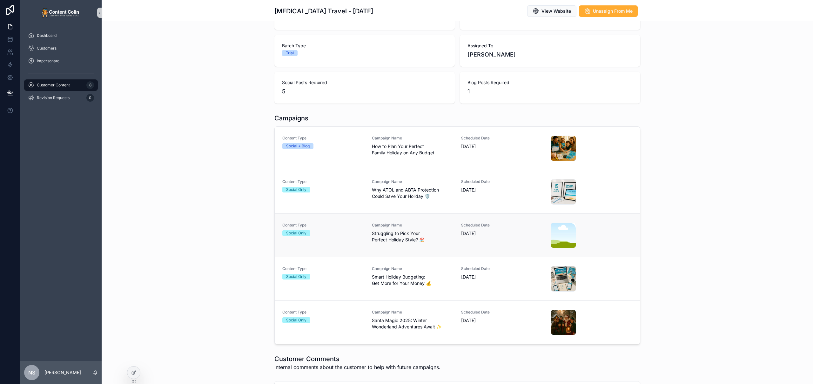
click at [436, 228] on div "Campaign Name Struggling to Pick Your Perfect Holiday Style? 🏖️" at bounding box center [413, 233] width 82 height 20
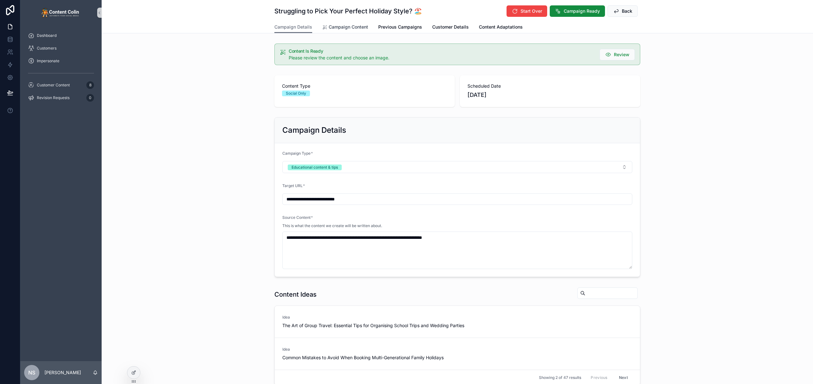
click at [347, 28] on span "Campaign Content" at bounding box center [348, 27] width 39 height 6
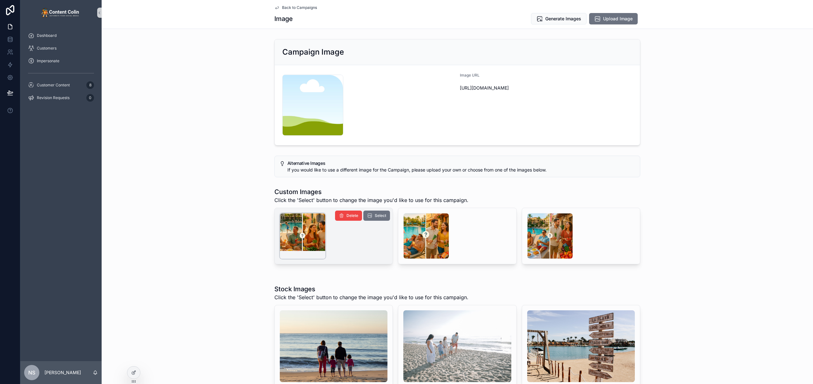
click at [295, 233] on div "scrollable content" at bounding box center [303, 236] width 46 height 46
click at [299, 232] on div "scrollable content" at bounding box center [303, 236] width 46 height 46
click at [376, 217] on span "Select" at bounding box center [380, 215] width 11 height 5
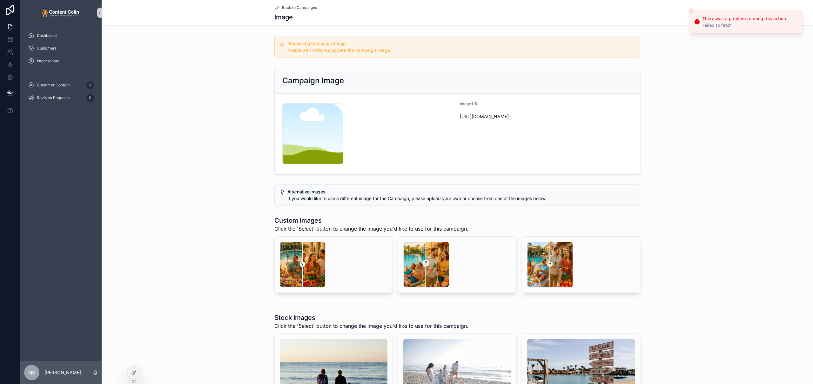
click at [690, 10] on icon "Close toast" at bounding box center [691, 12] width 4 height 4
click at [233, 239] on div "Custom Images Click the 'Select' button to change the image you'd like to use f…" at bounding box center [457, 254] width 711 height 82
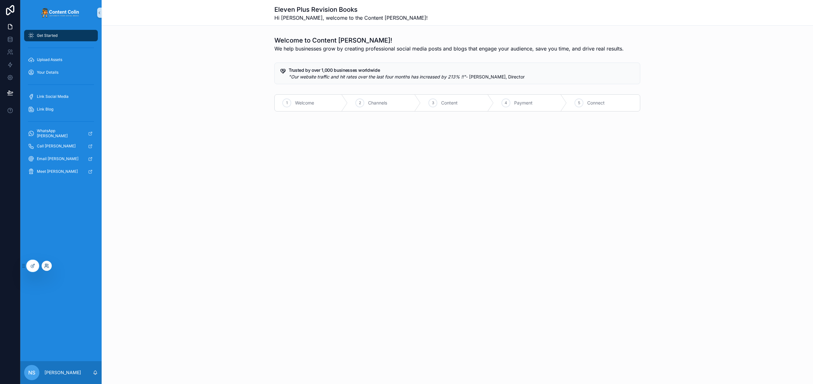
click at [44, 265] on icon at bounding box center [46, 265] width 5 height 5
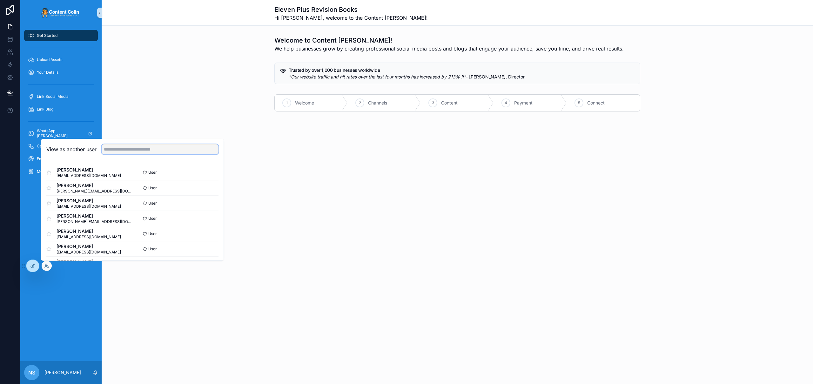
click at [131, 147] on input "text" at bounding box center [160, 149] width 117 height 10
type input "****"
click at [208, 174] on button "Select" at bounding box center [210, 172] width 17 height 9
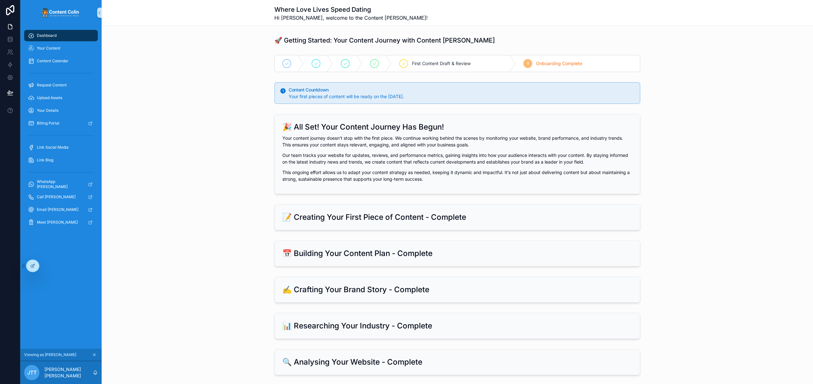
click at [696, 99] on div "Content Countdown Your first pieces of content will be ready on the 9th Septemb…" at bounding box center [457, 93] width 711 height 27
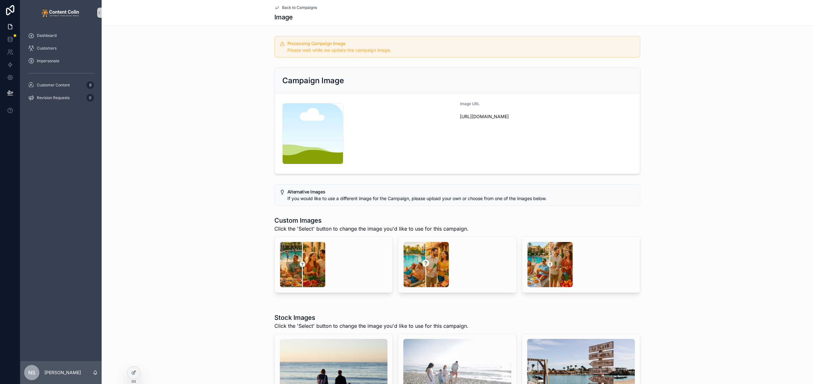
click at [285, 7] on span "Back to Campaigns" at bounding box center [299, 7] width 35 height 5
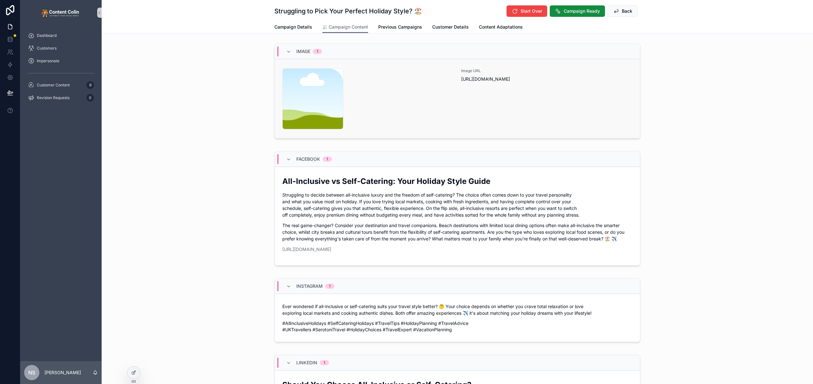
click at [466, 109] on div "Image URL https://cdn.contentcolin.com/contentcolin/images/content-placeholder.…" at bounding box center [546, 98] width 171 height 61
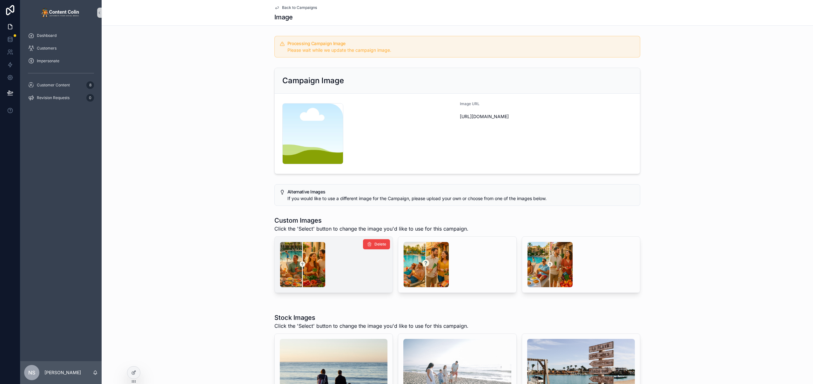
click at [345, 248] on div "scrollable content" at bounding box center [334, 265] width 108 height 46
click at [137, 371] on div at bounding box center [133, 372] width 13 height 12
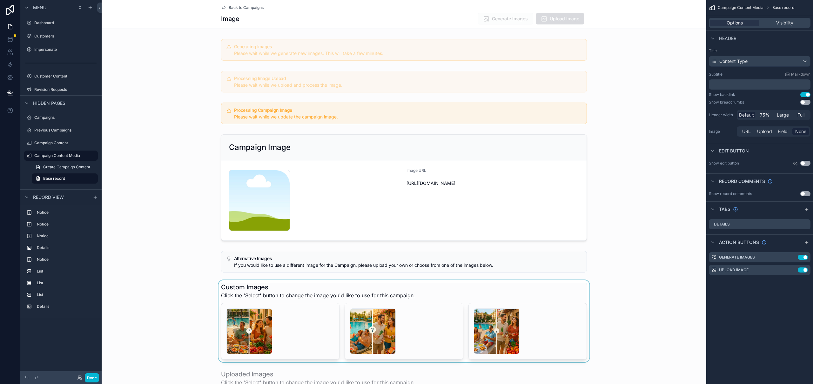
click at [344, 288] on div "scrollable content" at bounding box center [404, 321] width 604 height 82
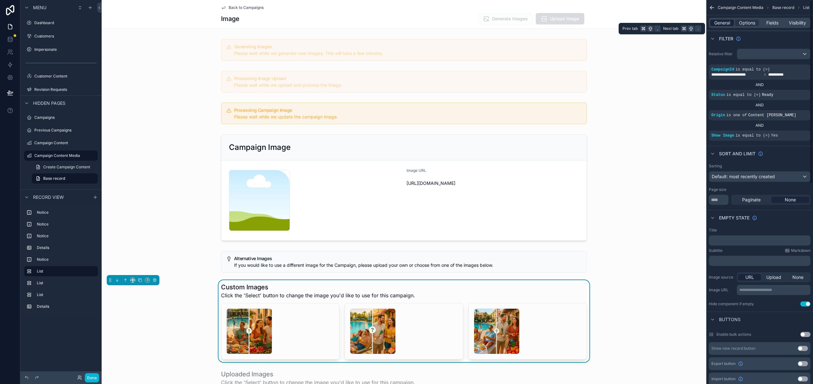
click at [723, 25] on span "General" at bounding box center [722, 23] width 16 height 6
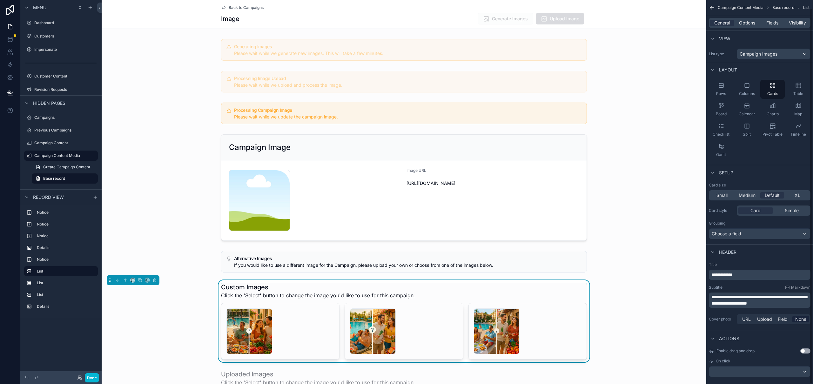
scroll to position [8, 0]
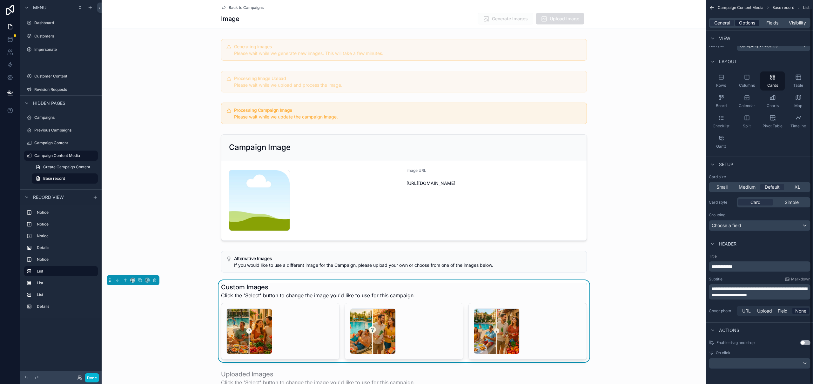
click at [743, 25] on span "Options" at bounding box center [747, 23] width 16 height 6
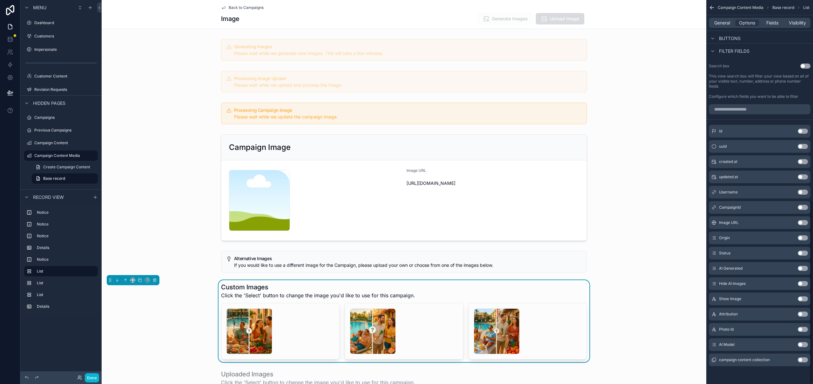
scroll to position [307, 0]
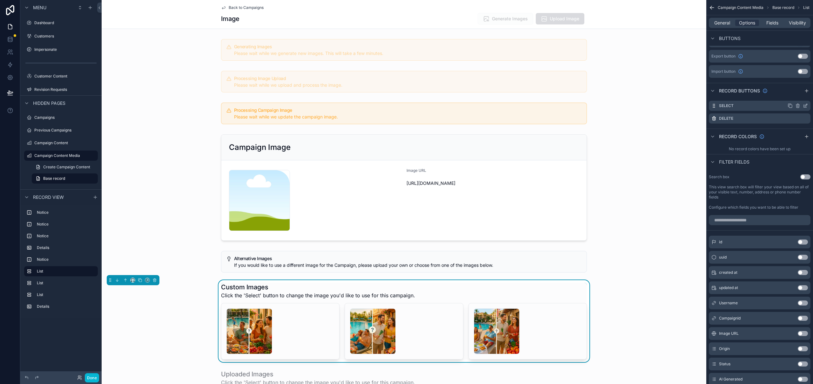
click at [805, 106] on icon "scrollable content" at bounding box center [805, 105] width 3 height 3
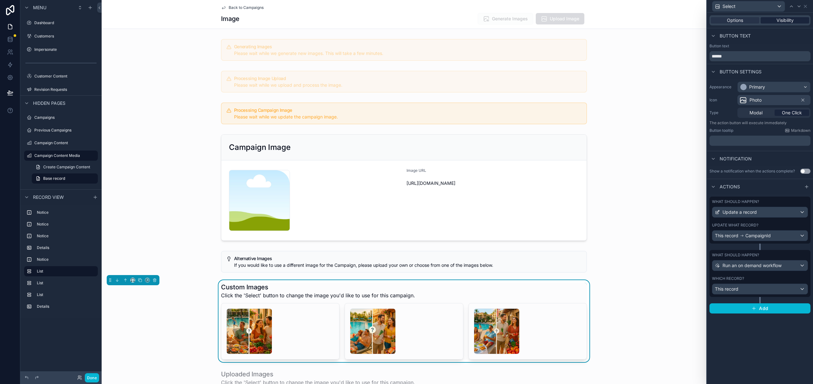
click at [794, 20] on div "Visibility" at bounding box center [784, 20] width 49 height 6
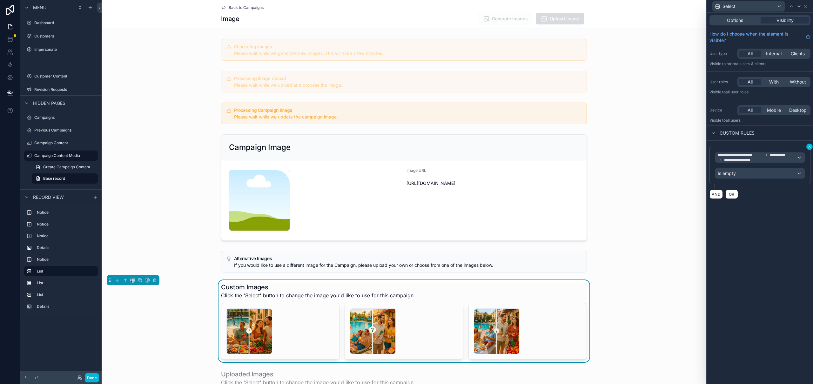
click at [809, 146] on icon at bounding box center [809, 147] width 4 height 4
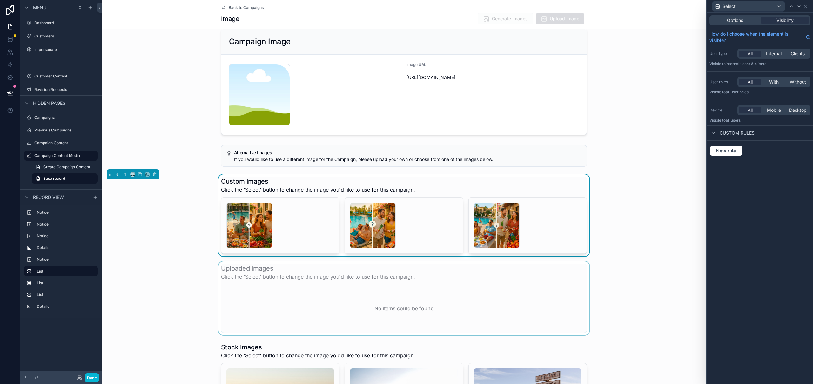
click at [584, 281] on div "scrollable content" at bounding box center [404, 298] width 604 height 74
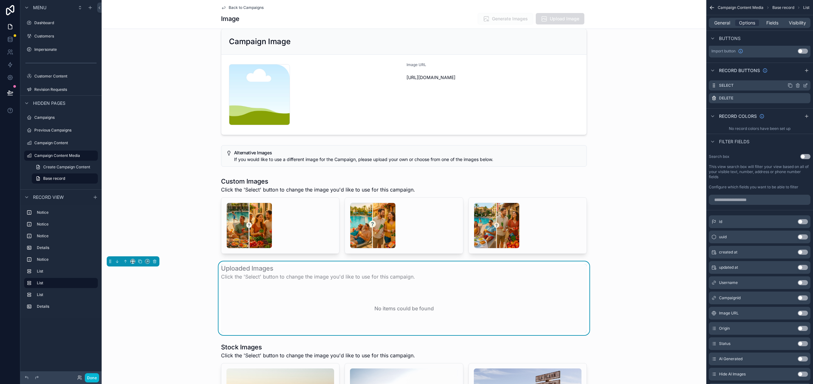
click at [806, 84] on icon "scrollable content" at bounding box center [804, 85] width 5 height 5
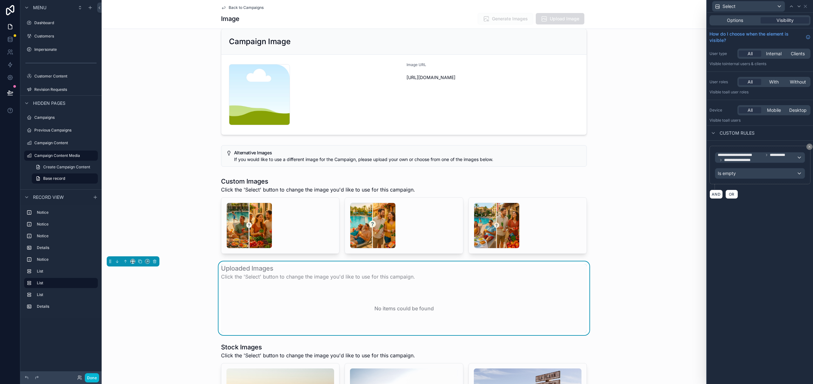
click at [810, 149] on button at bounding box center [809, 146] width 6 height 6
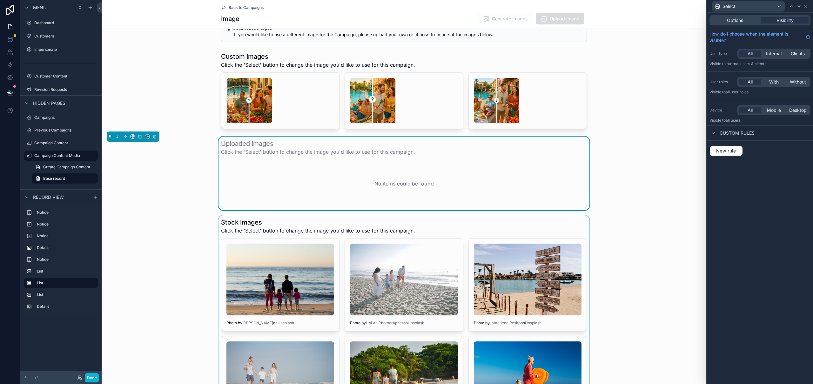
click at [545, 223] on div "scrollable content" at bounding box center [404, 372] width 604 height 314
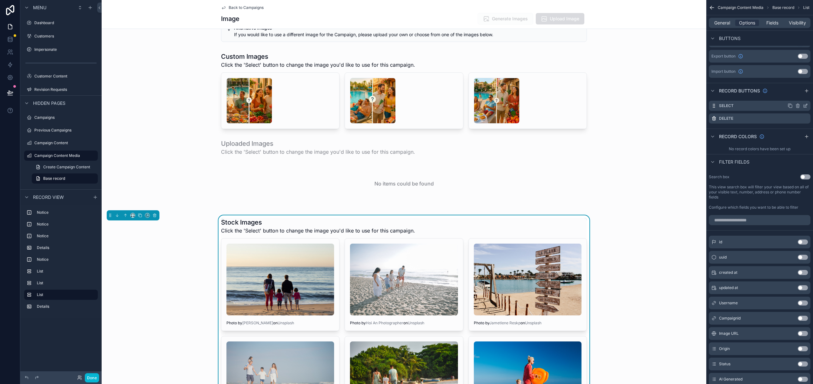
click at [805, 105] on icon "scrollable content" at bounding box center [804, 105] width 5 height 5
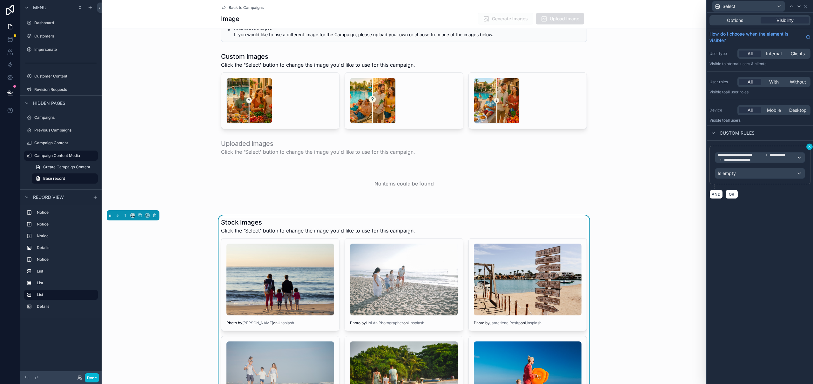
click at [809, 147] on icon at bounding box center [809, 147] width 4 height 4
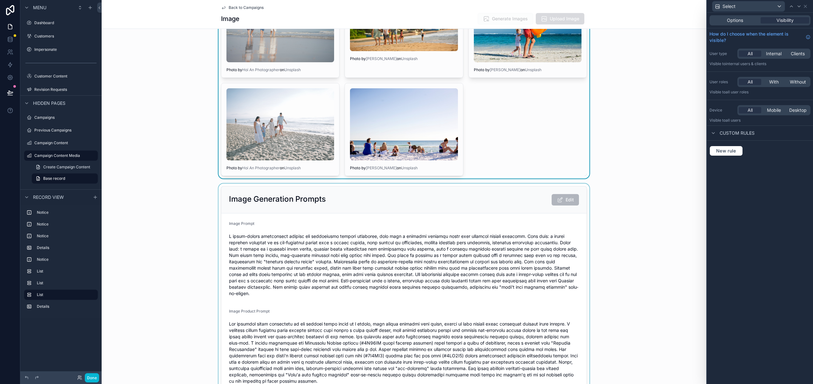
scroll to position [589, 0]
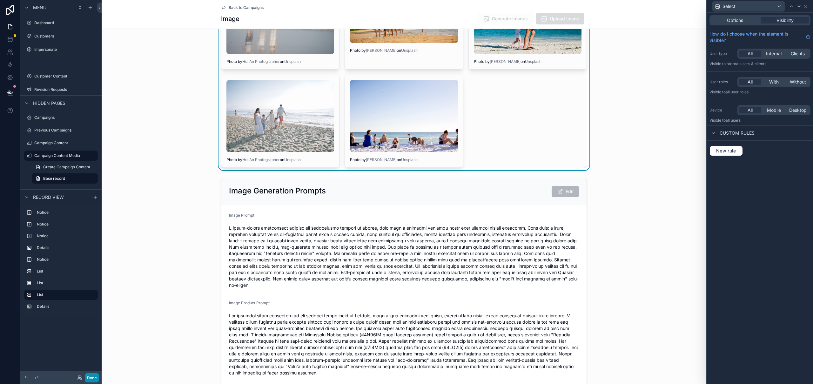
drag, startPoint x: 90, startPoint y: 377, endPoint x: 95, endPoint y: 379, distance: 6.0
click at [90, 377] on button "Done" at bounding box center [92, 377] width 14 height 9
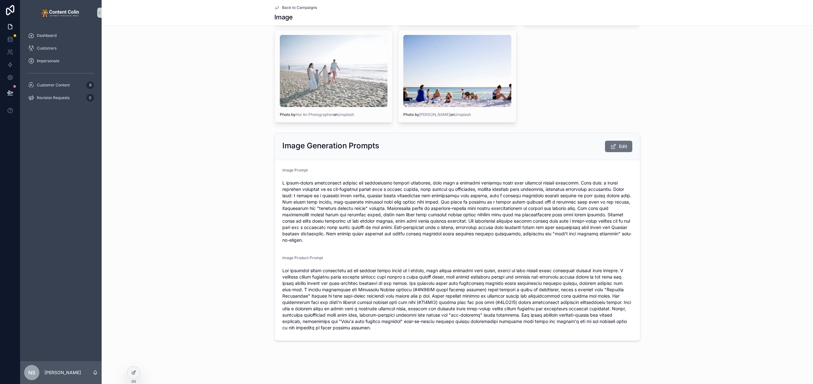
scroll to position [493, 0]
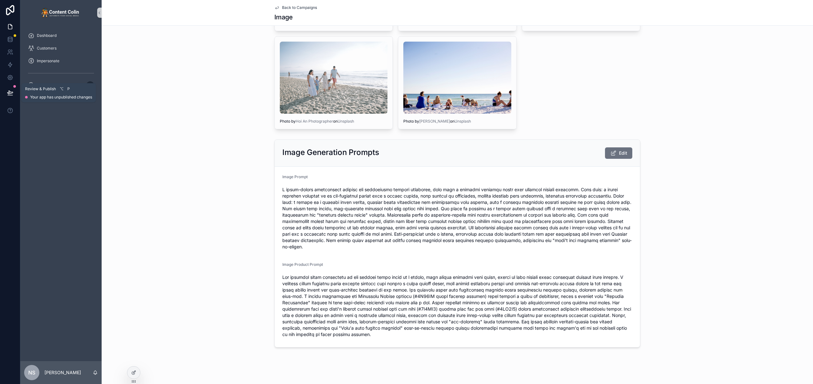
click at [11, 94] on icon at bounding box center [10, 93] width 6 height 6
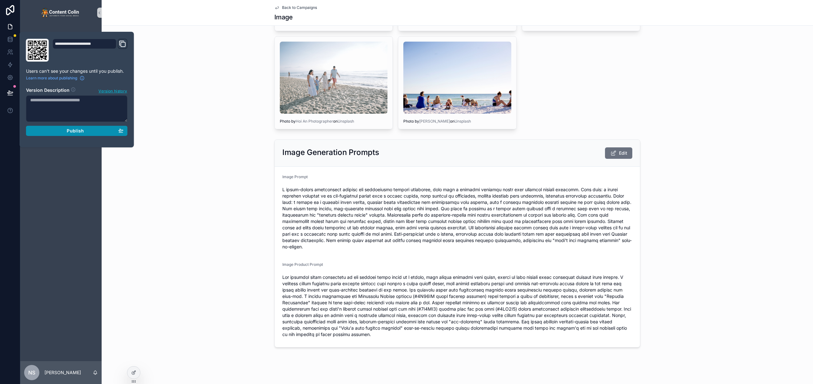
click at [64, 130] on div "Publish" at bounding box center [76, 131] width 93 height 6
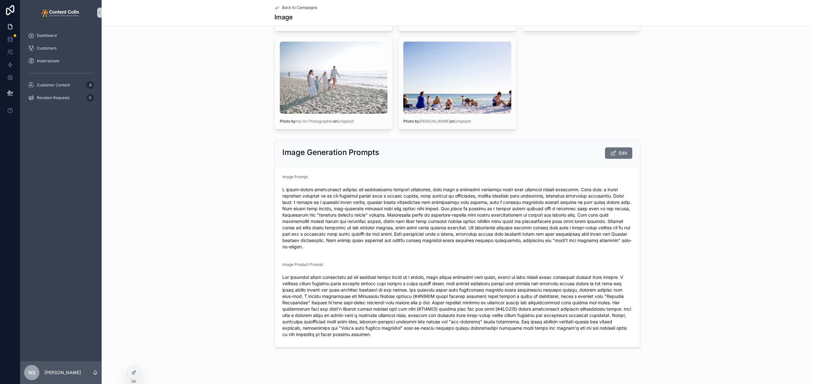
click at [158, 226] on div "Image Generation Prompts Edit Image Prompt Image Product Prompt" at bounding box center [457, 243] width 711 height 213
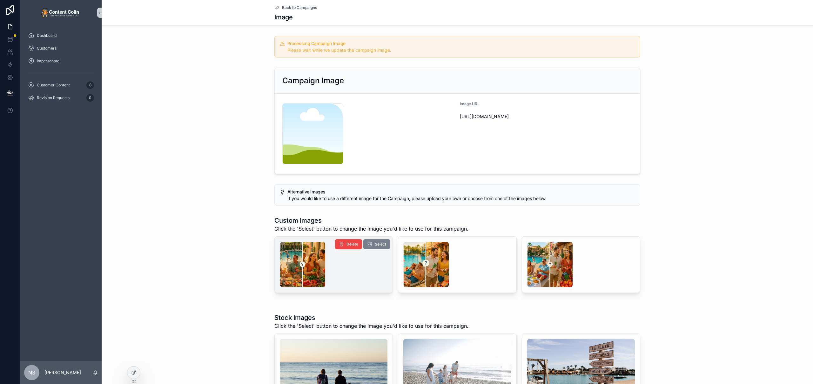
click at [375, 244] on span "Select" at bounding box center [380, 244] width 11 height 5
click at [294, 7] on span "Back to Campaigns" at bounding box center [299, 7] width 35 height 5
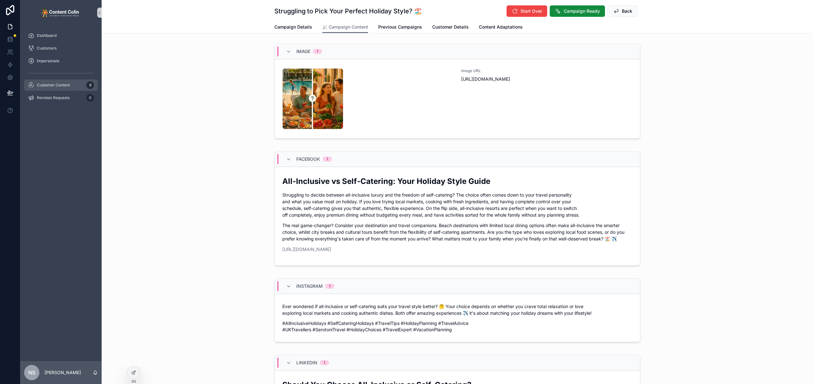
click at [62, 88] on div "Customer Content 8" at bounding box center [61, 85] width 66 height 10
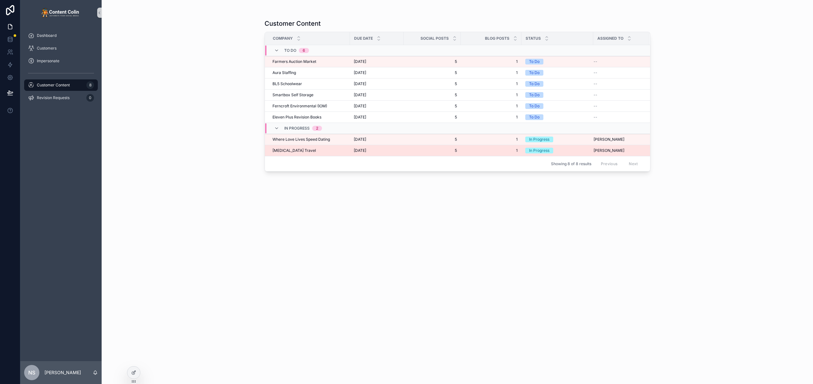
click at [322, 151] on div "[MEDICAL_DATA] Travel [MEDICAL_DATA] Travel" at bounding box center [309, 150] width 74 height 5
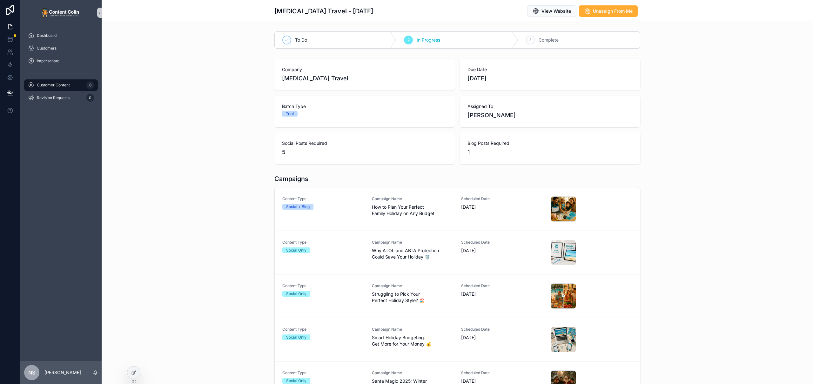
click at [424, 212] on span "How to Plan Your Perfect Family Holiday on Any Budget" at bounding box center [413, 210] width 82 height 13
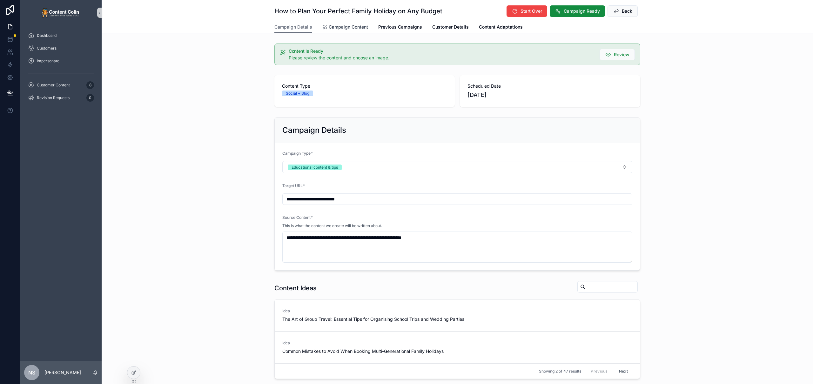
click at [351, 27] on span "Campaign Content" at bounding box center [348, 27] width 39 height 6
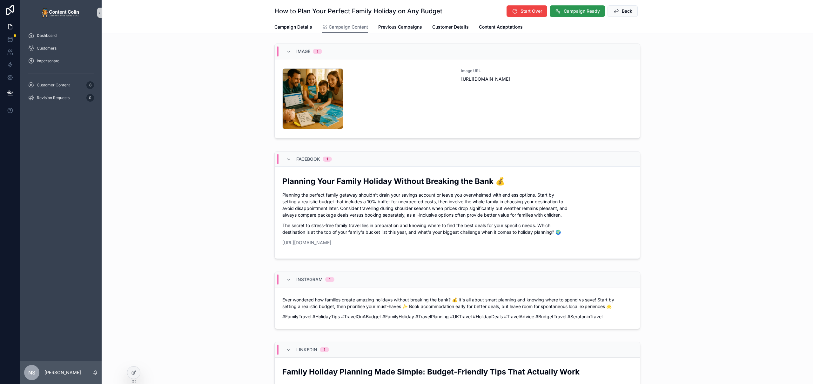
click at [586, 8] on span "Campaign Ready" at bounding box center [581, 11] width 36 height 6
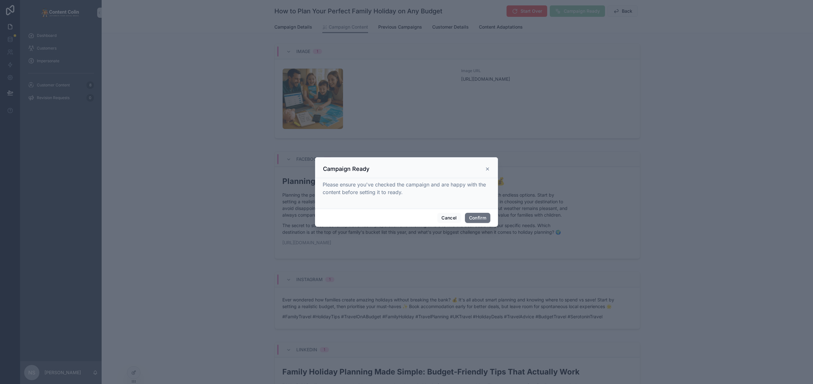
click at [480, 212] on div "Cancel Confirm" at bounding box center [406, 218] width 183 height 18
click at [480, 217] on button "Confirm" at bounding box center [477, 218] width 25 height 10
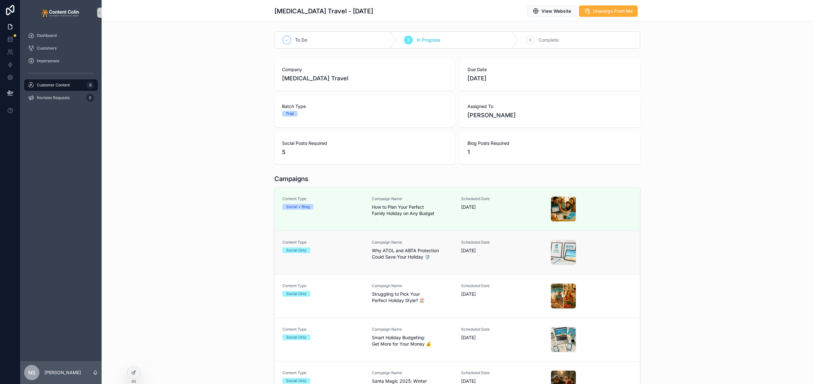
click at [402, 253] on span "Why ATOL and ABTA Protection Could Save Your Holiday 🛡️" at bounding box center [413, 253] width 82 height 13
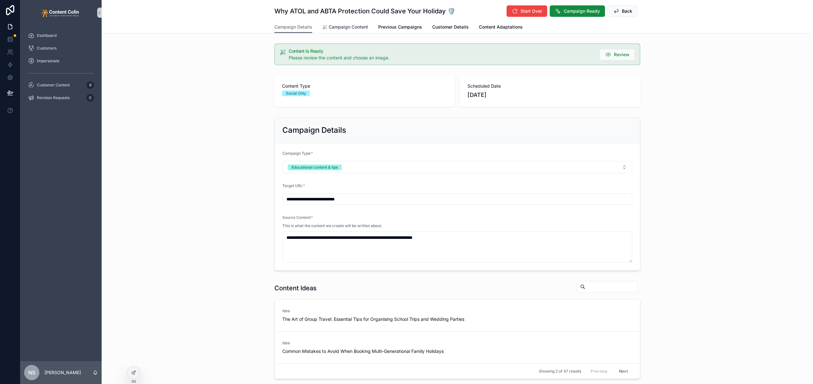
click at [354, 25] on span "Campaign Content" at bounding box center [348, 27] width 39 height 6
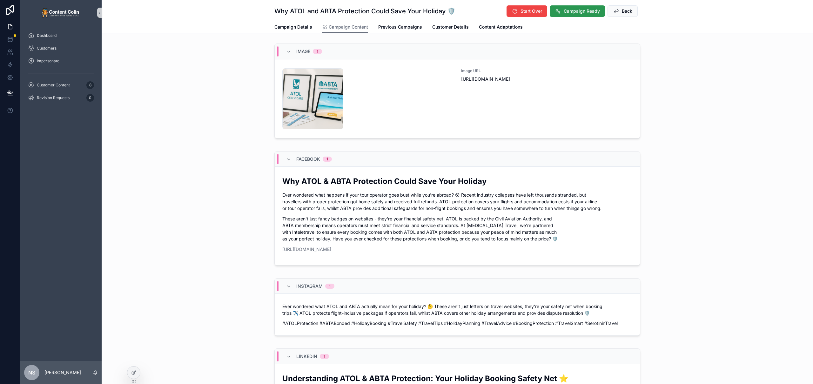
click at [574, 11] on span "Campaign Ready" at bounding box center [581, 11] width 36 height 6
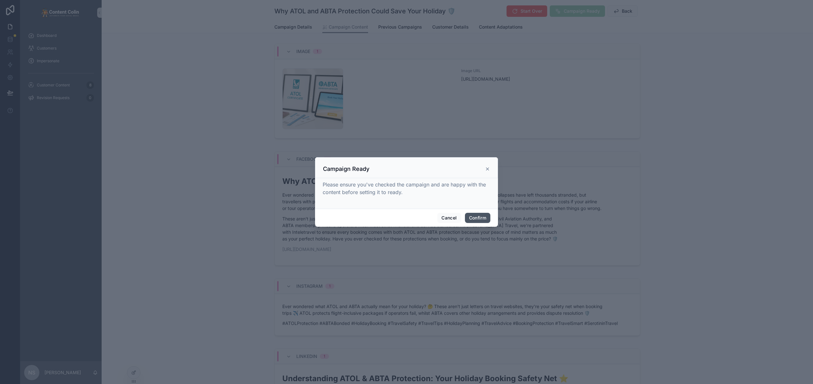
click at [475, 221] on button "Confirm" at bounding box center [477, 218] width 25 height 10
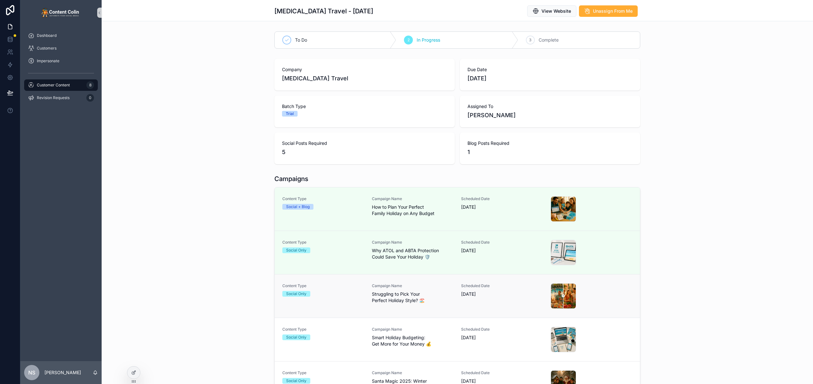
click at [397, 286] on span "Campaign Name" at bounding box center [413, 285] width 82 height 5
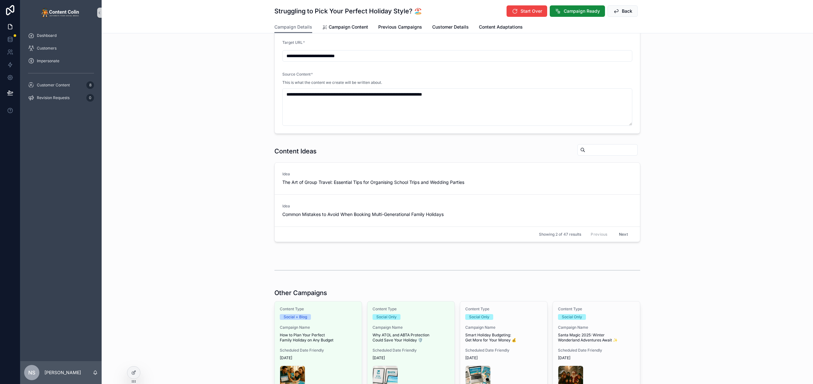
scroll to position [19, 0]
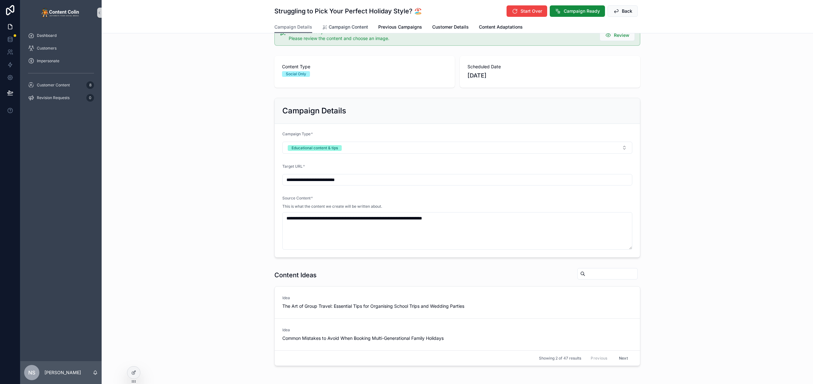
click at [342, 29] on span "Campaign Content" at bounding box center [348, 27] width 39 height 6
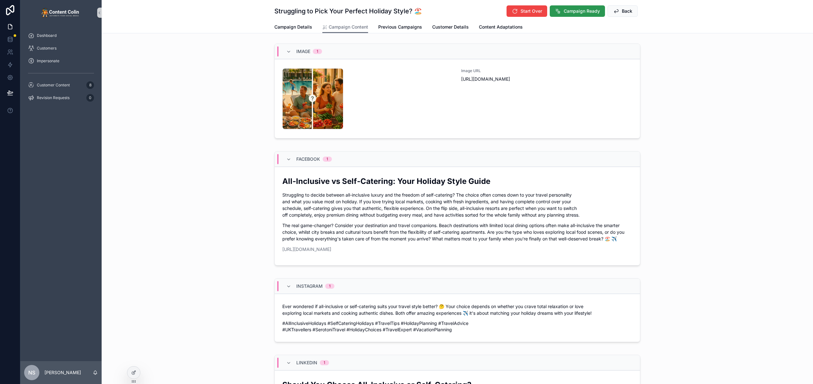
click at [575, 11] on span "Campaign Ready" at bounding box center [581, 11] width 36 height 6
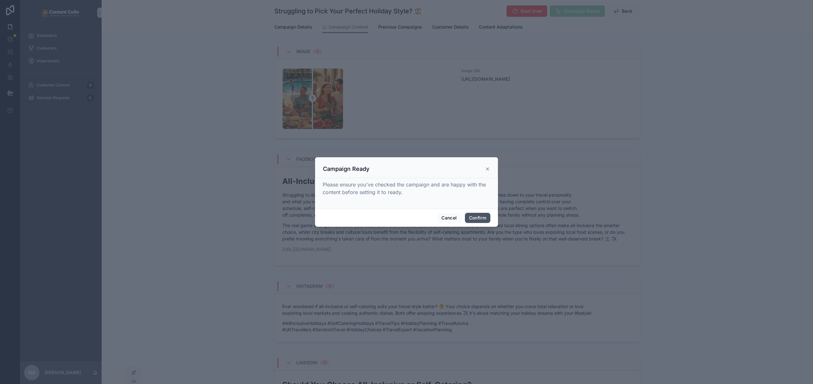
click at [482, 214] on button "Confirm" at bounding box center [477, 218] width 25 height 10
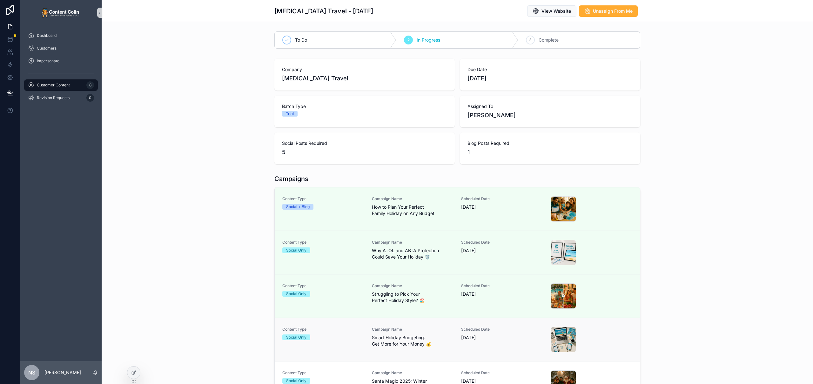
click at [368, 334] on div "Content Type Social Only Campaign Name Smart Holiday Budgeting: Get More for Yo…" at bounding box center [457, 339] width 350 height 25
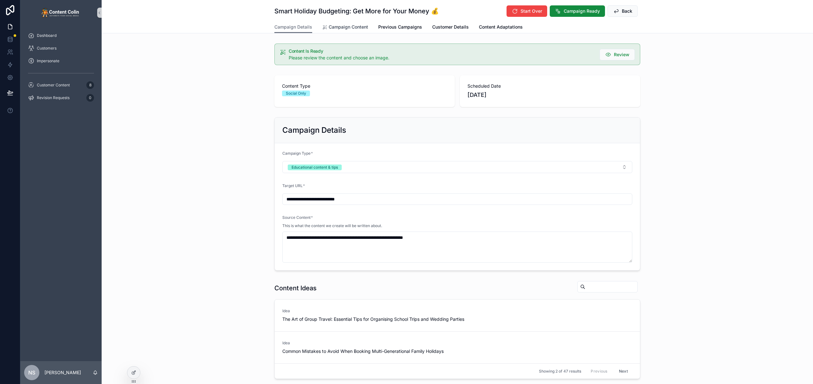
click at [340, 28] on span "Campaign Content" at bounding box center [348, 27] width 39 height 6
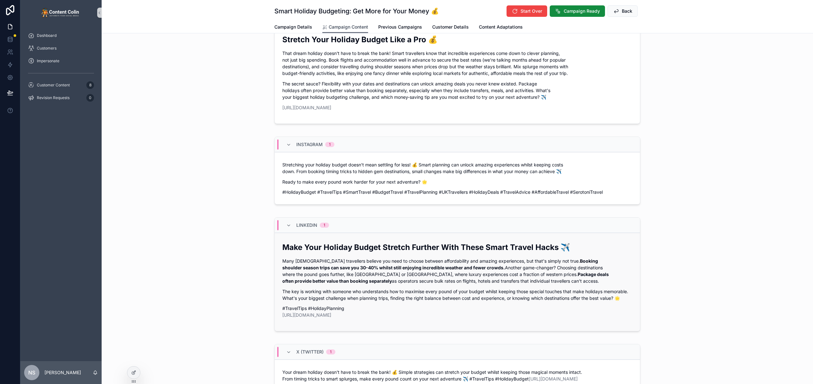
scroll to position [174, 0]
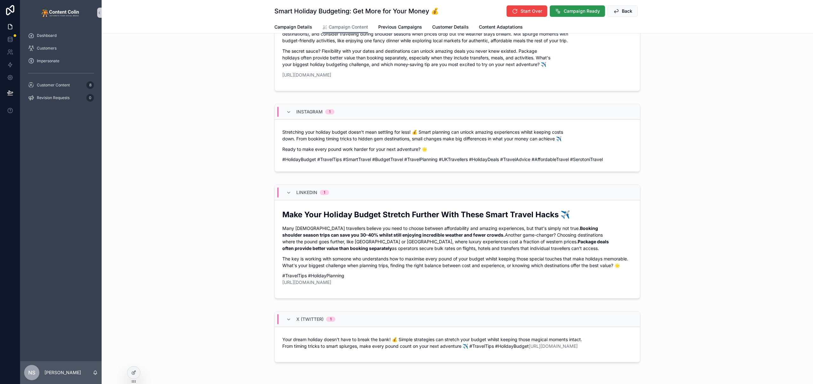
click at [590, 11] on span "Campaign Ready" at bounding box center [581, 11] width 36 height 6
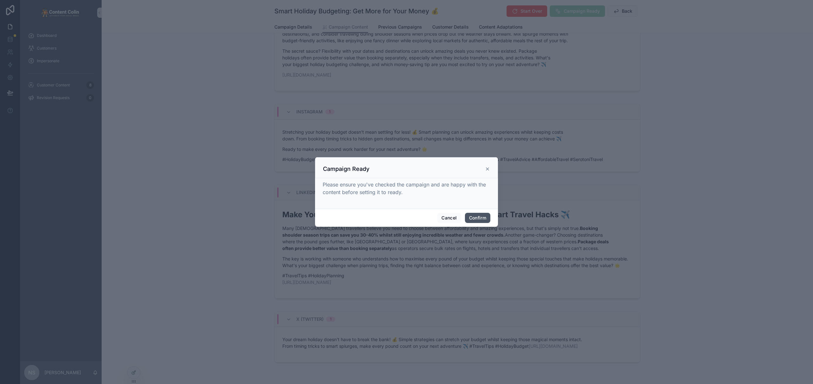
click at [473, 216] on button "Confirm" at bounding box center [477, 218] width 25 height 10
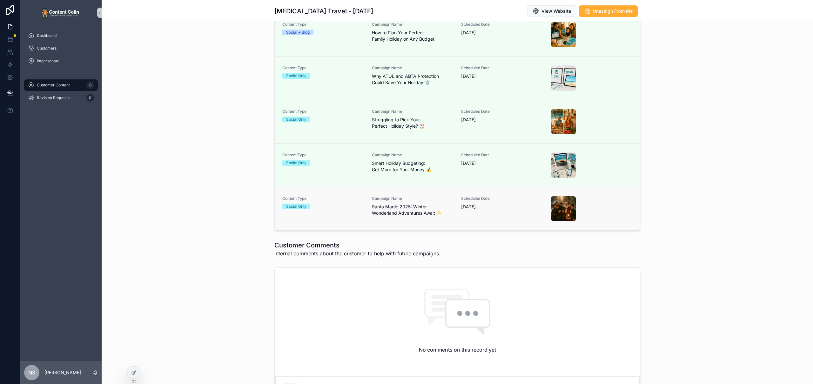
click at [473, 215] on div "Scheduled Date [DATE]" at bounding box center [502, 208] width 82 height 25
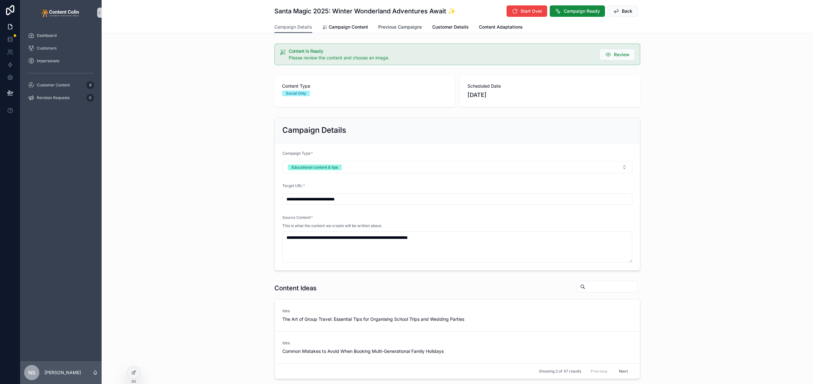
click at [416, 27] on span "Previous Campaigns" at bounding box center [400, 27] width 44 height 6
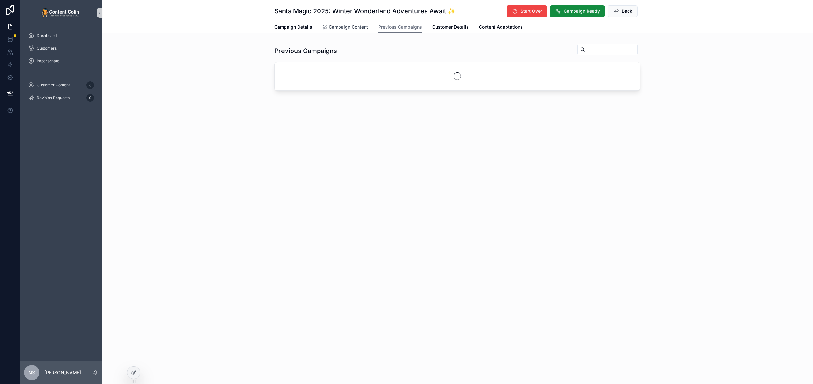
click at [340, 29] on span "Campaign Content" at bounding box center [348, 27] width 39 height 6
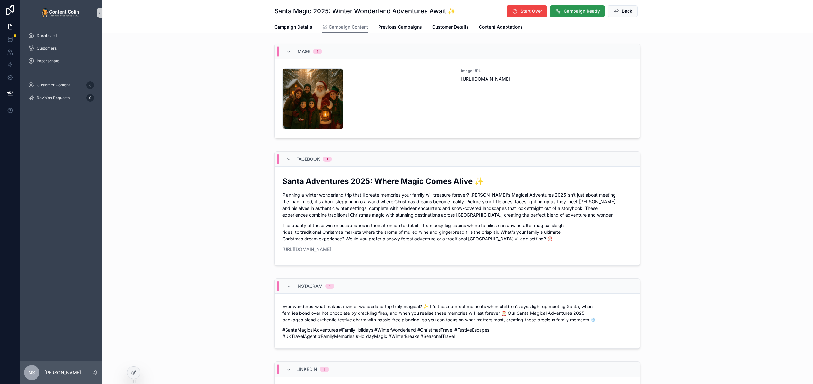
click at [583, 10] on span "Campaign Ready" at bounding box center [581, 11] width 36 height 6
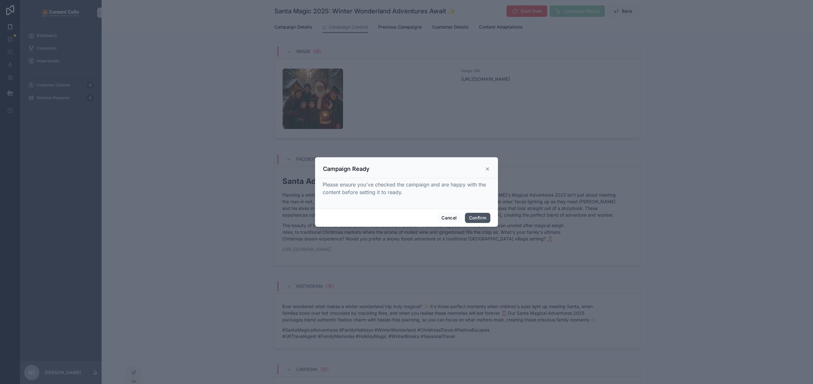
click at [482, 220] on button "Confirm" at bounding box center [477, 218] width 25 height 10
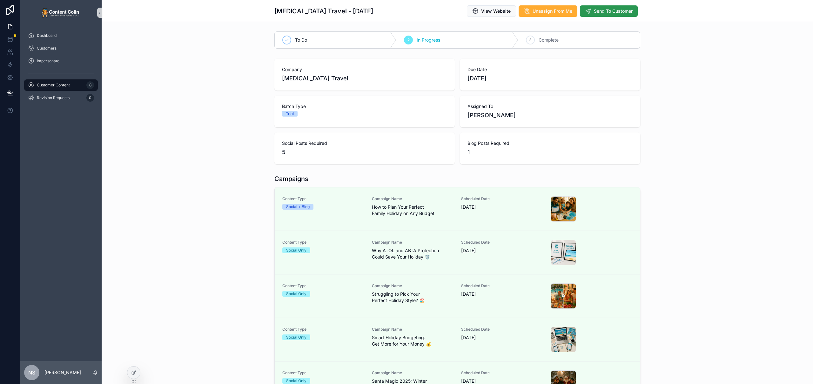
click at [616, 11] on span "Send To Customer" at bounding box center [613, 11] width 39 height 6
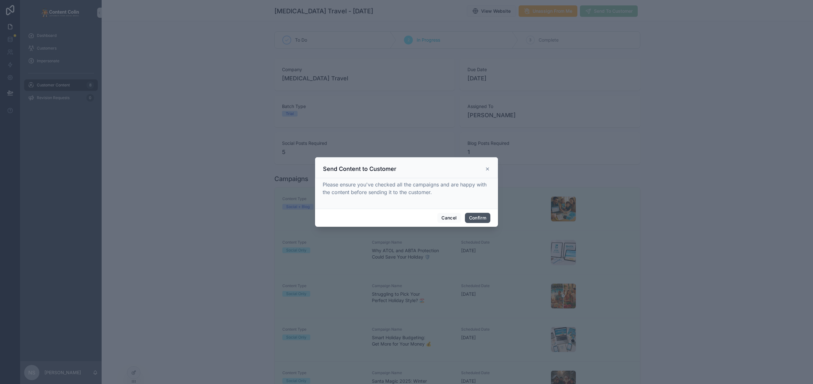
click at [482, 216] on button "Confirm" at bounding box center [477, 218] width 25 height 10
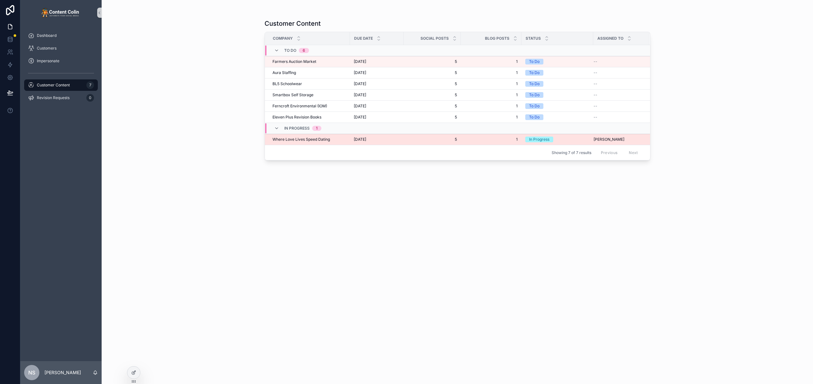
click at [357, 138] on span "[DATE]" at bounding box center [360, 139] width 12 height 5
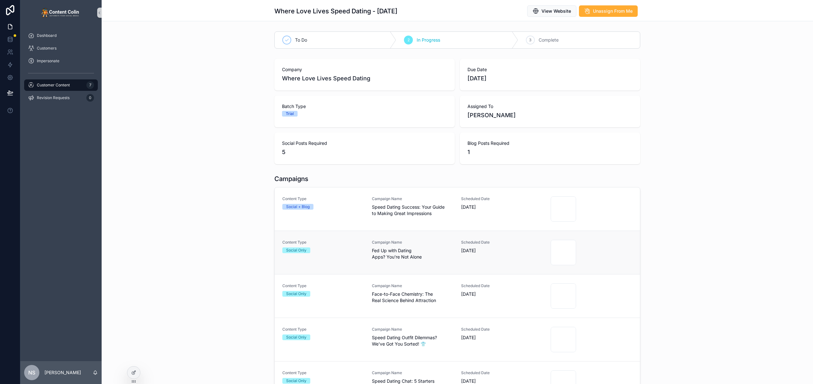
scroll to position [73, 0]
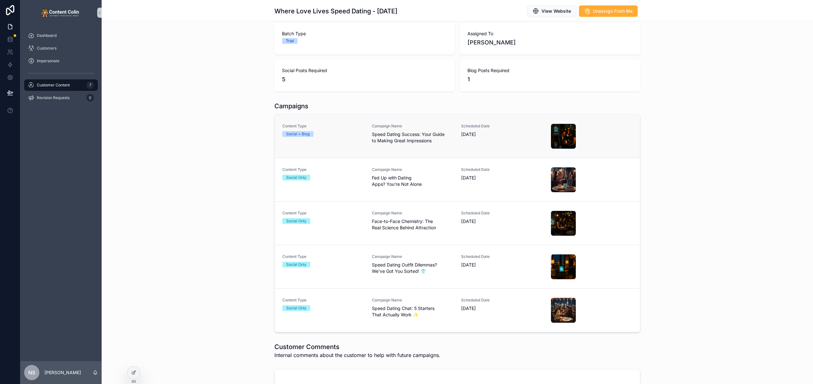
click at [419, 137] on span "Speed Dating Success: Your Guide to Making Great Impressions" at bounding box center [413, 137] width 82 height 13
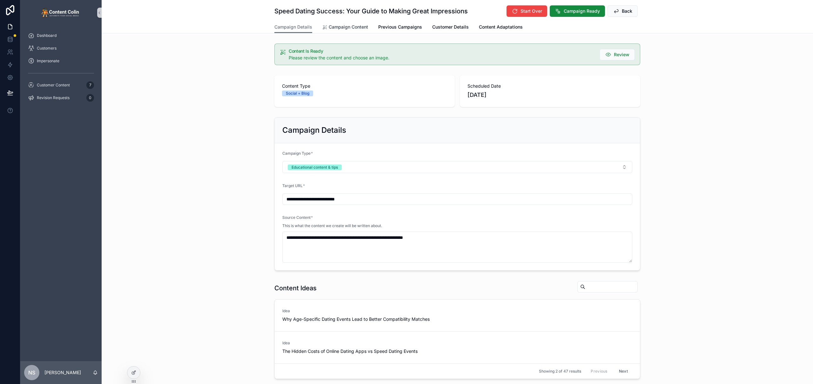
click at [349, 26] on span "Campaign Content" at bounding box center [348, 27] width 39 height 6
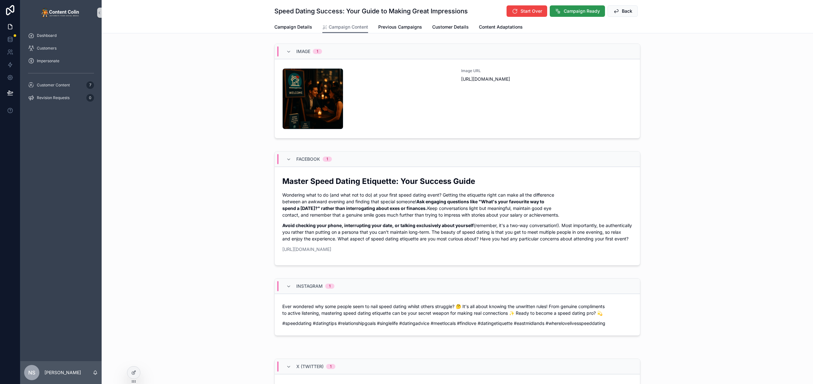
click at [578, 11] on span "Campaign Ready" at bounding box center [581, 11] width 36 height 6
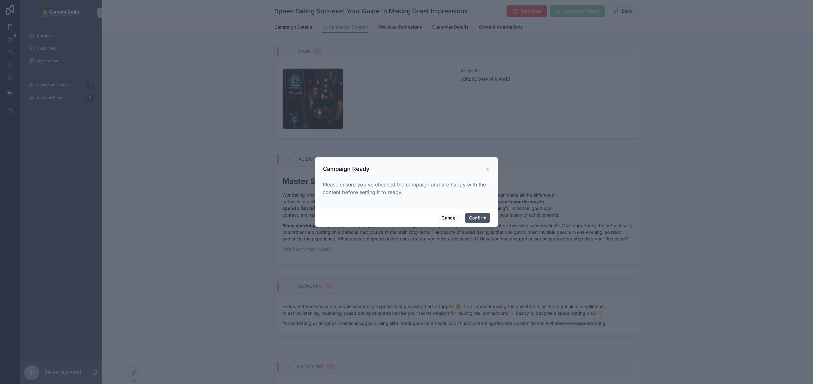
click at [478, 217] on button "Confirm" at bounding box center [477, 218] width 25 height 10
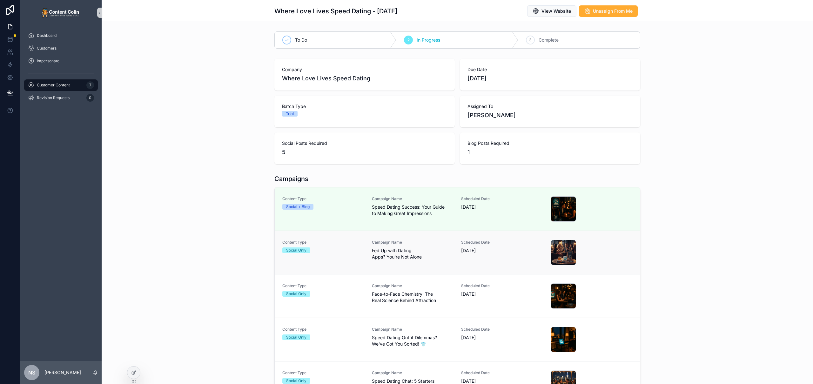
click at [442, 245] on div "Campaign Name Fed Up with Dating Apps? You're Not Alone" at bounding box center [413, 250] width 82 height 20
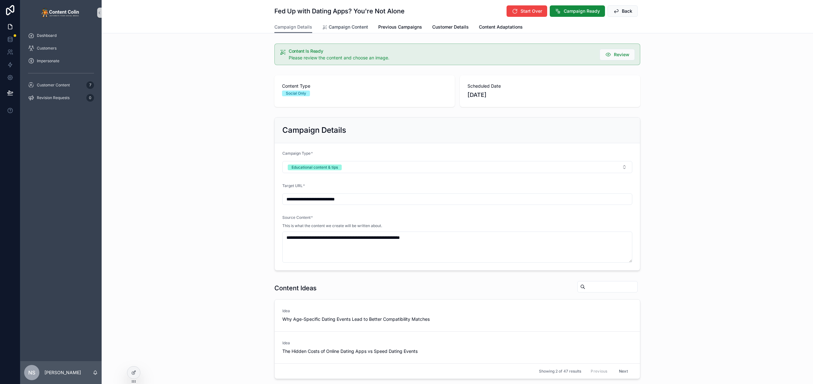
click at [357, 26] on span "Campaign Content" at bounding box center [348, 27] width 39 height 6
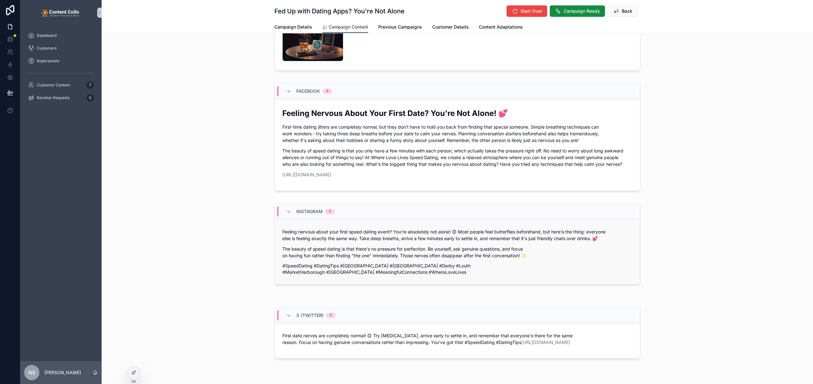
scroll to position [133, 0]
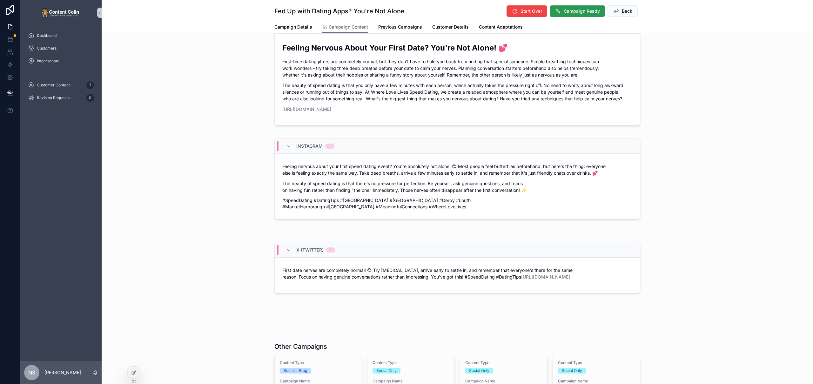
click at [576, 13] on span "Campaign Ready" at bounding box center [581, 11] width 36 height 6
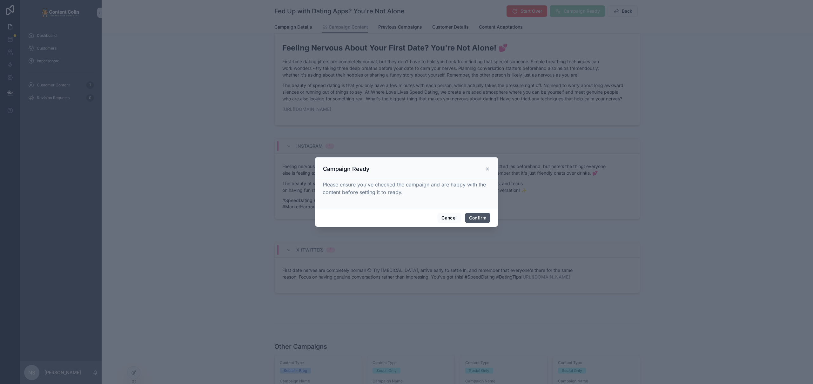
click at [482, 214] on button "Confirm" at bounding box center [477, 218] width 25 height 10
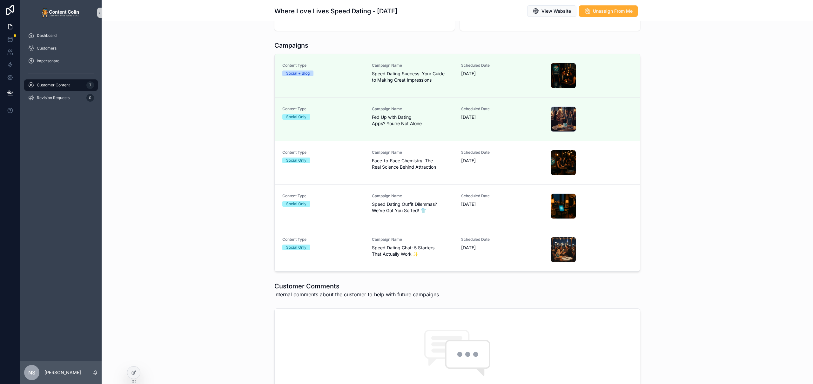
scroll to position [43, 0]
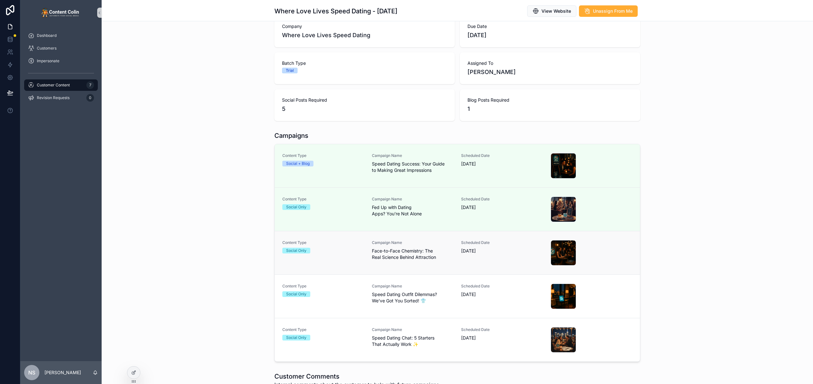
click at [384, 248] on span "Face-to-Face Chemistry: The Real Science Behind Attraction" at bounding box center [413, 254] width 82 height 13
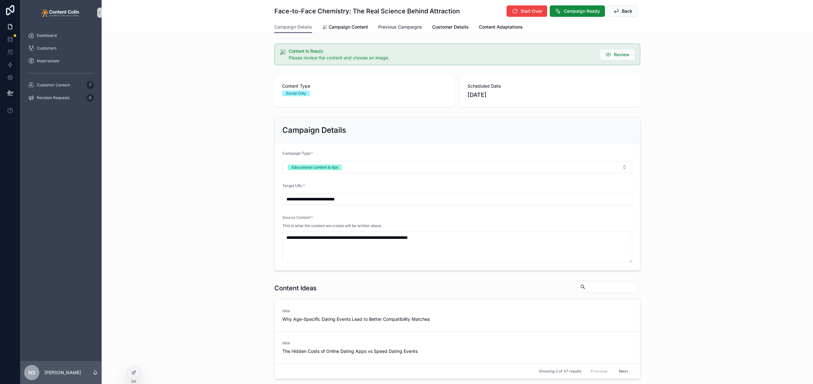
click at [406, 26] on span "Previous Campaigns" at bounding box center [400, 27] width 44 height 6
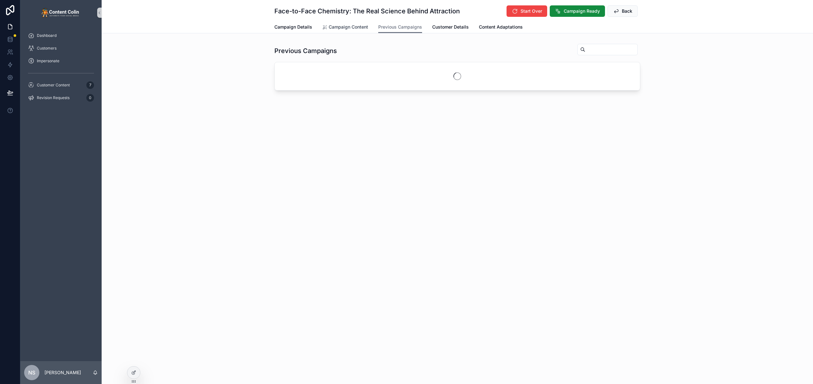
click at [343, 27] on span "Campaign Content" at bounding box center [348, 27] width 39 height 6
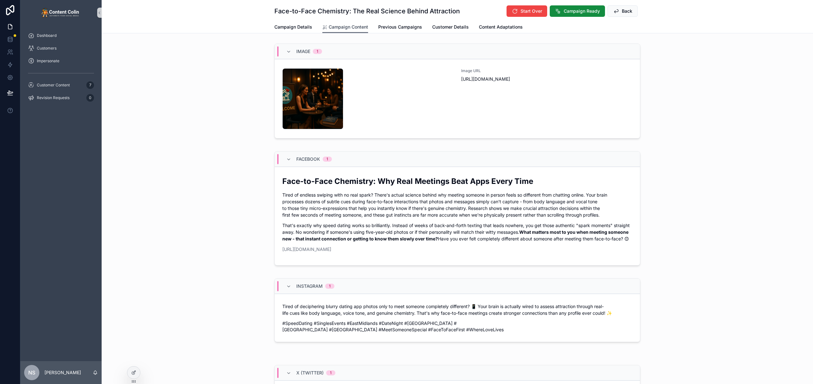
scroll to position [73, 0]
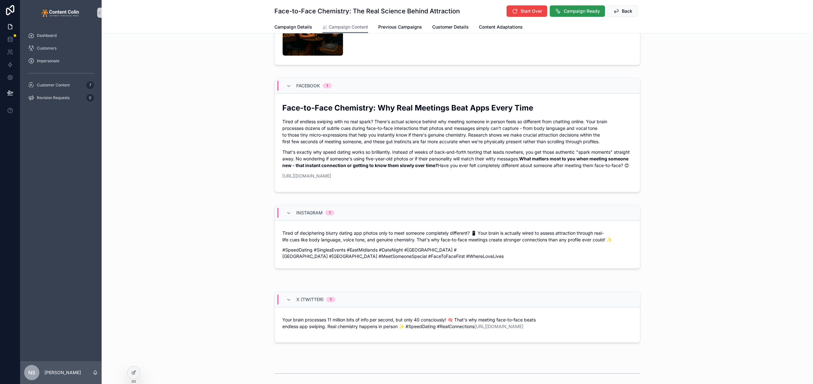
click at [575, 11] on span "Campaign Ready" at bounding box center [581, 11] width 36 height 6
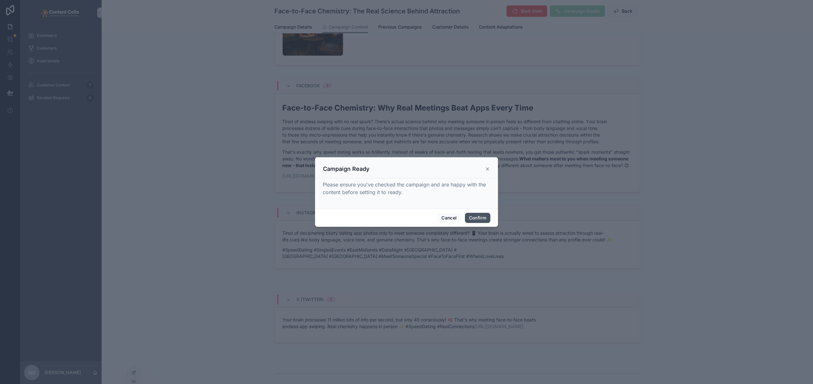
click at [476, 220] on button "Confirm" at bounding box center [477, 218] width 25 height 10
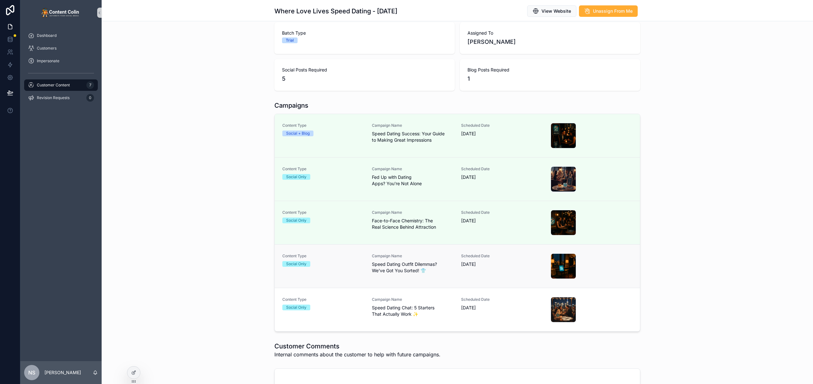
click at [395, 262] on span "Speed Dating Outfit Dilemmas? We've Got You Sorted! 👕" at bounding box center [413, 267] width 82 height 13
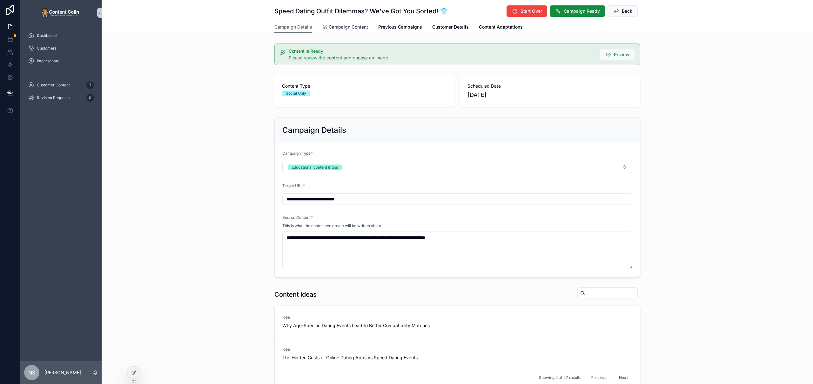
drag, startPoint x: 346, startPoint y: 27, endPoint x: 362, endPoint y: 30, distance: 15.9
click at [347, 27] on span "Campaign Content" at bounding box center [348, 27] width 39 height 6
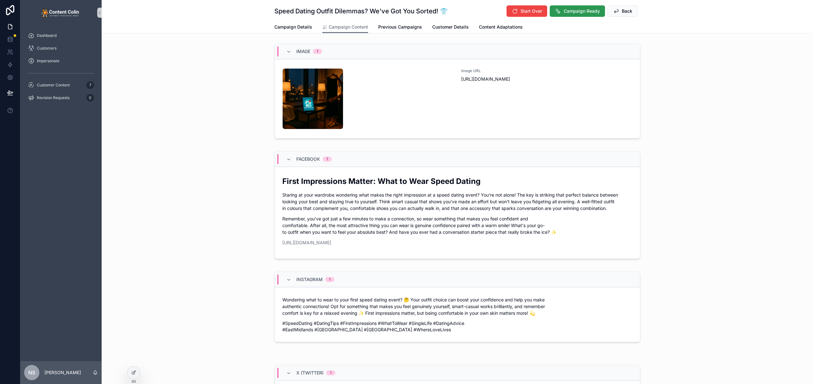
click at [569, 12] on span "Campaign Ready" at bounding box center [581, 11] width 36 height 6
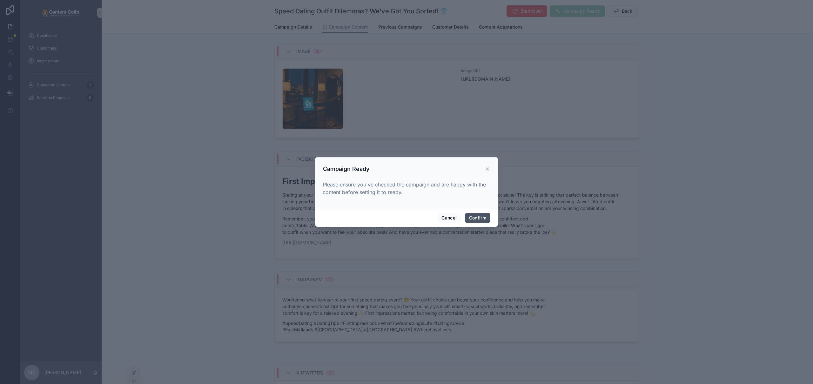
click at [477, 219] on button "Confirm" at bounding box center [477, 218] width 25 height 10
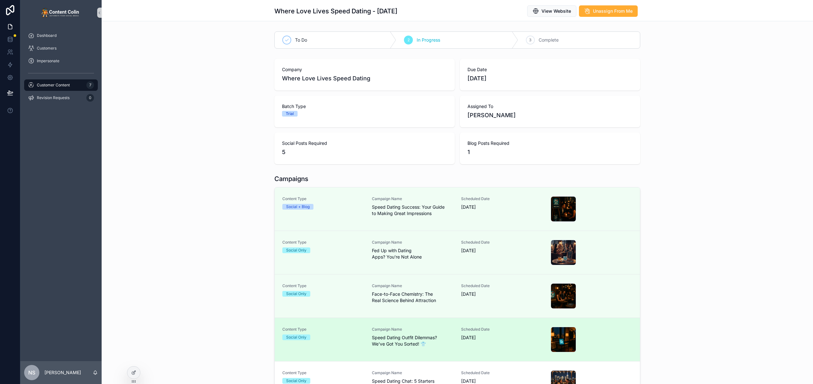
scroll to position [62, 0]
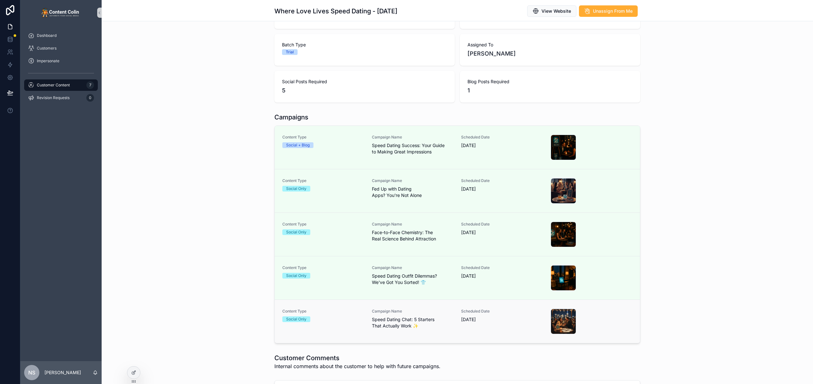
click at [372, 320] on span "Speed Dating Chat: 5 Starters That Actually Work ✨" at bounding box center [413, 322] width 82 height 13
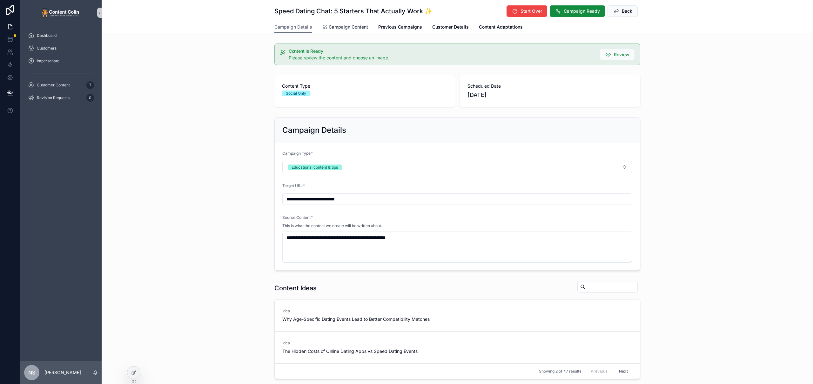
click at [340, 24] on span "Campaign Content" at bounding box center [348, 27] width 39 height 6
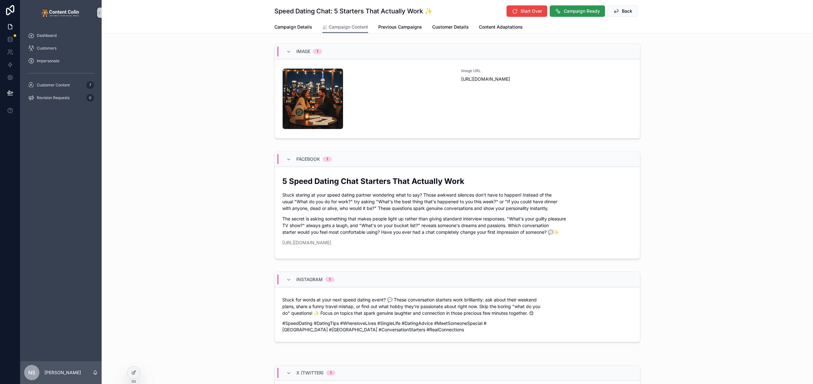
click at [582, 9] on span "Campaign Ready" at bounding box center [581, 11] width 36 height 6
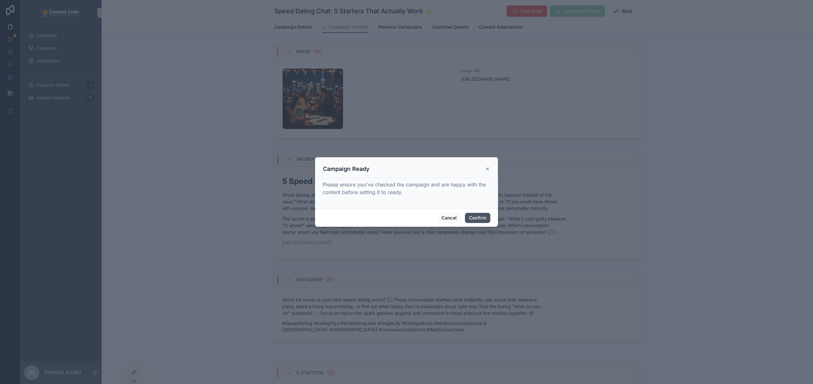
click at [485, 216] on button "Confirm" at bounding box center [477, 218] width 25 height 10
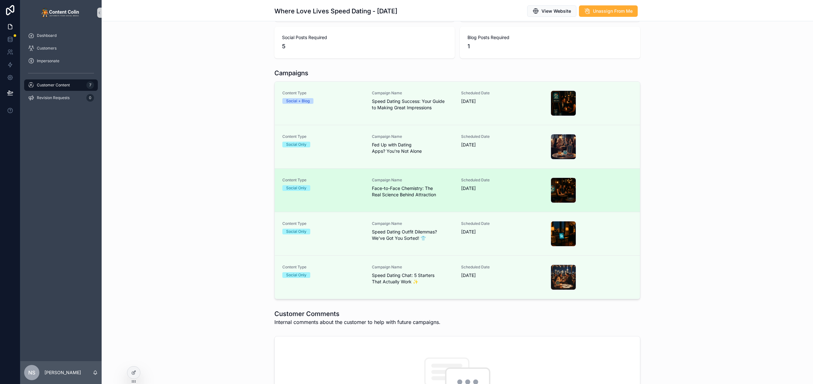
scroll to position [138, 0]
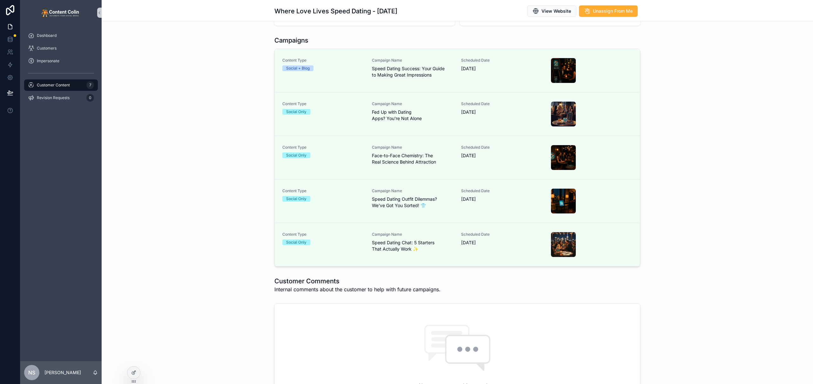
click at [748, 175] on div "Campaigns Content Type Social + Blog Campaign Name Speed Dating Success: Your G…" at bounding box center [457, 151] width 711 height 236
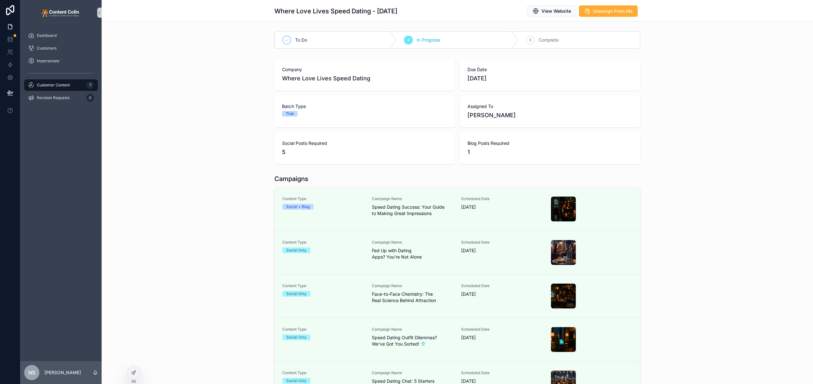
scroll to position [69, 0]
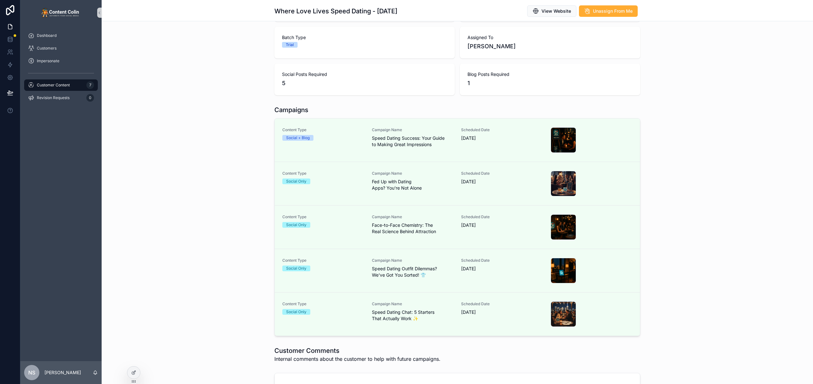
click at [154, 106] on div "Campaigns Content Type Social + Blog Campaign Name Speed Dating Success: Your G…" at bounding box center [457, 221] width 711 height 236
click at [60, 85] on span "Customer Content" at bounding box center [53, 85] width 33 height 5
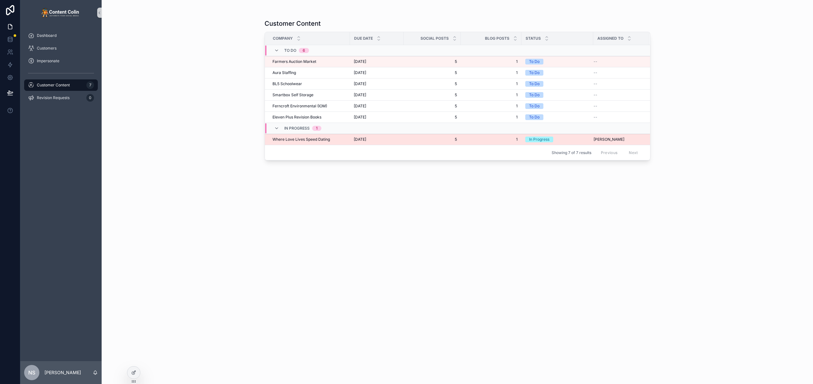
click at [379, 135] on td "[DATE] [DATE]" at bounding box center [377, 139] width 54 height 11
click at [366, 139] on span "[DATE]" at bounding box center [360, 139] width 12 height 5
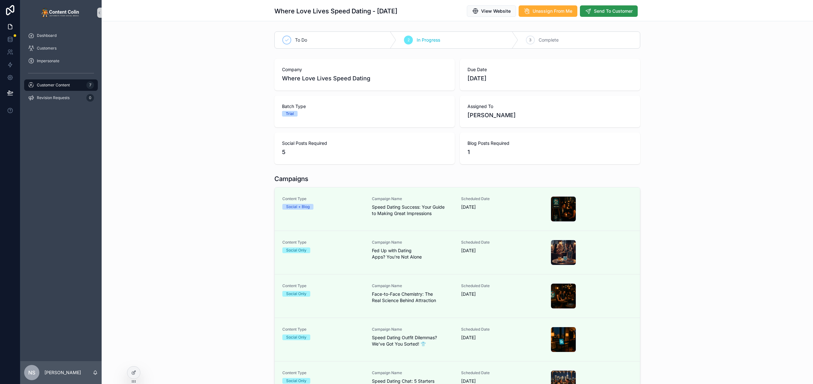
click at [618, 12] on span "Send To Customer" at bounding box center [613, 11] width 39 height 6
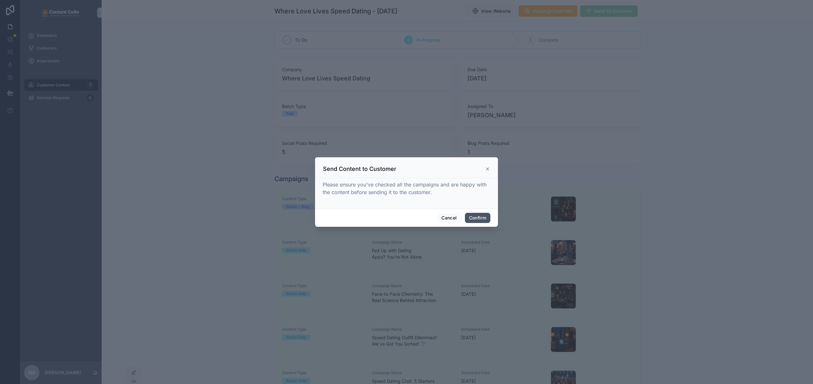
click at [476, 221] on button "Confirm" at bounding box center [477, 218] width 25 height 10
